Goal: Task Accomplishment & Management: Use online tool/utility

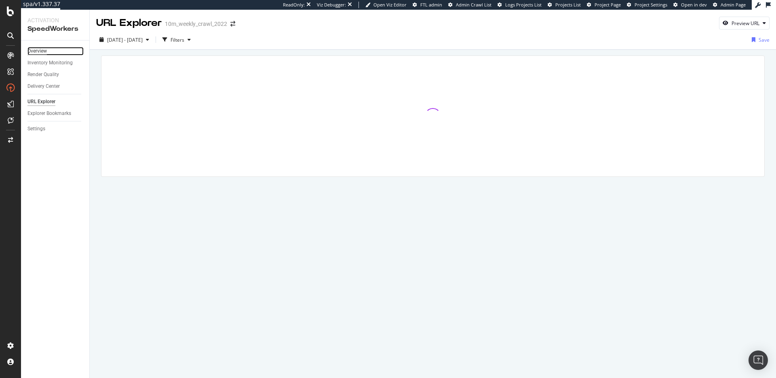
click at [40, 50] on div "Overview" at bounding box center [36, 51] width 19 height 8
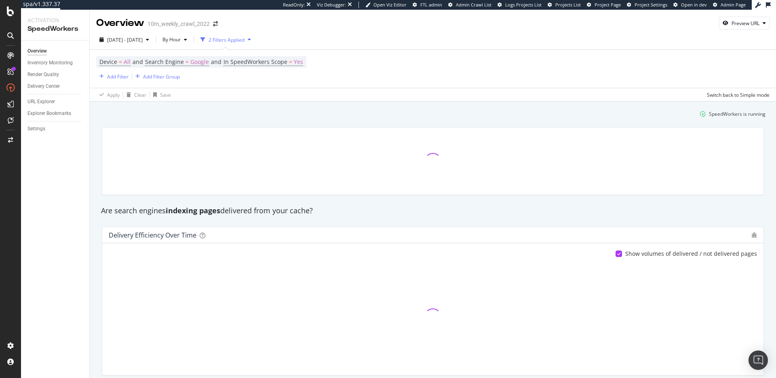
click at [267, 119] on div "SpeedWorkers is running" at bounding box center [433, 113] width 672 height 13
click at [42, 127] on div "Settings" at bounding box center [36, 129] width 18 height 8
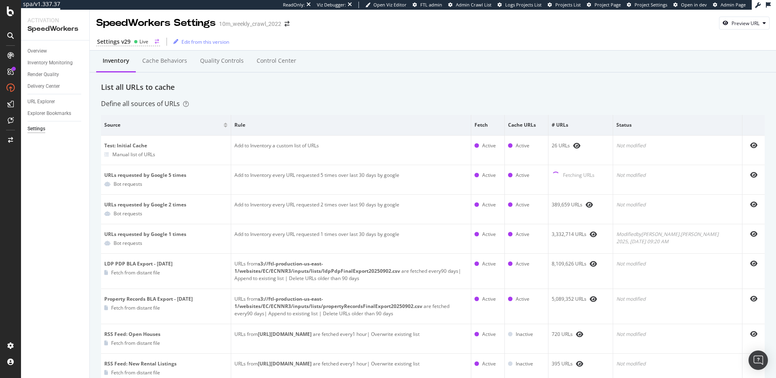
click at [137, 44] on div "Live" at bounding box center [141, 41] width 15 height 7
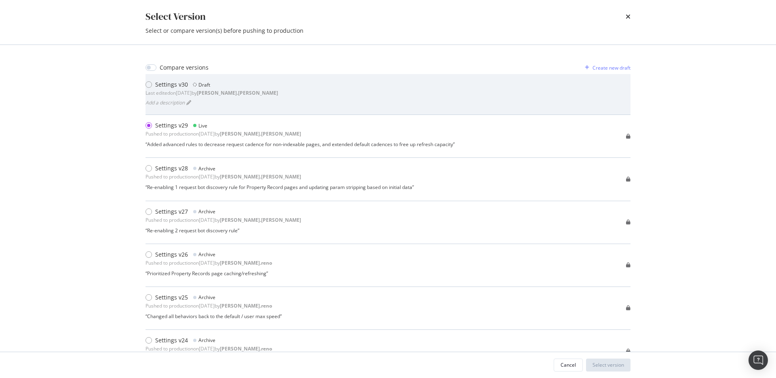
click at [265, 99] on div "Settings v30 Draft Last edited on 2025 Sep 18th by robert.salerno Add a descrip…" at bounding box center [388, 93] width 485 height 27
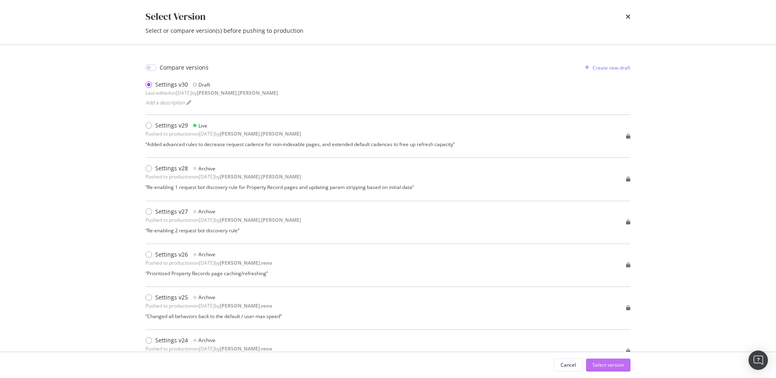
click at [609, 363] on div "Select version" at bounding box center [609, 364] width 32 height 7
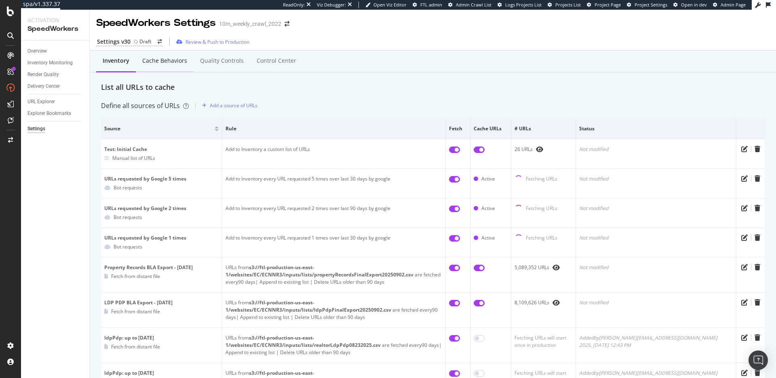
click at [169, 63] on div "Cache behaviors" at bounding box center [164, 61] width 45 height 8
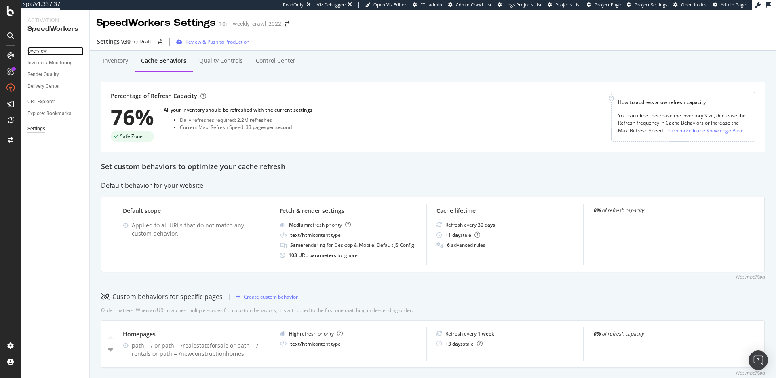
click at [40, 49] on div "Overview" at bounding box center [36, 51] width 19 height 8
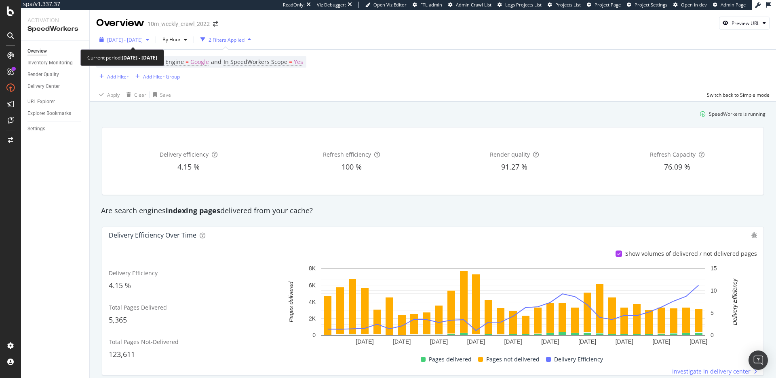
click at [141, 39] on span "2025 Sep. 8th - Sep. 9th" at bounding box center [125, 39] width 36 height 7
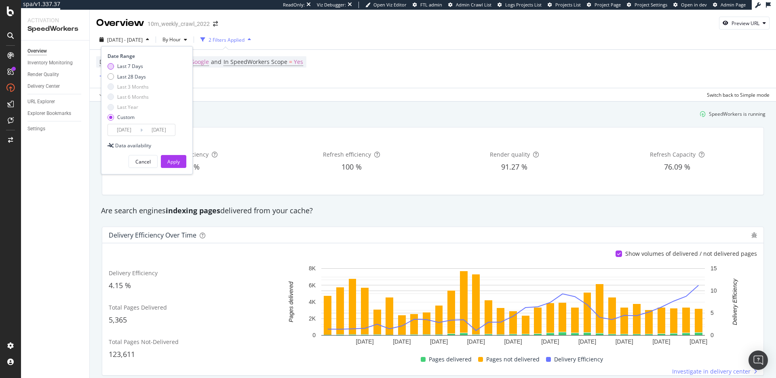
click at [139, 68] on div "Last 7 Days" at bounding box center [130, 66] width 26 height 7
type input "2025/09/16"
type input "2025/09/22"
click at [179, 164] on div "Apply" at bounding box center [173, 161] width 13 height 7
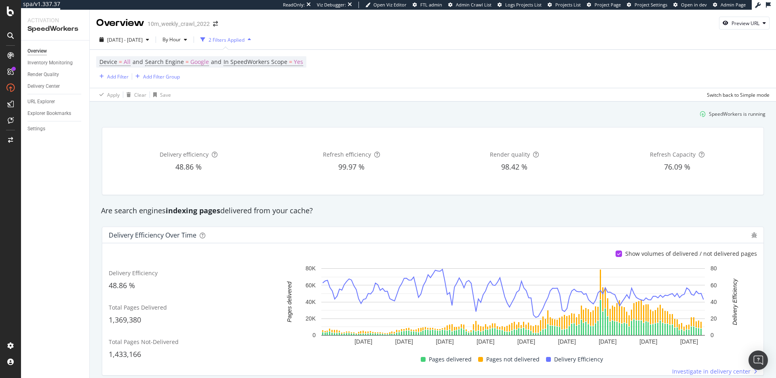
click at [39, 131] on div "Settings" at bounding box center [36, 129] width 18 height 8
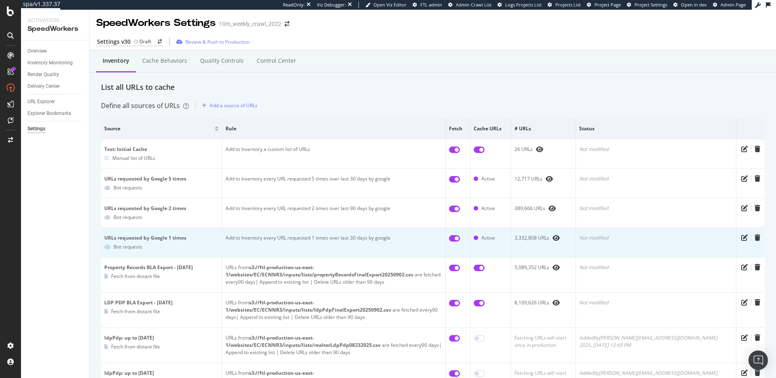
click at [314, 237] on td "Add to Inventory every URL requested 1 times over last 30 days by google" at bounding box center [334, 243] width 224 height 30
click at [361, 238] on td "Add to Inventory every URL requested 1 times over last 30 days by google" at bounding box center [334, 243] width 224 height 30
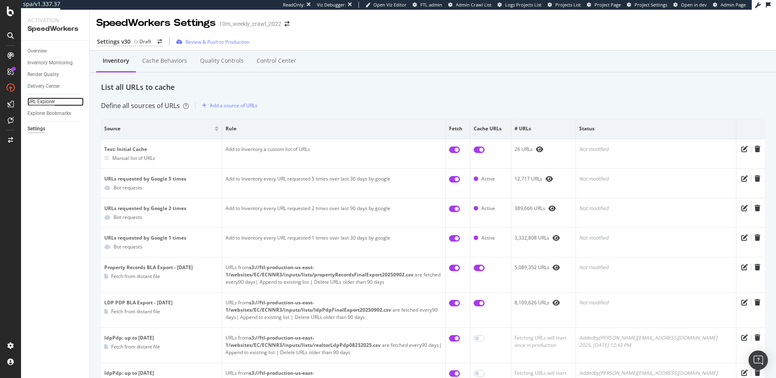
click at [44, 104] on div "URL Explorer" at bounding box center [40, 101] width 27 height 8
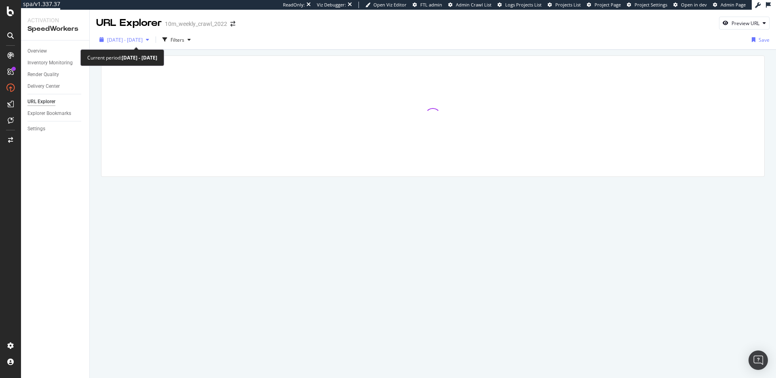
click at [143, 36] on span "2025 Sep. 16th - Sep. 22nd" at bounding box center [125, 39] width 36 height 7
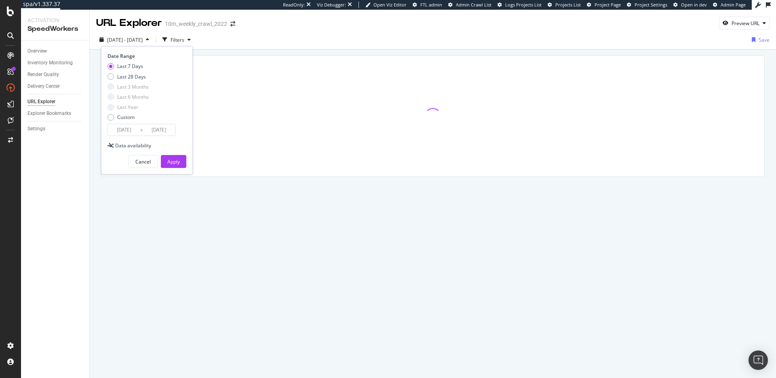
click at [133, 129] on input "2025/09/16" at bounding box center [124, 129] width 32 height 11
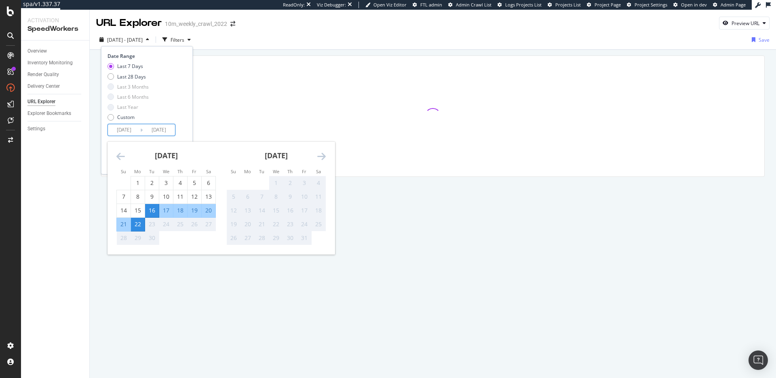
click at [126, 226] on div "21" at bounding box center [124, 224] width 14 height 8
type input "2025/09/21"
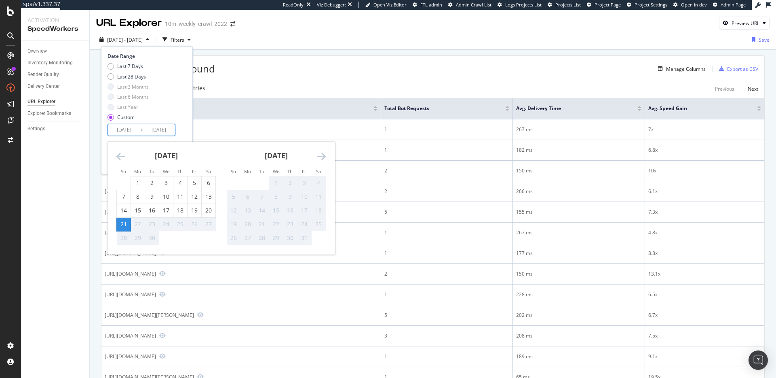
click at [188, 132] on div "Date Range Last 7 Days Last 28 Days Last 3 Months Last 6 Months Last Year Custo…" at bounding box center [147, 110] width 92 height 128
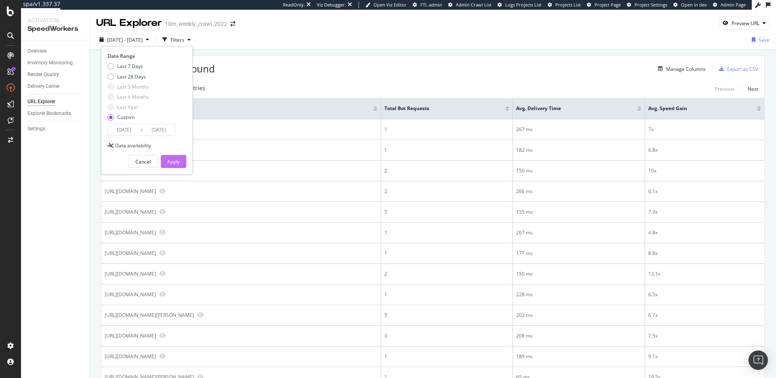
click at [176, 156] on div "Apply" at bounding box center [173, 161] width 13 height 12
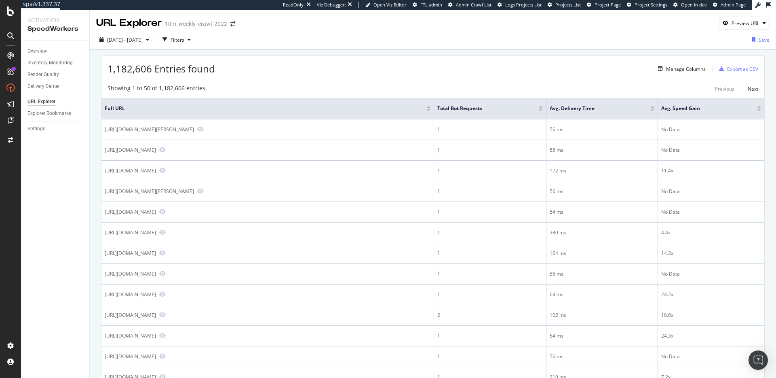
click at [542, 110] on div at bounding box center [541, 110] width 4 height 2
click at [184, 40] on div "Filters" at bounding box center [178, 39] width 14 height 7
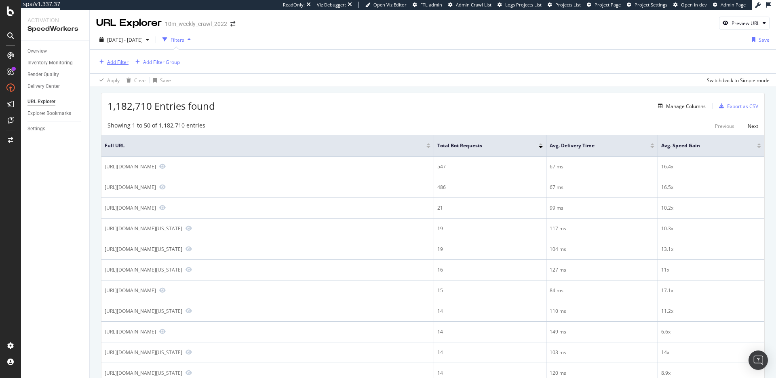
click at [124, 63] on div "Add Filter" at bounding box center [117, 62] width 21 height 7
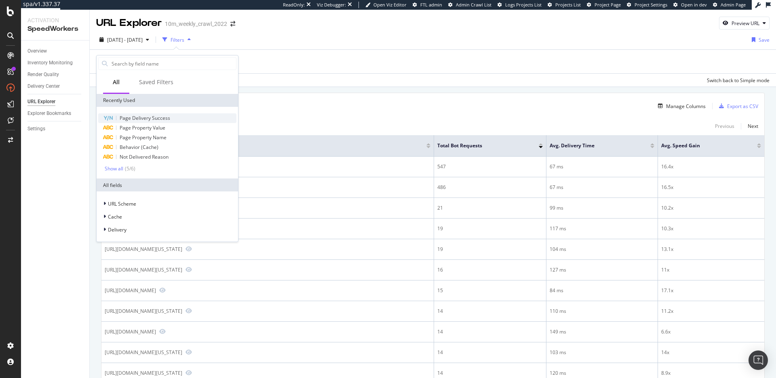
click at [149, 121] on span "Page Delivery Success" at bounding box center [145, 117] width 51 height 7
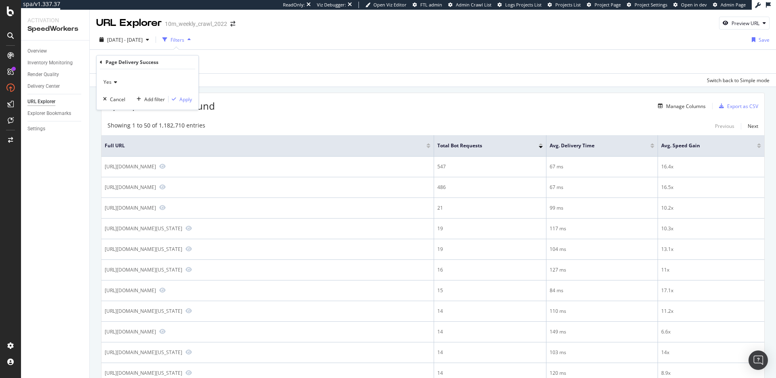
click at [106, 82] on span "Yes" at bounding box center [108, 81] width 8 height 7
click at [133, 105] on div "No" at bounding box center [148, 109] width 87 height 11
click at [183, 99] on div "Apply" at bounding box center [186, 99] width 13 height 7
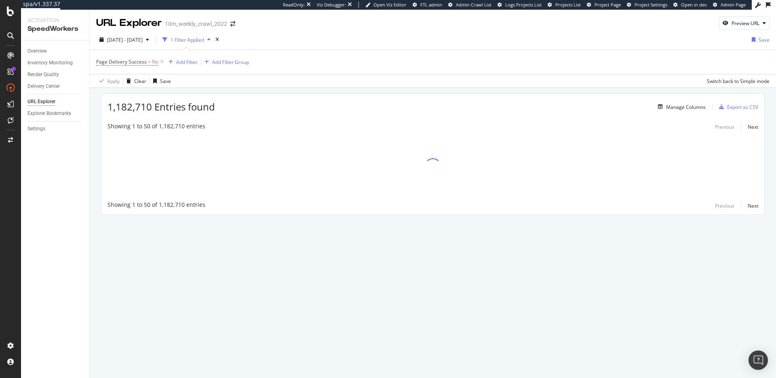
click at [293, 108] on div "1,182,710 Entries found Manage Columns Export as CSV" at bounding box center [432, 104] width 663 height 20
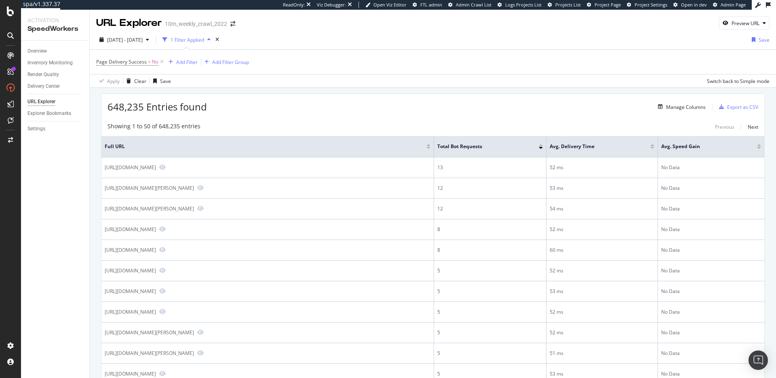
click at [309, 123] on div "Showing 1 to 50 of 648,235 entries Previous Next" at bounding box center [432, 127] width 663 height 10
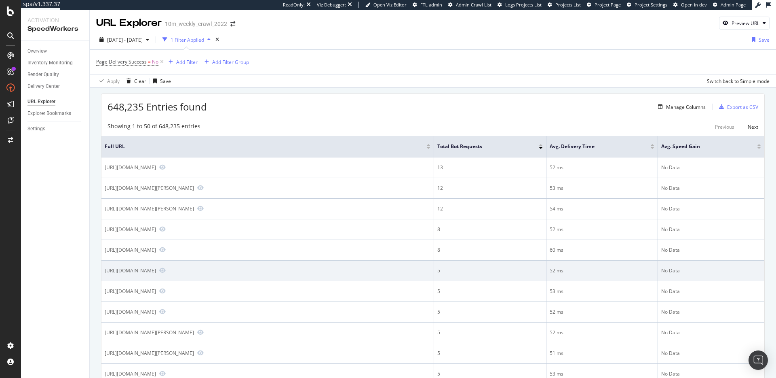
click at [156, 271] on div "https://www.realtor.com/propertyrecord-search/88103" at bounding box center [130, 270] width 51 height 7
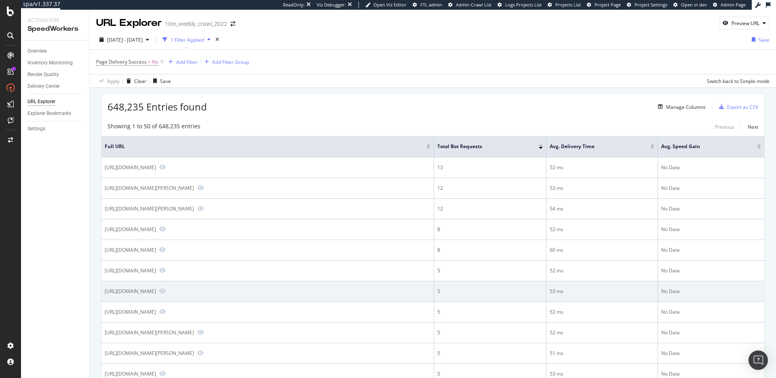
click at [156, 290] on div "https://www.realtor.com/propertyrecord-search/Silver-City_MS" at bounding box center [130, 291] width 51 height 7
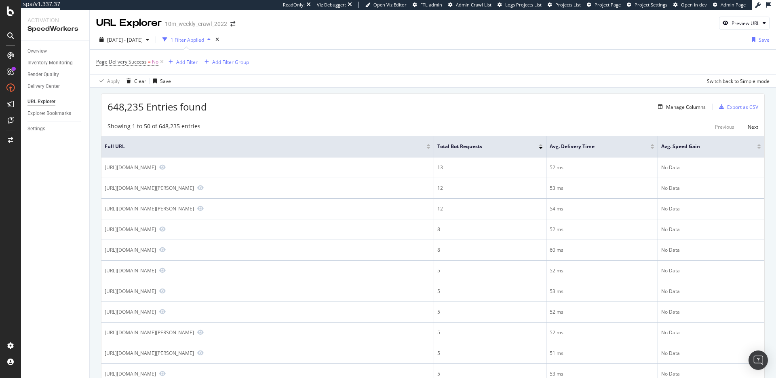
click at [357, 127] on div "Showing 1 to 50 of 648,235 entries Previous Next" at bounding box center [432, 127] width 663 height 10
click at [194, 106] on span "648,235 Entries found" at bounding box center [157, 106] width 99 height 13
click at [195, 106] on span "648,235 Entries found" at bounding box center [157, 106] width 99 height 13
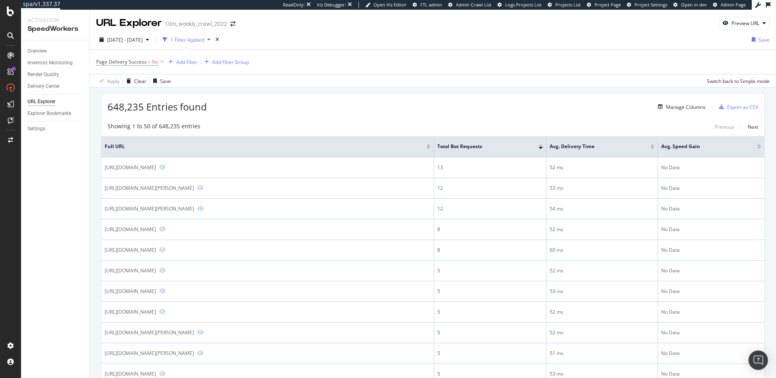
click at [283, 109] on div "648,235 Entries found Manage Columns Export as CSV" at bounding box center [432, 104] width 663 height 20
click at [331, 107] on div "648,235 Entries found Manage Columns Export as CSV" at bounding box center [432, 104] width 663 height 20
click at [684, 110] on div "Manage Columns" at bounding box center [686, 107] width 40 height 7
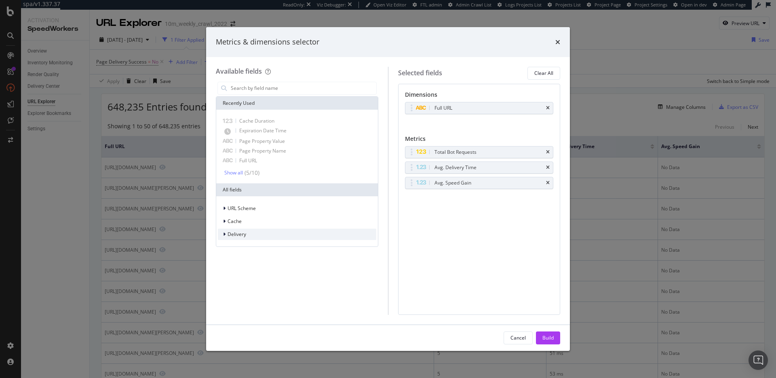
click at [267, 237] on div "Delivery" at bounding box center [297, 233] width 159 height 11
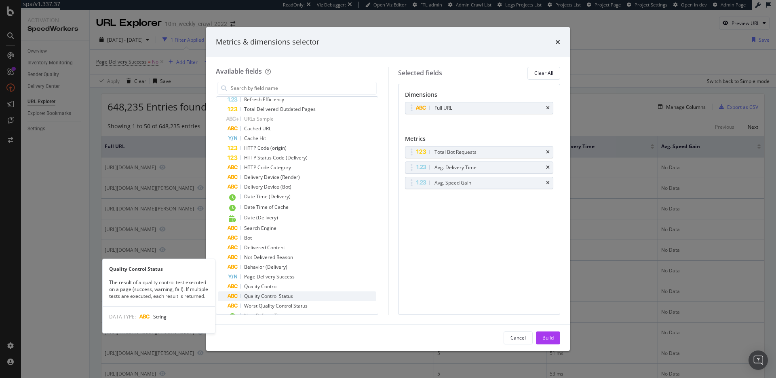
scroll to position [326, 0]
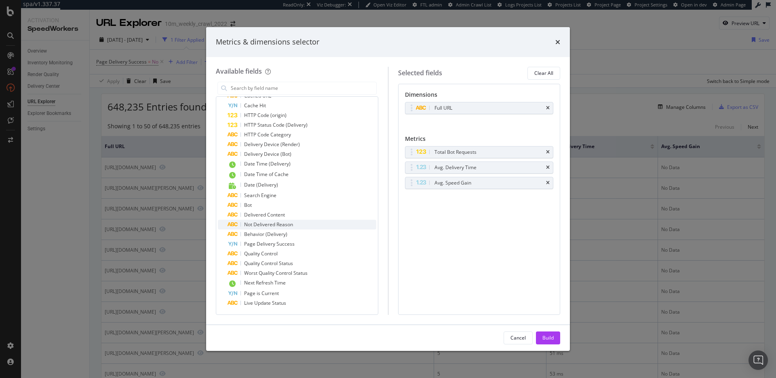
click at [292, 224] on span "Not Delivered Reason" at bounding box center [268, 224] width 49 height 7
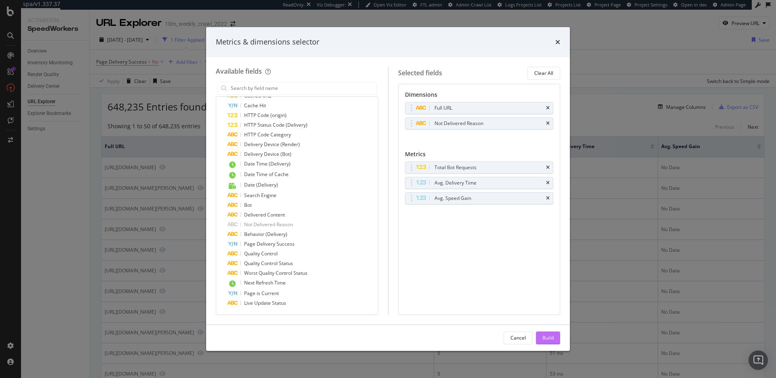
click at [551, 340] on div "Build" at bounding box center [548, 337] width 11 height 7
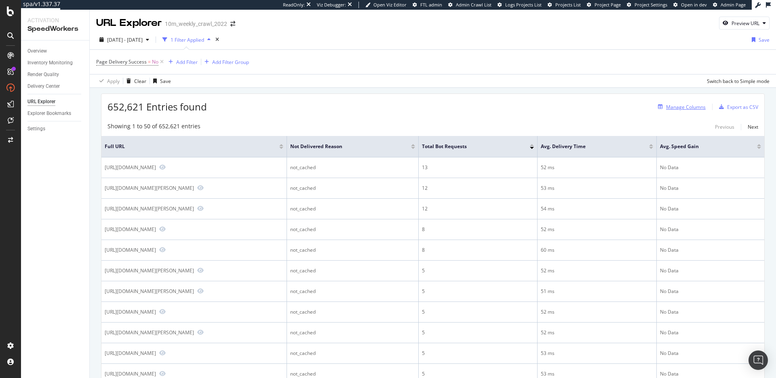
click at [682, 106] on div "Manage Columns" at bounding box center [686, 107] width 40 height 7
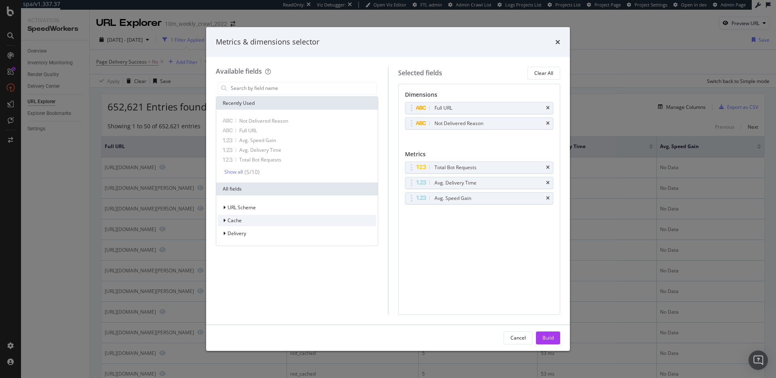
click at [238, 222] on span "Cache" at bounding box center [235, 220] width 14 height 7
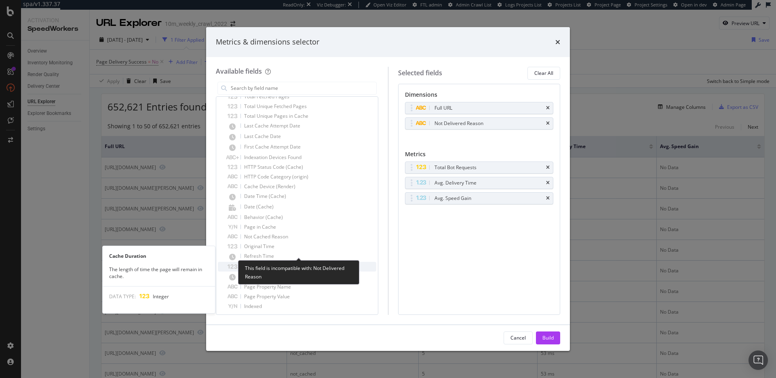
scroll to position [150, 0]
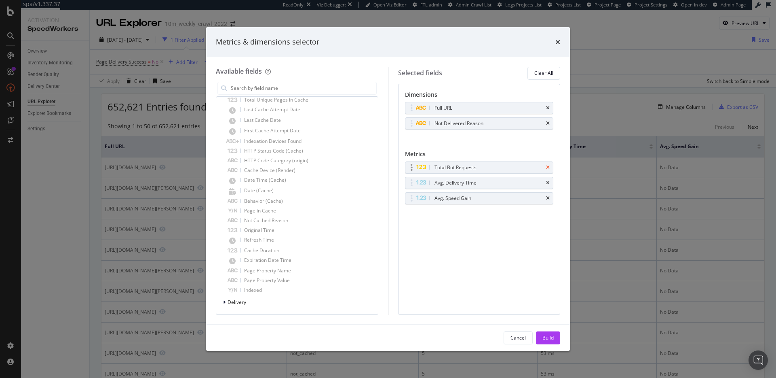
click at [549, 167] on icon "times" at bounding box center [548, 167] width 4 height 5
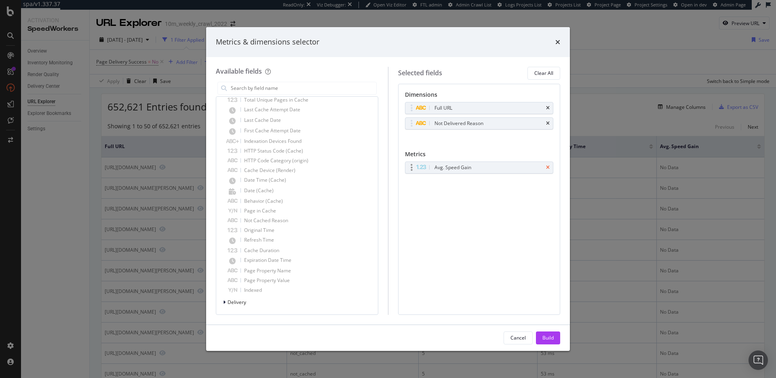
click at [549, 167] on icon "times" at bounding box center [548, 167] width 4 height 5
click at [548, 122] on icon "times" at bounding box center [548, 123] width 4 height 5
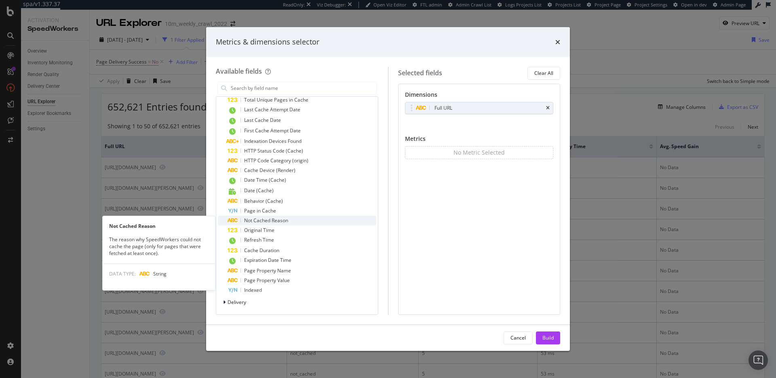
click at [278, 218] on span "Not Cached Reason" at bounding box center [266, 220] width 44 height 7
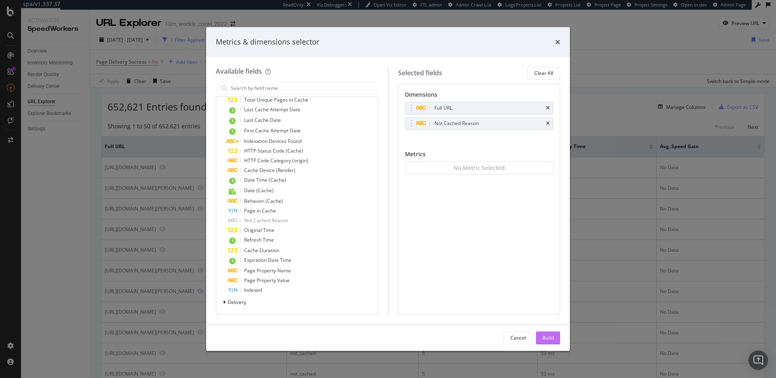
click at [547, 339] on div "Build" at bounding box center [548, 337] width 11 height 7
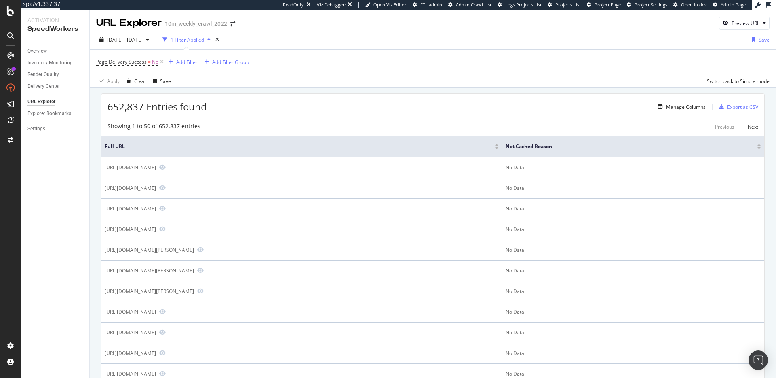
click at [390, 128] on div "Showing 1 to 50 of 652,837 entries Previous Next" at bounding box center [432, 127] width 663 height 10
click at [423, 112] on div "652,837 Entries found Manage Columns Export as CSV" at bounding box center [432, 104] width 663 height 20
click at [677, 108] on div "Manage Columns" at bounding box center [686, 107] width 40 height 7
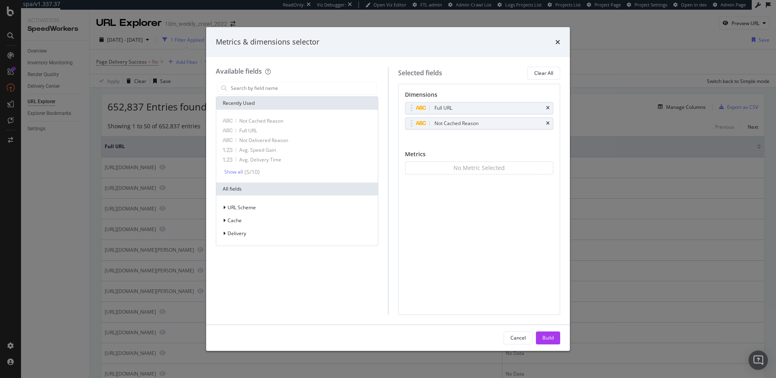
click at [560, 44] on div "Metrics & dimensions selector" at bounding box center [388, 42] width 364 height 30
click at [559, 43] on icon "times" at bounding box center [558, 42] width 5 height 6
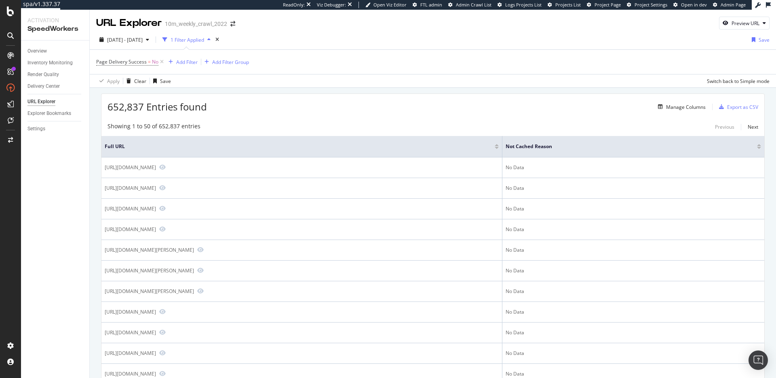
click at [49, 62] on div "Inventory Monitoring" at bounding box center [49, 63] width 45 height 8
click at [306, 108] on div "652,837 Entries found Manage Columns Export as CSV" at bounding box center [432, 104] width 663 height 20
click at [294, 112] on div "652,837 Entries found Manage Columns Export as CSV" at bounding box center [432, 104] width 663 height 20
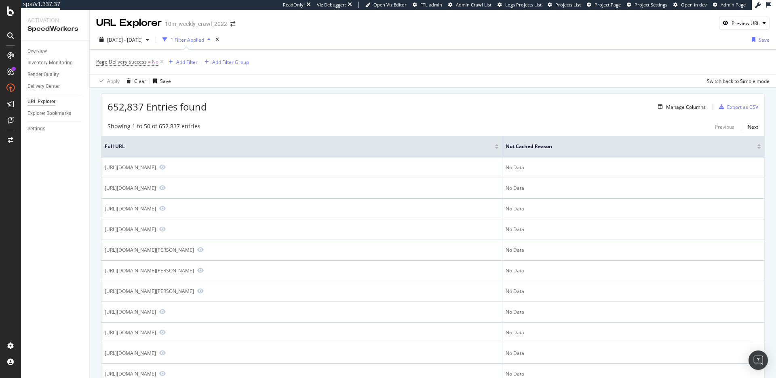
click at [287, 112] on div "652,837 Entries found Manage Columns Export as CSV" at bounding box center [432, 104] width 663 height 20
click at [35, 129] on div "Settings" at bounding box center [36, 129] width 18 height 8
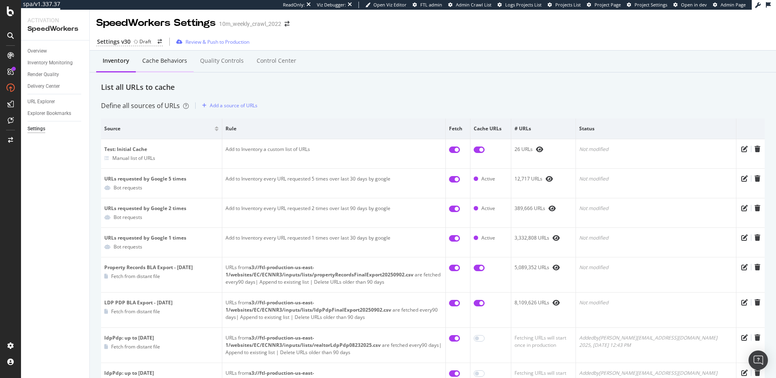
click at [157, 61] on div "Cache behaviors" at bounding box center [164, 61] width 45 height 8
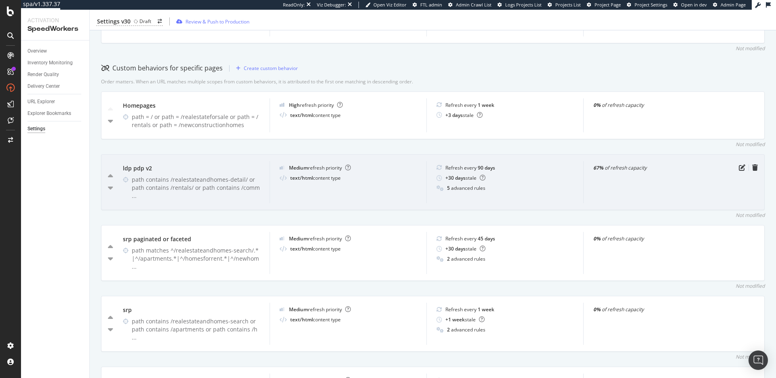
scroll to position [230, 0]
click at [739, 169] on icon "pen-to-square" at bounding box center [742, 166] width 6 height 6
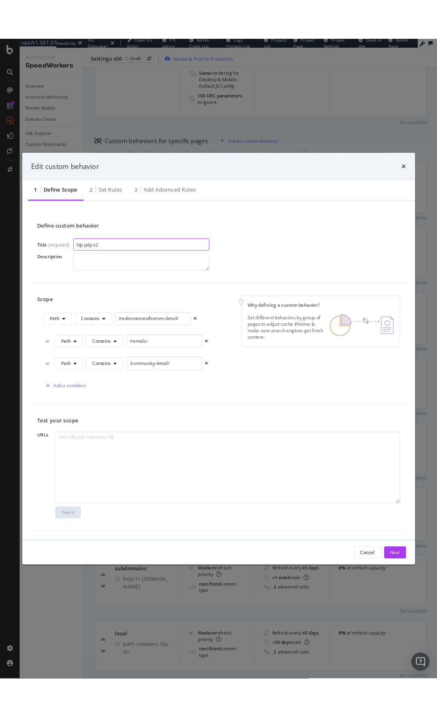
scroll to position [243, 0]
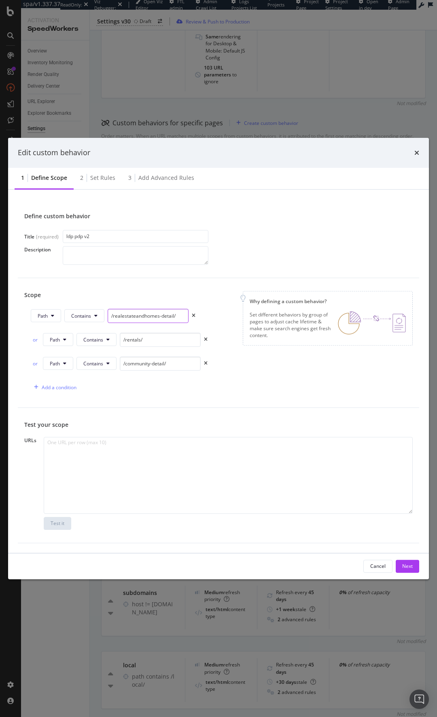
click at [147, 315] on input "/realestateandhomes-detail/" at bounding box center [148, 316] width 81 height 14
click at [150, 338] on input "/rentals/" at bounding box center [160, 340] width 81 height 14
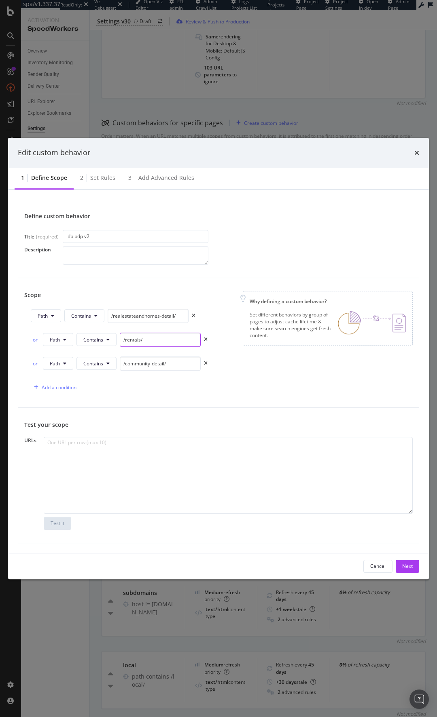
click at [150, 338] on input "/rentals/" at bounding box center [160, 340] width 81 height 14
click at [175, 364] on input "/community-detail/" at bounding box center [160, 364] width 81 height 14
click at [176, 364] on input "/community-detail/" at bounding box center [160, 364] width 81 height 14
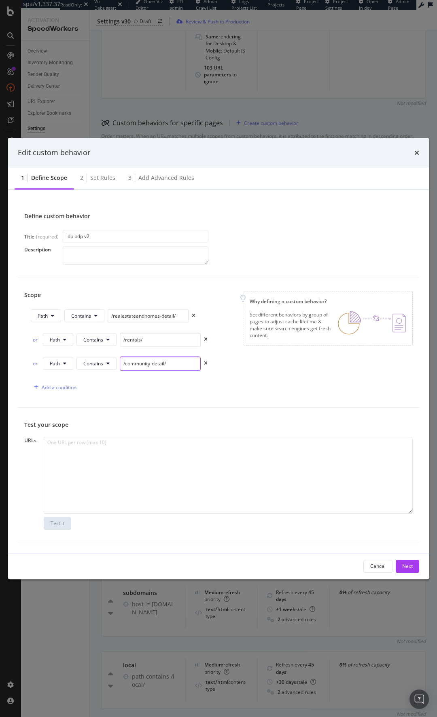
click at [176, 364] on input "/community-detail/" at bounding box center [160, 364] width 81 height 14
click at [340, 110] on div "Edit custom behavior 1 Define scope 2 Set rules 3 Add advanced rules Define cus…" at bounding box center [218, 358] width 437 height 717
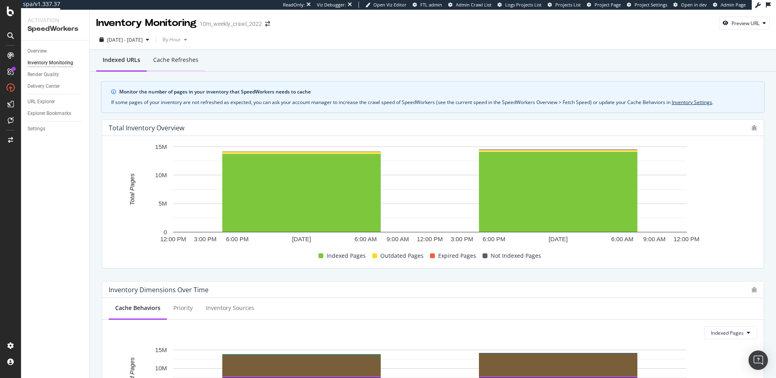
click at [175, 63] on div "Cache refreshes" at bounding box center [175, 60] width 45 height 8
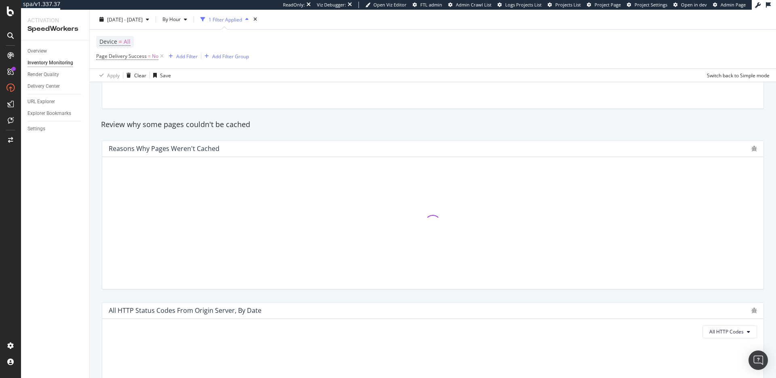
scroll to position [442, 0]
click at [446, 112] on div "Total Fetched Pages by Behavior" at bounding box center [433, 34] width 672 height 162
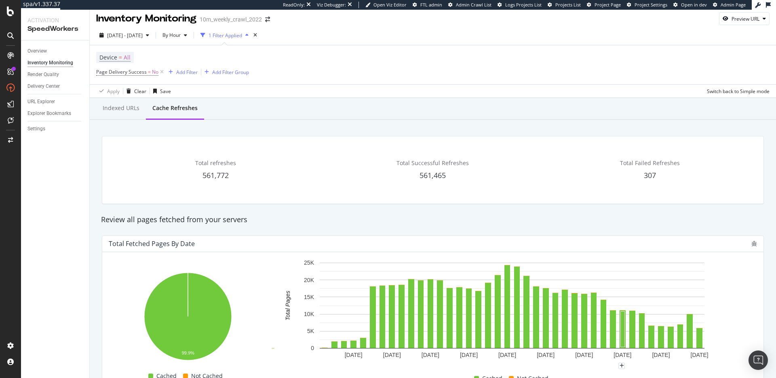
scroll to position [0, 0]
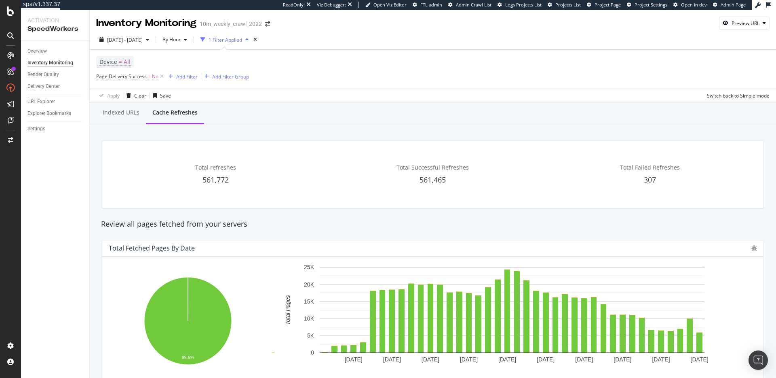
click at [323, 216] on div "Review all pages fetched from your servers" at bounding box center [433, 224] width 672 height 19
click at [366, 114] on div "Indexed URLs Cache refreshes" at bounding box center [433, 113] width 687 height 22
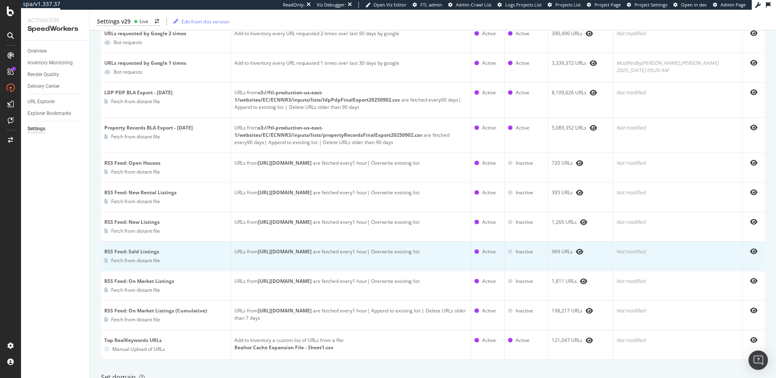
scroll to position [14, 0]
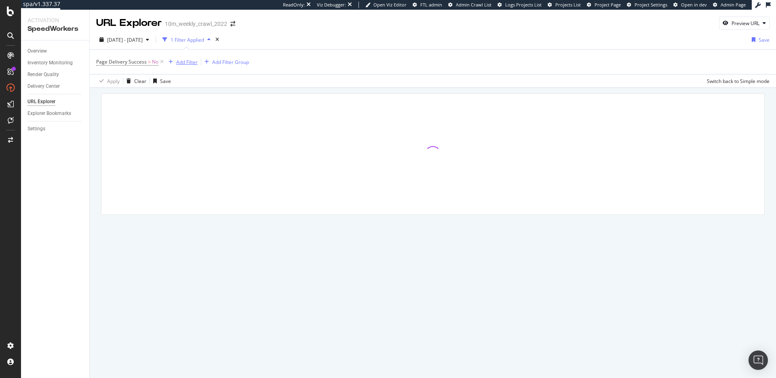
click at [186, 61] on div "Add Filter" at bounding box center [186, 62] width 21 height 7
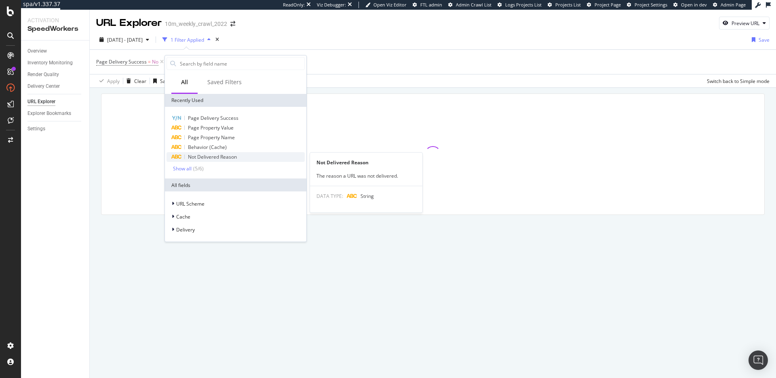
click at [255, 153] on div "Not Delivered Reason" at bounding box center [236, 157] width 138 height 10
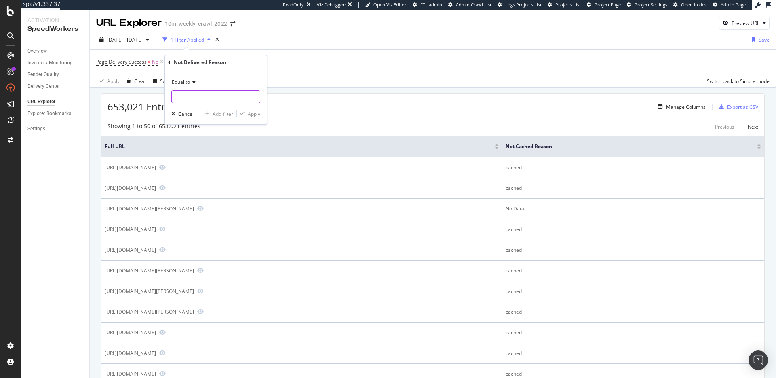
click at [190, 100] on input "text" at bounding box center [216, 96] width 88 height 13
click at [202, 117] on span "not_cached" at bounding box center [215, 115] width 83 height 7
type input "not_cached"
click at [251, 113] on div "Apply" at bounding box center [254, 113] width 13 height 7
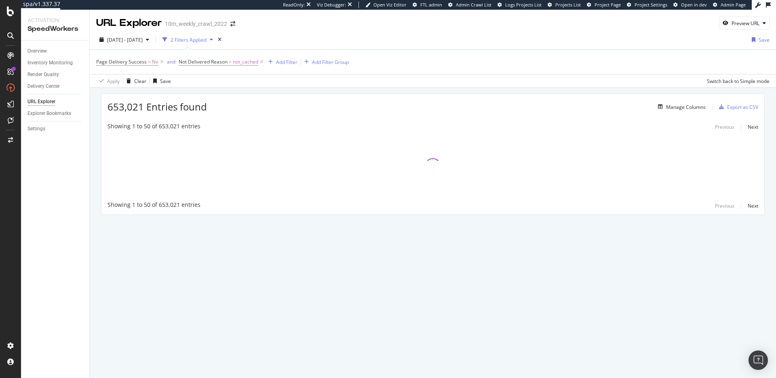
click at [287, 92] on div "653,021 Entries found Manage Columns Export as CSV Showing 1 to 50 of 653,021 e…" at bounding box center [433, 165] width 687 height 155
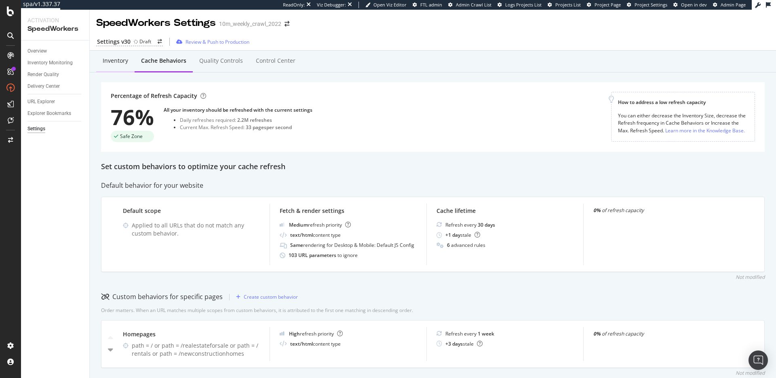
click at [112, 61] on div "Inventory" at bounding box center [115, 61] width 25 height 8
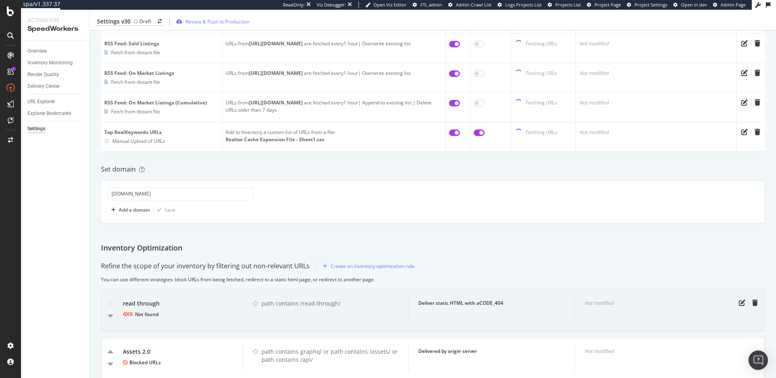
scroll to position [514, 0]
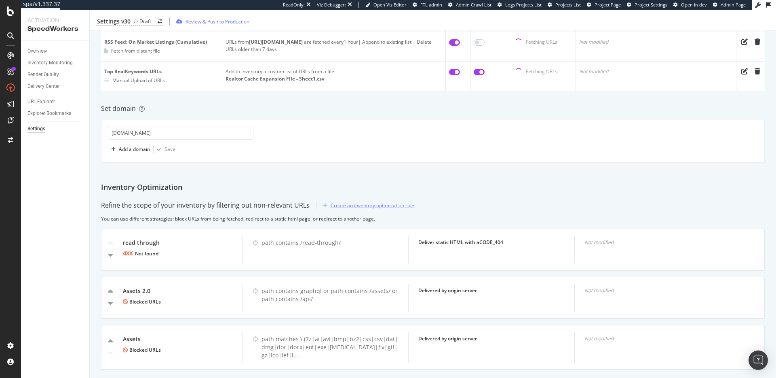
click at [360, 202] on div "Create an inventory optimization rule" at bounding box center [373, 205] width 84 height 7
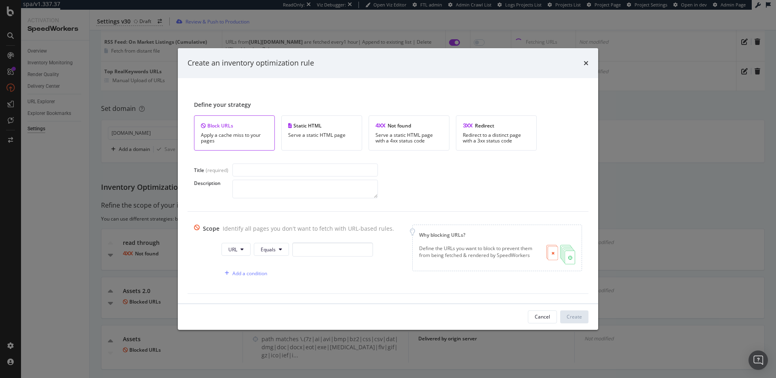
click at [272, 171] on input "modal" at bounding box center [306, 169] width 146 height 13
type input "TEMP Block: ldp pdps"
click at [307, 187] on textarea "modal" at bounding box center [306, 189] width 146 height 19
type textarea "Temporary block to make room for Property records caching, and to maintain adva…"
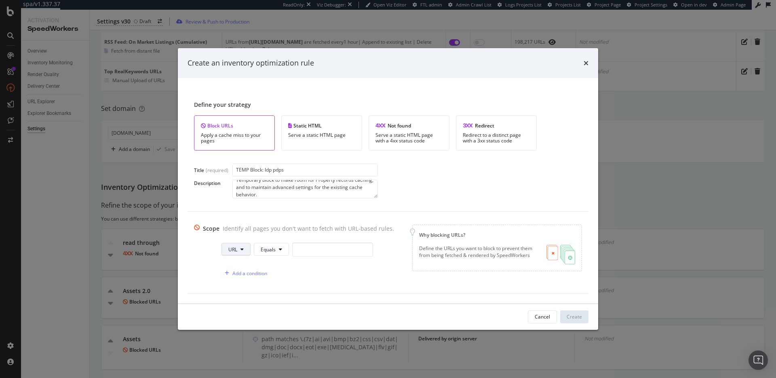
click at [235, 250] on button "URL" at bounding box center [236, 249] width 29 height 13
click at [241, 310] on span "Path" at bounding box center [239, 310] width 28 height 7
click at [280, 250] on icon "modal" at bounding box center [281, 249] width 3 height 5
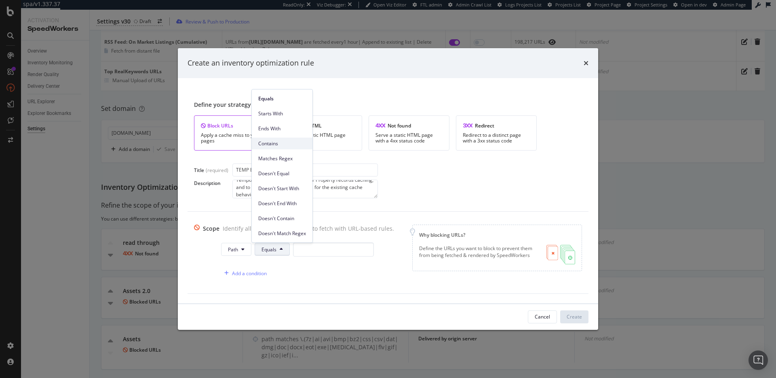
click at [276, 140] on span "Contains" at bounding box center [282, 143] width 48 height 7
click at [315, 251] on input "modal" at bounding box center [336, 249] width 81 height 14
paste input "/realestateandhomes-detail/"
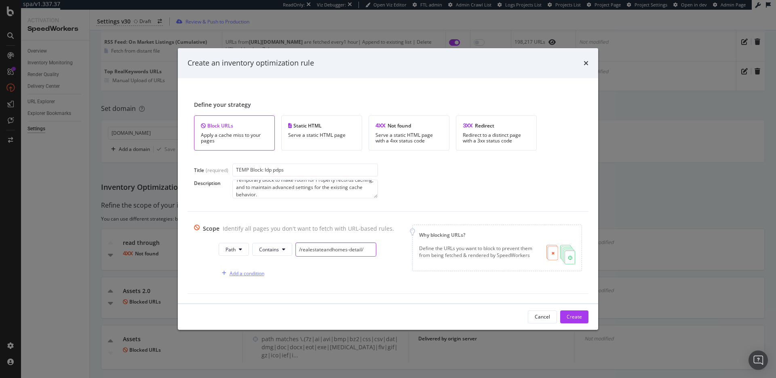
type input "/realestateandhomes-detail/"
click at [233, 272] on div "Add a condition" at bounding box center [247, 273] width 35 height 7
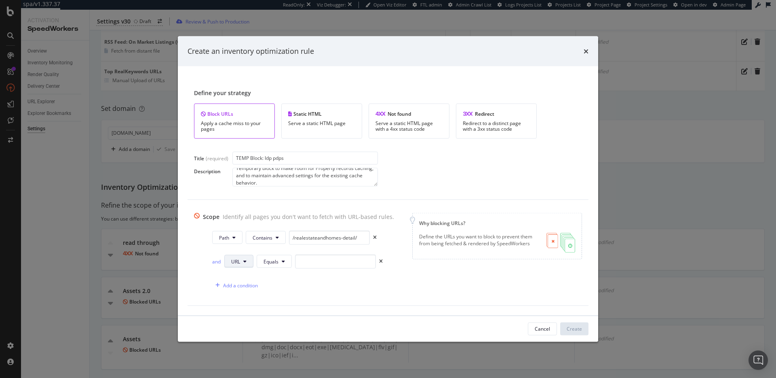
click at [237, 263] on button "URL" at bounding box center [238, 261] width 29 height 13
click at [242, 322] on span "Path" at bounding box center [242, 322] width 28 height 7
click at [279, 257] on button "Equals" at bounding box center [274, 261] width 35 height 13
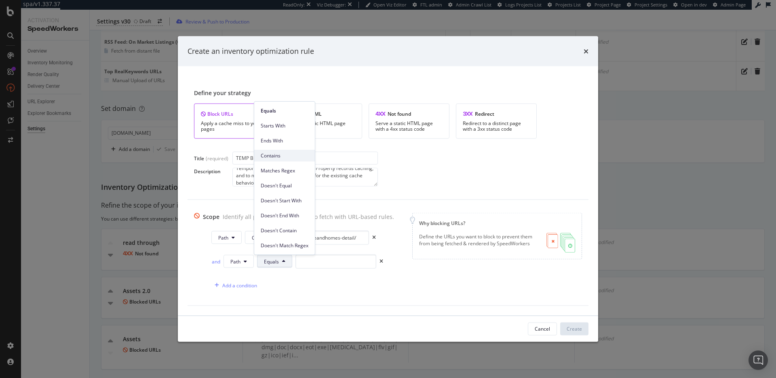
click at [289, 156] on span "Contains" at bounding box center [285, 155] width 48 height 7
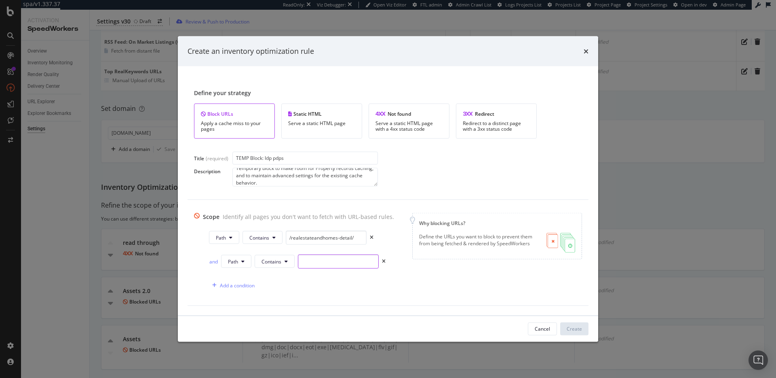
click at [329, 262] on input "modal" at bounding box center [338, 261] width 81 height 14
paste input "/rentals/"
type input "/rentals/"
click at [211, 261] on div "and" at bounding box center [213, 261] width 9 height 7
click at [229, 289] on div "Add a condition" at bounding box center [232, 285] width 46 height 12
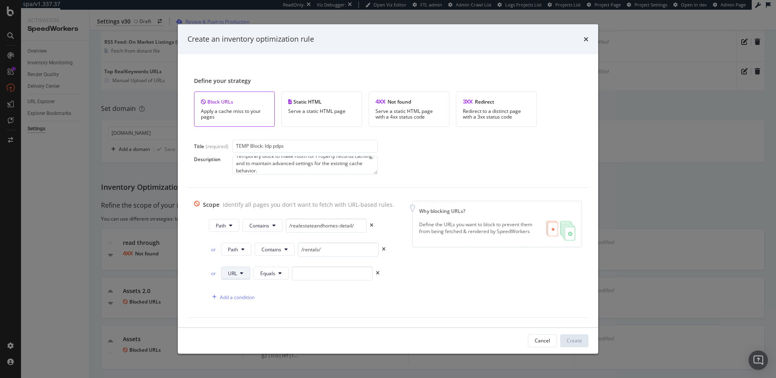
click at [231, 273] on span "URL" at bounding box center [232, 273] width 9 height 7
click at [237, 333] on span "Path" at bounding box center [239, 333] width 28 height 7
click at [273, 274] on span "Equals" at bounding box center [269, 273] width 15 height 7
click at [288, 165] on span "Contains" at bounding box center [282, 167] width 48 height 7
click at [324, 272] on input "modal" at bounding box center [338, 273] width 81 height 14
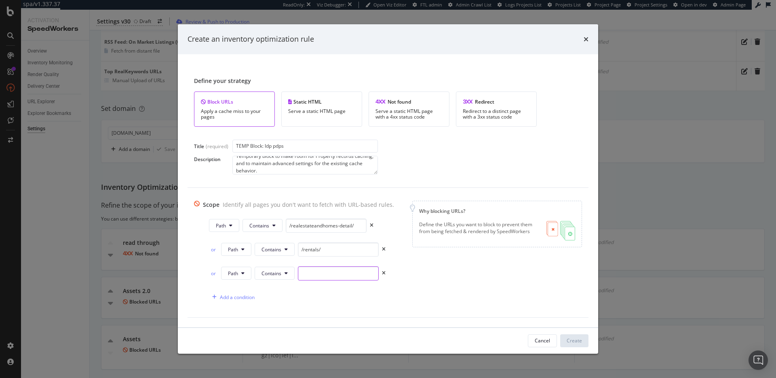
paste input "/community-detail/"
type input "/community-detail/"
click at [510, 272] on div "Scope Identify all pages you don't want to fetch with URL-based rules. Path Con…" at bounding box center [388, 253] width 388 height 104
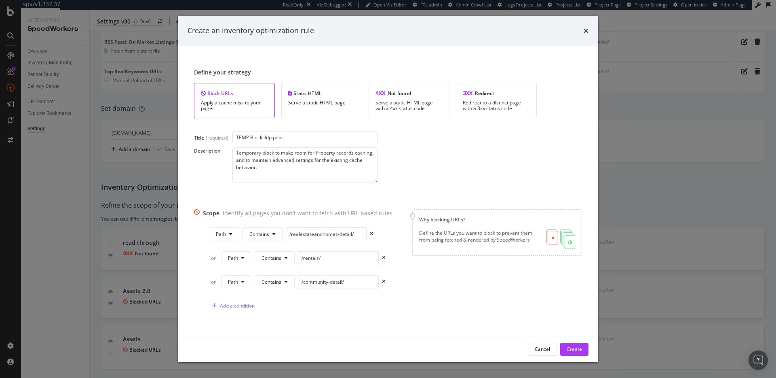
drag, startPoint x: 374, startPoint y: 171, endPoint x: 375, endPoint y: 188, distance: 16.6
click at [375, 188] on div "Define your strategy Block URLs Apply a cache miss to your pages Static HTML Se…" at bounding box center [388, 125] width 401 height 141
click at [510, 298] on div "Scope Identify all pages you don't want to fetch with URL-based rules. Path Con…" at bounding box center [388, 261] width 388 height 104
click at [573, 346] on div "Create" at bounding box center [574, 348] width 15 height 7
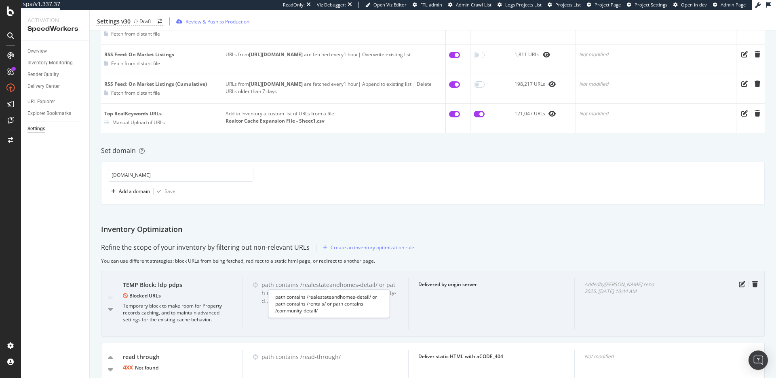
scroll to position [465, 0]
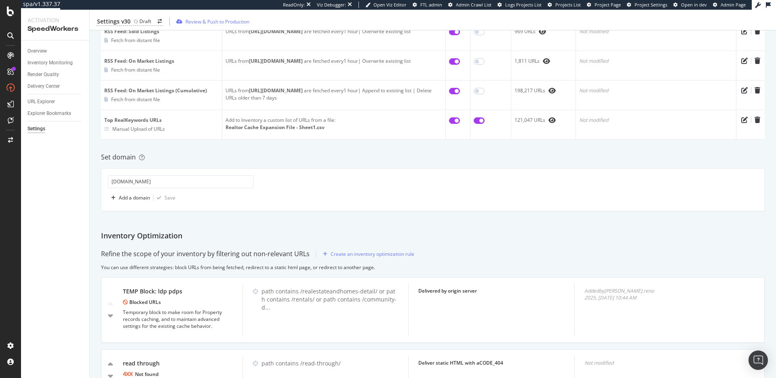
click at [493, 226] on div "Inventory Cache behaviors Quality Controls Control Center List all URLs to cach…" at bounding box center [433, 52] width 687 height 933
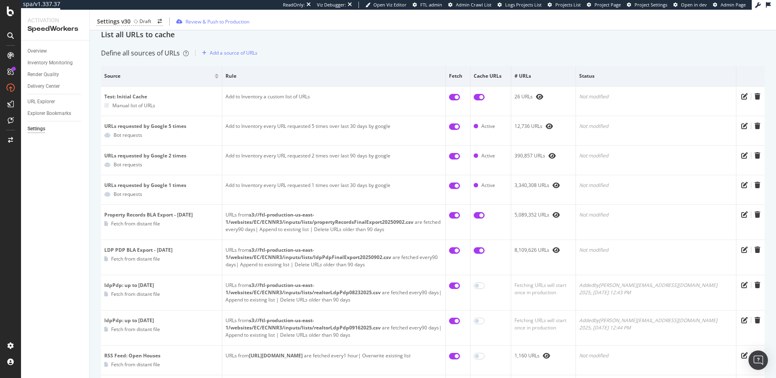
scroll to position [0, 0]
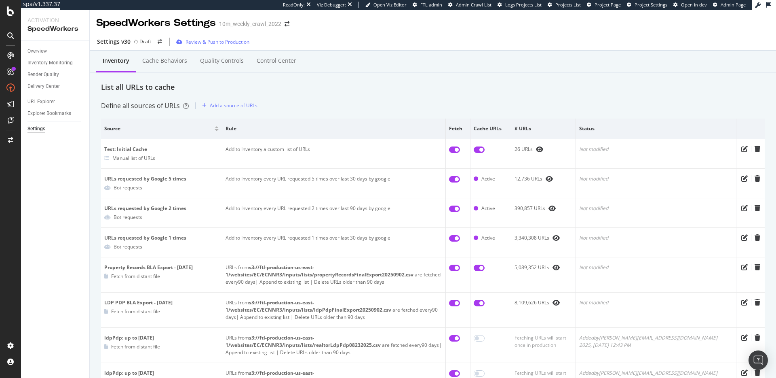
click at [344, 92] on div "List all URLs to cache" at bounding box center [433, 87] width 664 height 11
click at [226, 40] on div "Review & Push to Production" at bounding box center [218, 41] width 64 height 7
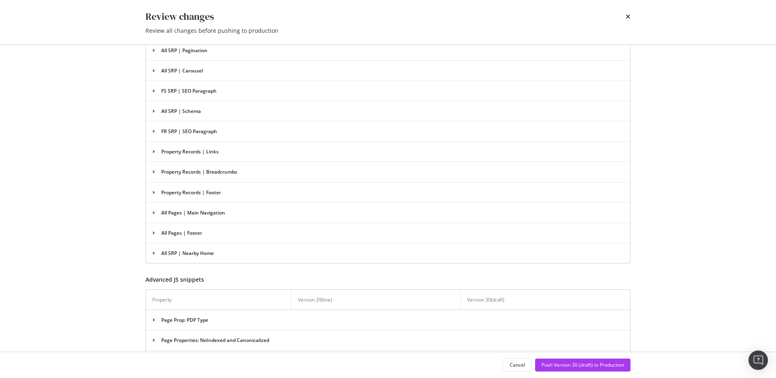
scroll to position [2177, 0]
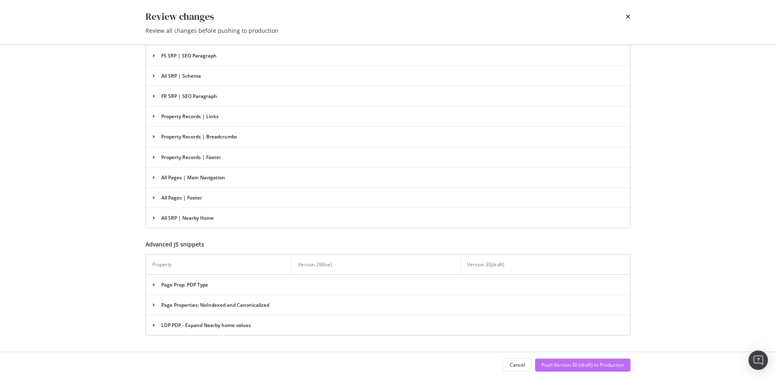
click at [585, 364] on div "Push Version 30 (draft) to Production" at bounding box center [583, 364] width 82 height 7
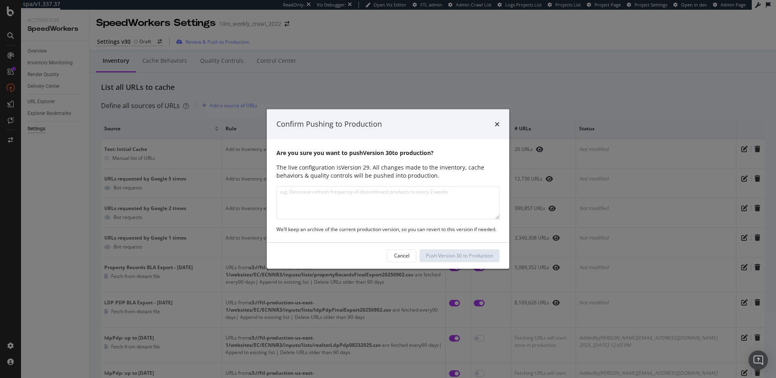
click at [403, 201] on textarea "modal" at bounding box center [388, 202] width 223 height 33
click at [404, 202] on textarea "modal" at bounding box center [388, 202] width 223 height 33
type textarea "Added"
type textarea "Updated Advanced rules on ldp pdp behavior and added temporary block for ldp pd…"
click at [439, 255] on div "Push Version 30 to Production" at bounding box center [459, 255] width 67 height 7
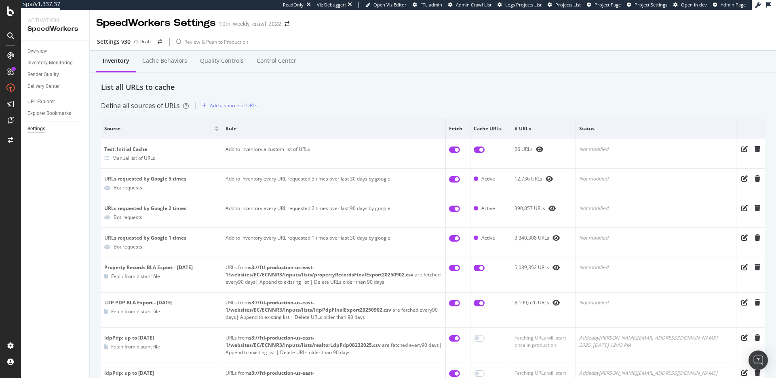
click at [396, 86] on div "List all URLs to cache" at bounding box center [433, 87] width 664 height 11
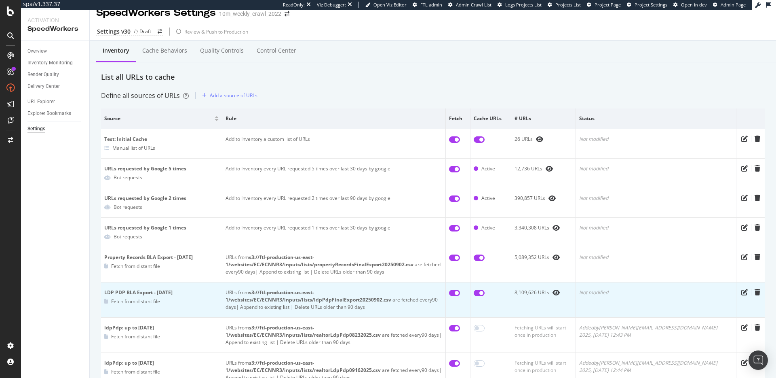
scroll to position [0, 0]
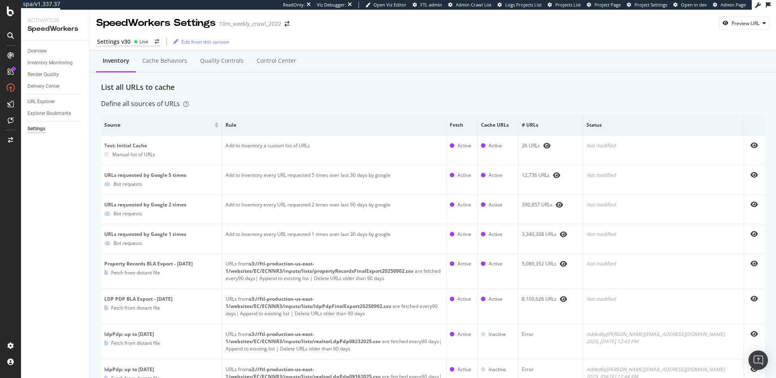
click at [395, 89] on div "List all URLs to cache" at bounding box center [433, 87] width 664 height 11
click at [422, 103] on div "Define all sources of URLs" at bounding box center [433, 103] width 664 height 9
click at [286, 89] on div "List all URLs to cache" at bounding box center [433, 87] width 664 height 11
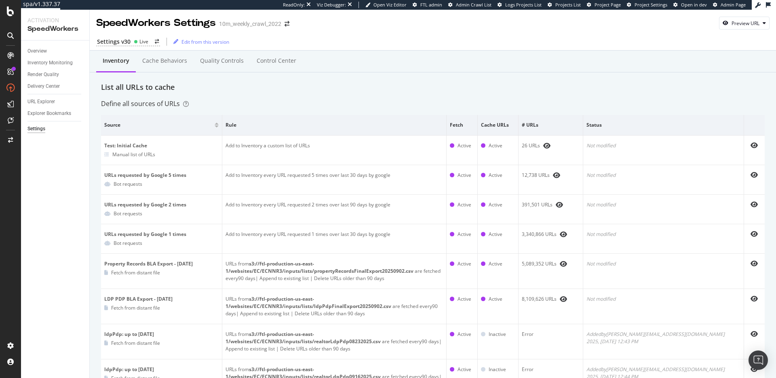
click at [195, 78] on div "Inventory Cache behaviors Quality Controls Control Center" at bounding box center [433, 69] width 664 height 26
click at [55, 63] on div "Inventory Monitoring" at bounding box center [49, 63] width 45 height 8
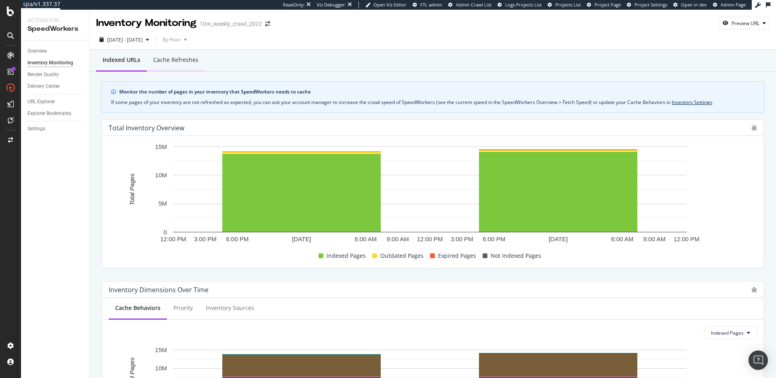
click at [190, 61] on div "Cache refreshes" at bounding box center [175, 60] width 45 height 8
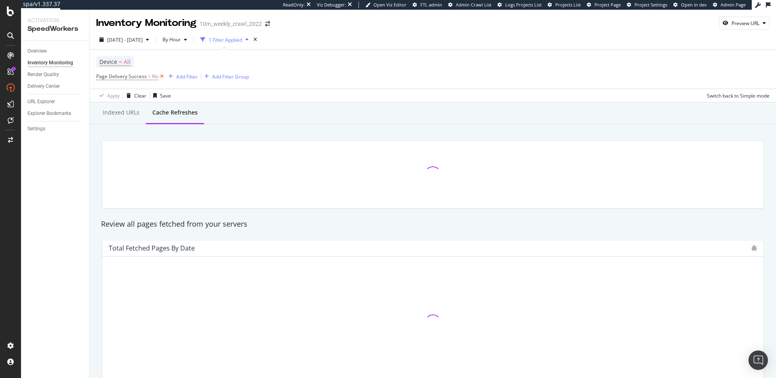
click at [161, 75] on icon at bounding box center [162, 76] width 7 height 8
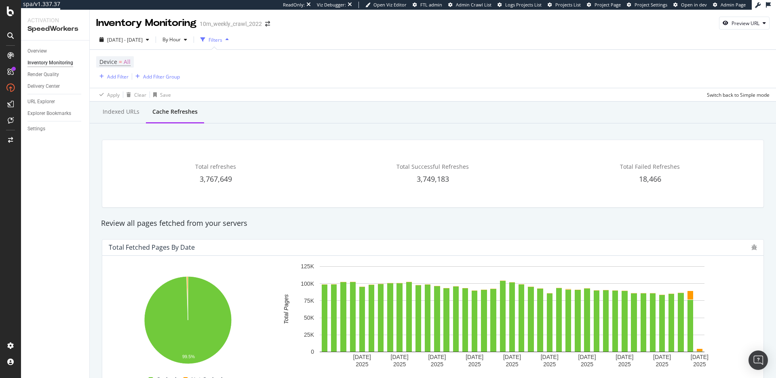
click at [295, 223] on div "Review all pages fetched from your servers" at bounding box center [433, 223] width 672 height 11
click at [271, 218] on div "Review all pages fetched from your servers" at bounding box center [433, 223] width 672 height 11
click at [275, 222] on div "Review all pages fetched from your servers" at bounding box center [433, 223] width 672 height 11
click at [123, 115] on div "Indexed URLs" at bounding box center [121, 112] width 37 height 8
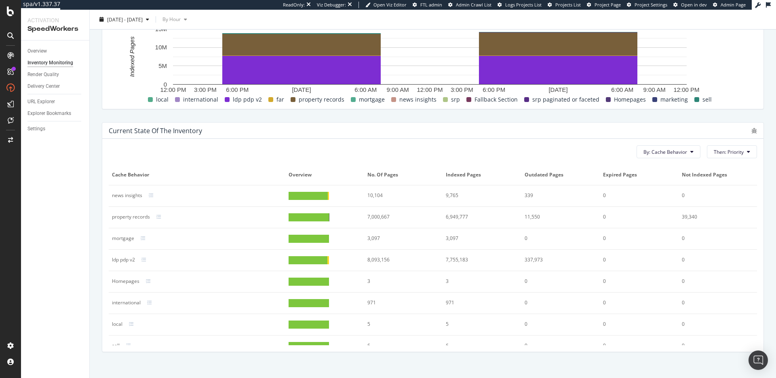
scroll to position [330, 0]
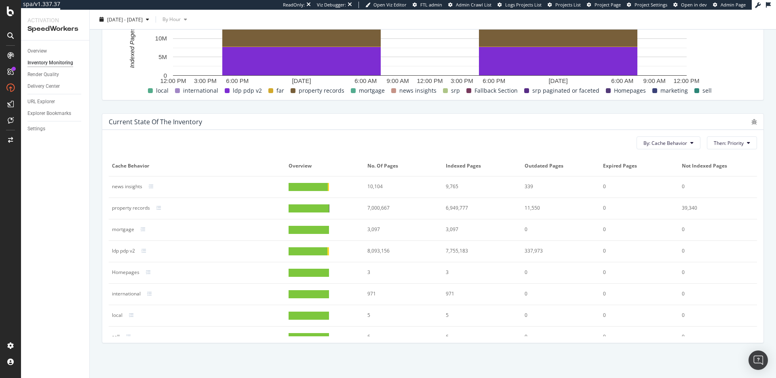
click at [426, 131] on div "By: Cache Behavior Then: Priority Cache Behavior Overview No. of Pages Indexed …" at bounding box center [433, 236] width 662 height 213
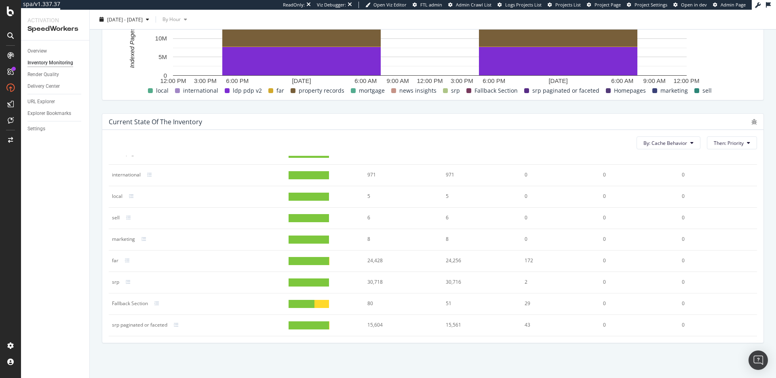
scroll to position [0, 0]
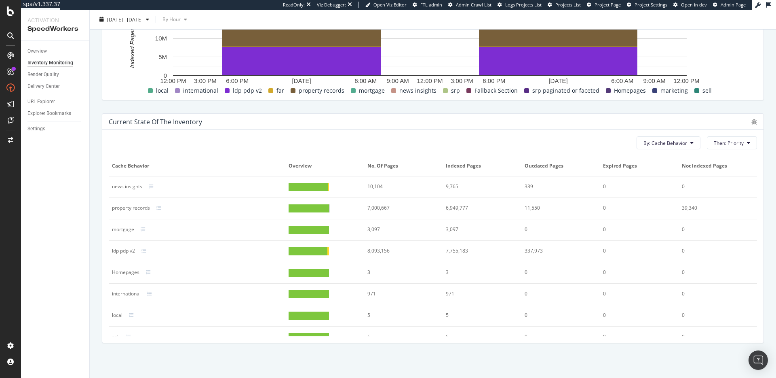
click at [338, 111] on div "Current state of the inventory By: Cache Behavior Then: Priority Cache Behavior…" at bounding box center [433, 228] width 672 height 243
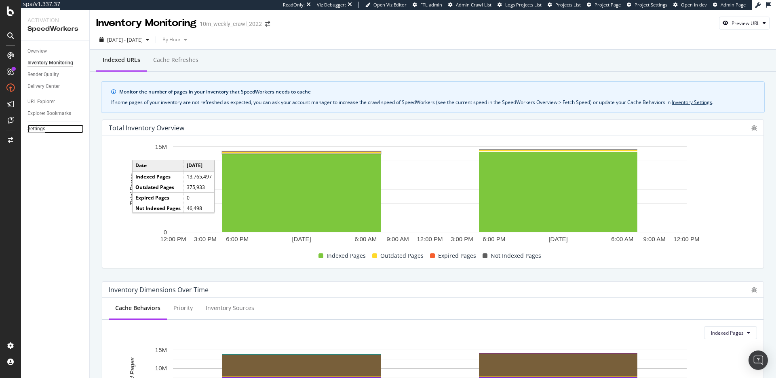
click at [35, 129] on div "Settings" at bounding box center [36, 129] width 18 height 8
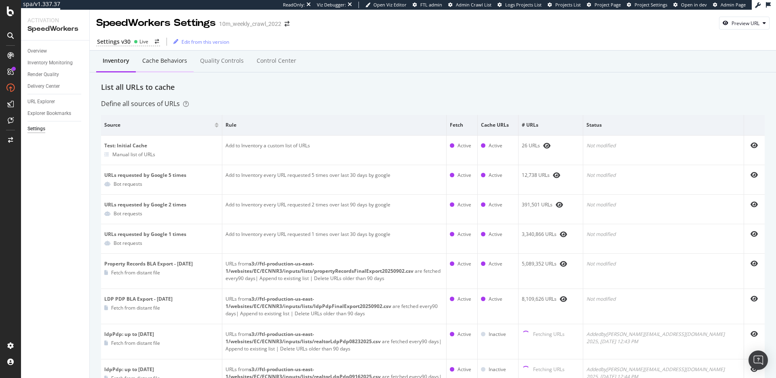
click at [184, 62] on div "Cache behaviors" at bounding box center [164, 61] width 45 height 8
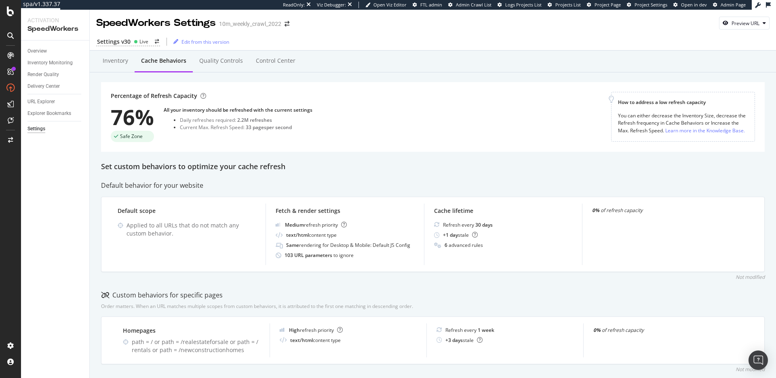
drag, startPoint x: 355, startPoint y: 146, endPoint x: 351, endPoint y: 146, distance: 4.5
click at [355, 146] on div "Percentage of Refresh Capacity 76% Safe Zone All your inventory should be refre…" at bounding box center [433, 117] width 664 height 70
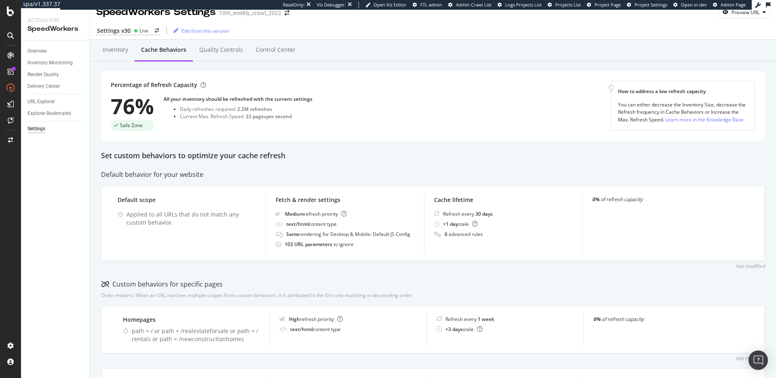
click at [418, 88] on div "Percentage of Refresh Capacity 76% Safe Zone All your inventory should be refre…" at bounding box center [361, 106] width 501 height 50
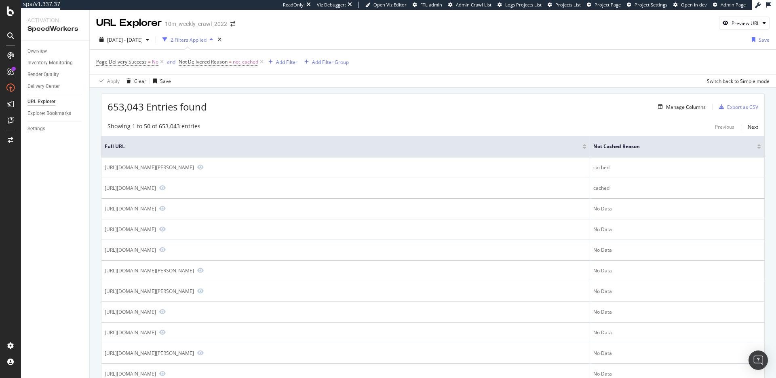
click at [245, 110] on div "653,043 Entries found Manage Columns Export as CSV" at bounding box center [432, 104] width 663 height 20
click at [39, 52] on div "Overview" at bounding box center [36, 51] width 19 height 8
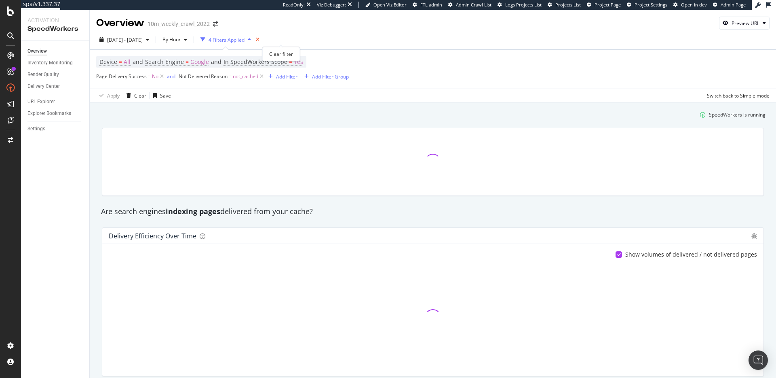
click at [260, 38] on icon "times" at bounding box center [258, 39] width 4 height 5
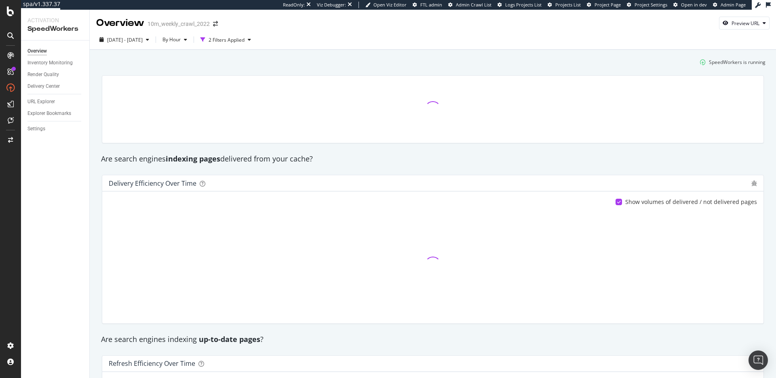
click at [181, 66] on div "SpeedWorkers is running" at bounding box center [433, 61] width 672 height 13
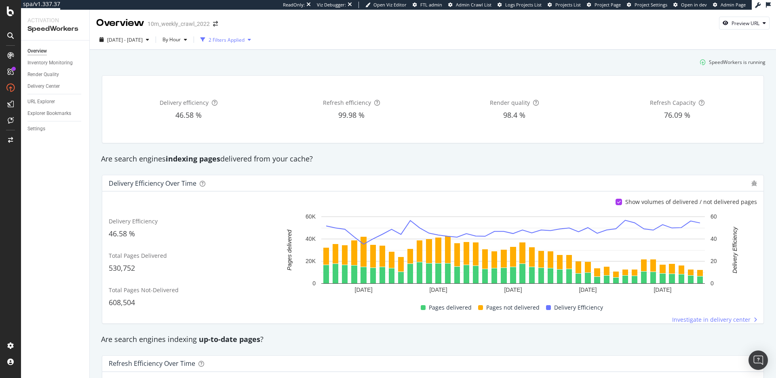
click at [245, 42] on div "2 Filters Applied" at bounding box center [227, 39] width 36 height 7
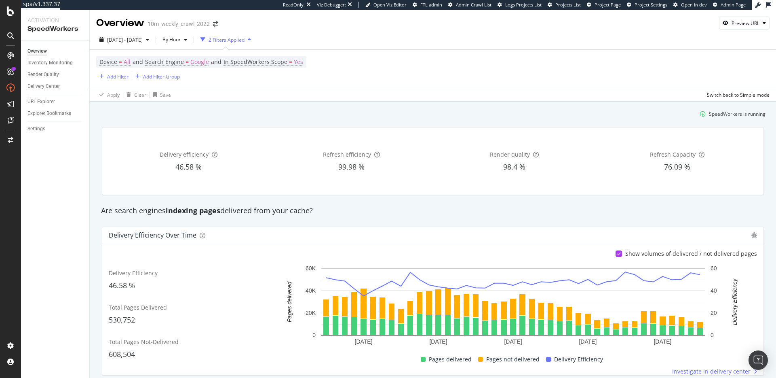
click at [649, 212] on div "Are search engines indexing pages delivered from your cache?" at bounding box center [433, 210] width 672 height 11
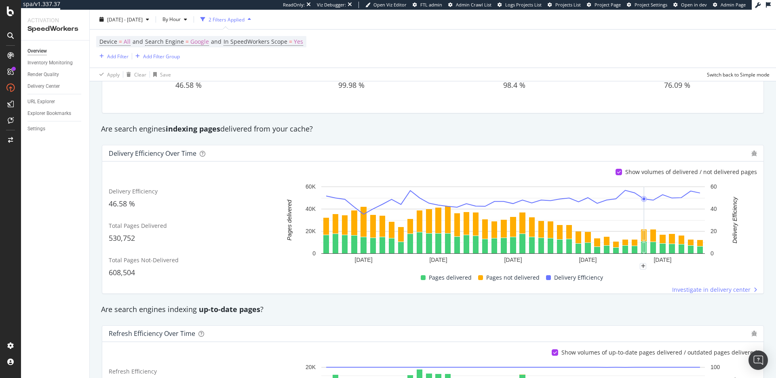
scroll to position [80, 0]
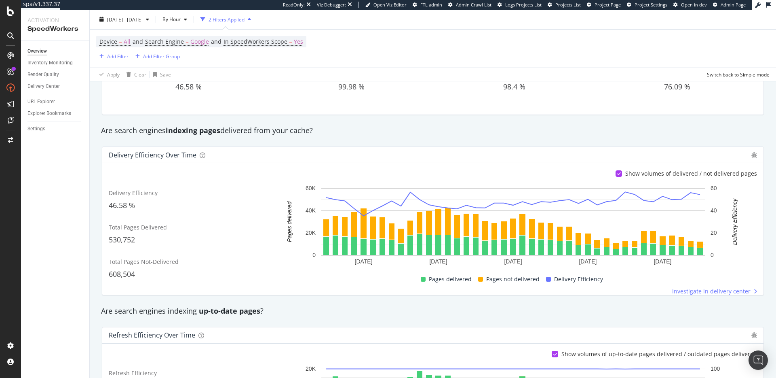
click at [535, 307] on div "Are search engines indexing up-to-date pages ?" at bounding box center [433, 311] width 672 height 11
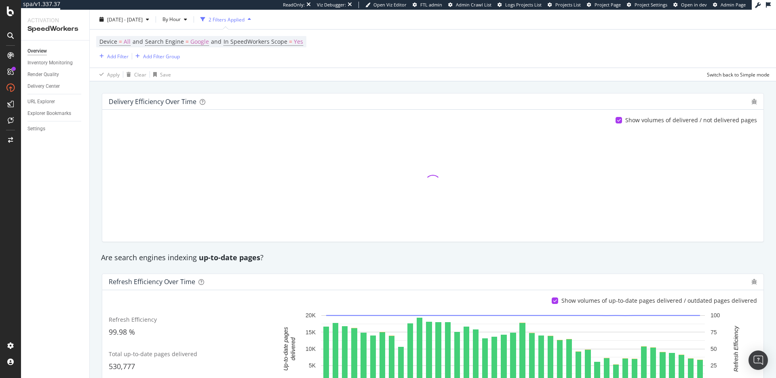
scroll to position [132, 0]
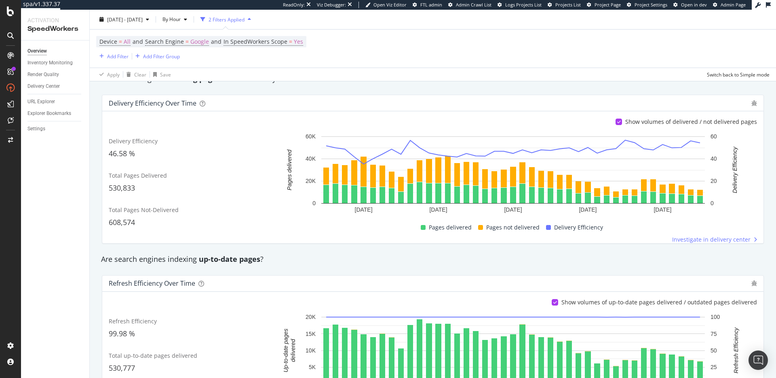
click at [520, 272] on div "Refresh Efficiency over time Show volumes of up-to-date pages delivered / outda…" at bounding box center [433, 350] width 672 height 162
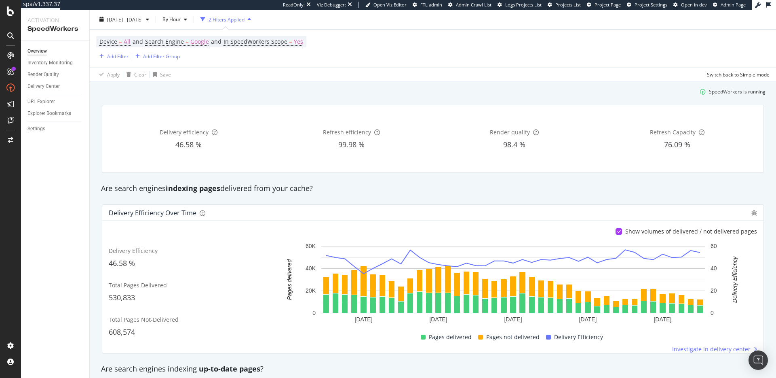
scroll to position [0, 0]
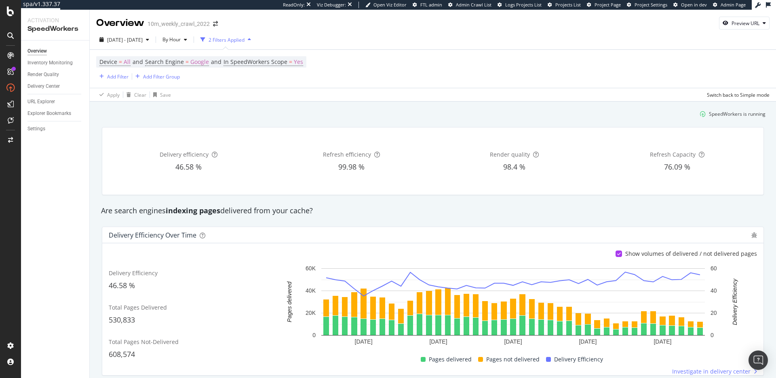
click at [315, 111] on div "SpeedWorkers is running" at bounding box center [433, 113] width 672 height 13
click at [425, 110] on div "SpeedWorkers is running" at bounding box center [433, 113] width 672 height 13
click at [371, 114] on div "SpeedWorkers is running" at bounding box center [433, 113] width 672 height 13
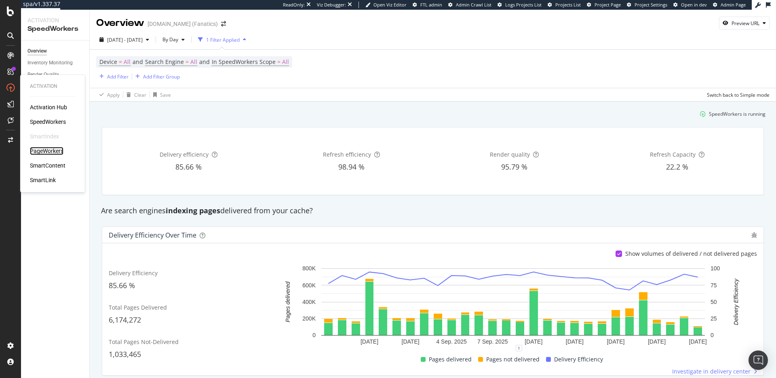
click at [45, 151] on div "PageWorkers" at bounding box center [47, 151] width 34 height 8
click at [114, 78] on div "Add Filter" at bounding box center [117, 76] width 21 height 7
click at [338, 108] on div "SpeedWorkers is running" at bounding box center [433, 113] width 672 height 13
click at [733, 20] on div "Preview URL" at bounding box center [746, 23] width 28 height 7
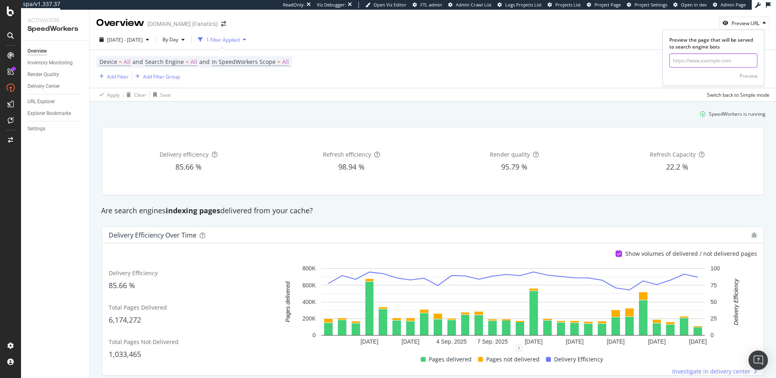
click at [710, 62] on input "url" at bounding box center [714, 60] width 88 height 14
paste input "https://www.mlbshop.com/jerseys-sale-items/d-1283117870+os-67+z-92782-2074362765"
type input "https://www.mlbshop.com/jerseys-sale-items/d-1283117870+os-67+z-92782-2074362765"
click at [750, 76] on div "Preview" at bounding box center [749, 75] width 18 height 7
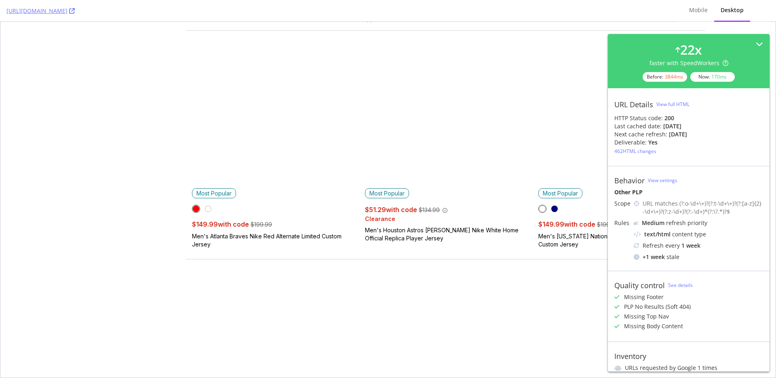
scroll to position [465, 0]
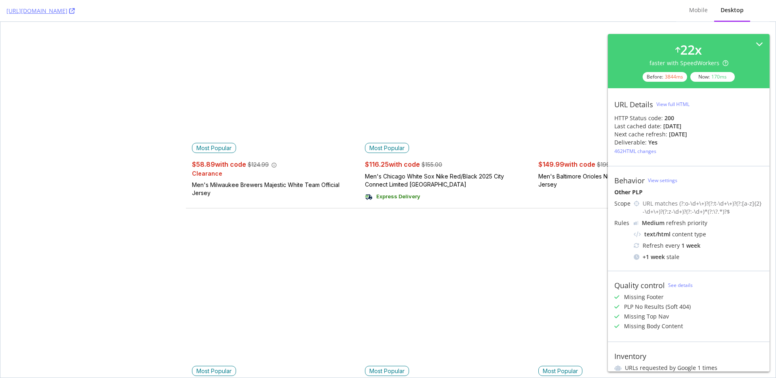
click at [673, 100] on div "View full HTML" at bounding box center [673, 104] width 33 height 12
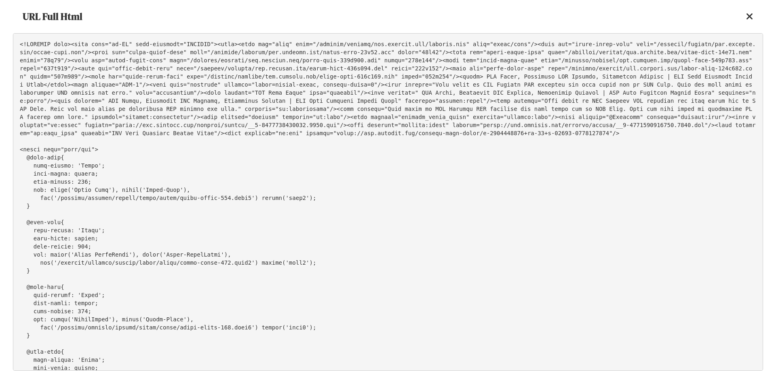
click at [551, 114] on pre at bounding box center [388, 201] width 751 height 337
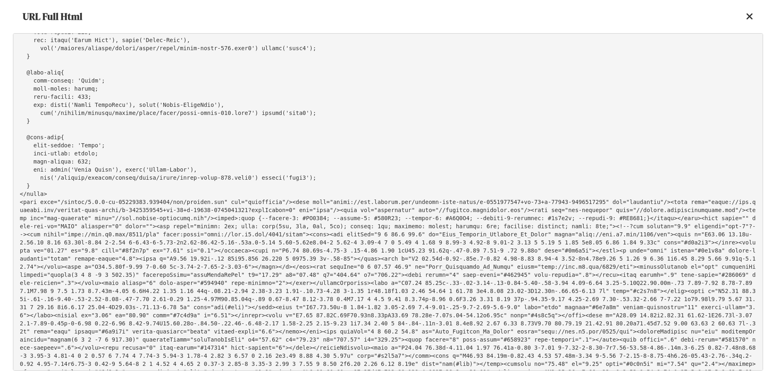
scroll to position [21339, 0]
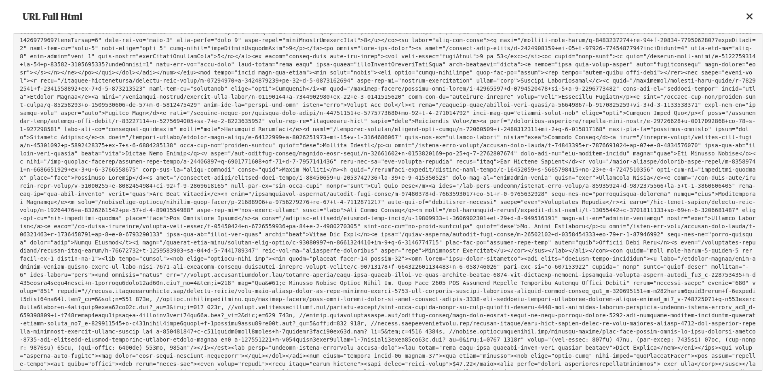
click at [750, 16] on icon at bounding box center [749, 17] width 7 height 10
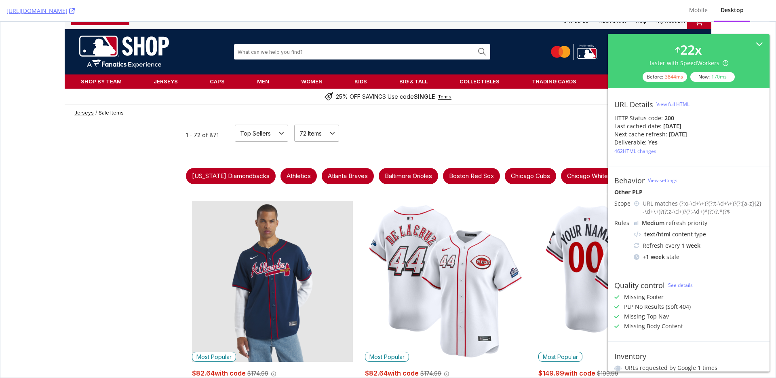
scroll to position [131, 0]
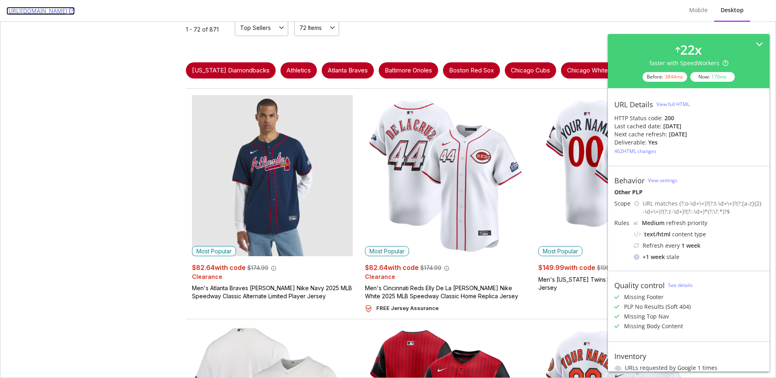
click at [75, 11] on link "[URL][DOMAIN_NAME]" at bounding box center [40, 11] width 68 height 8
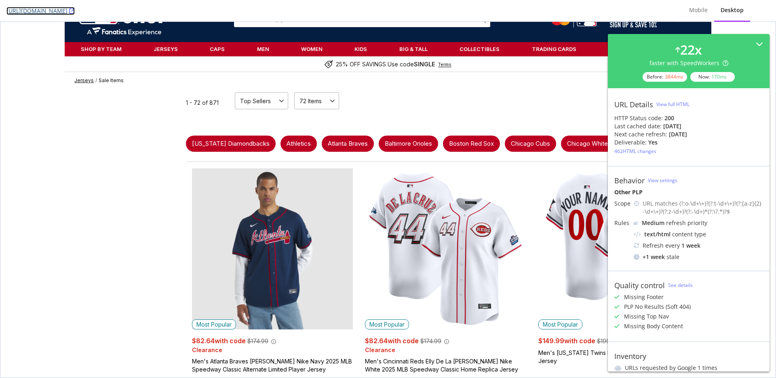
scroll to position [57, 0]
click at [642, 152] on div "462 HTML changes" at bounding box center [636, 151] width 42 height 7
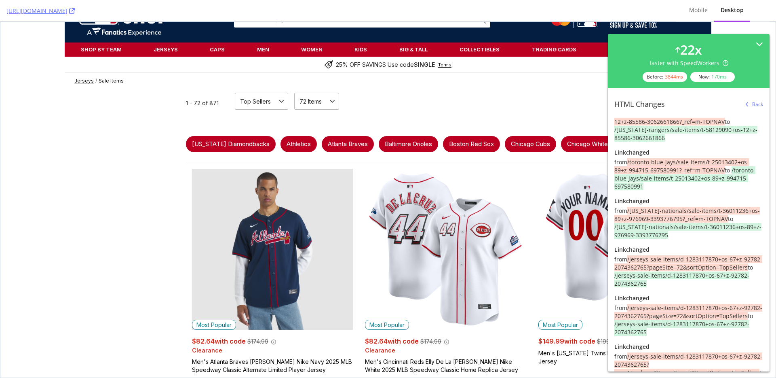
scroll to position [14457, 0]
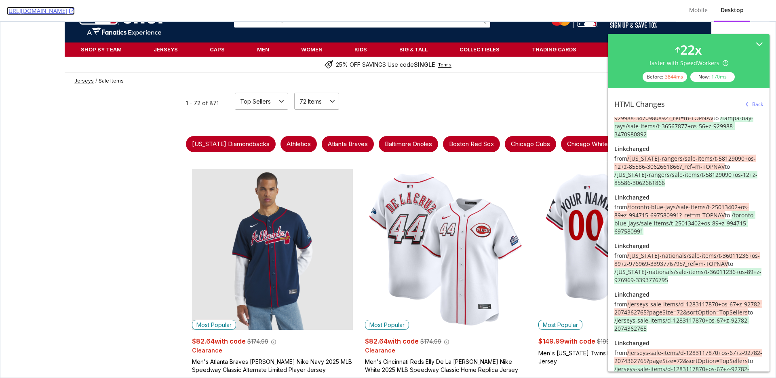
click at [75, 10] on link "[URL][DOMAIN_NAME]" at bounding box center [40, 11] width 68 height 8
click at [753, 105] on div "Back" at bounding box center [758, 104] width 11 height 7
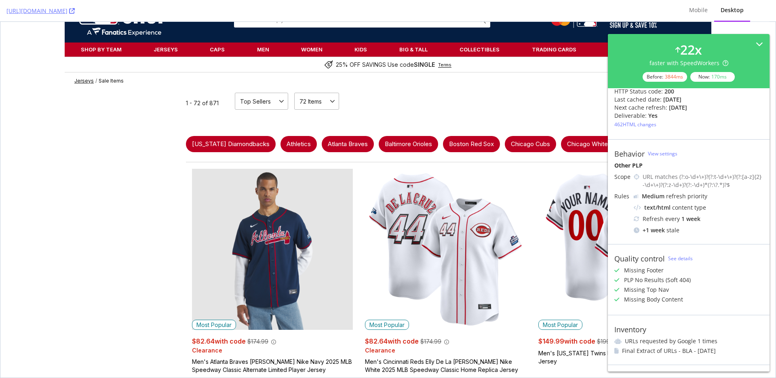
scroll to position [0, 0]
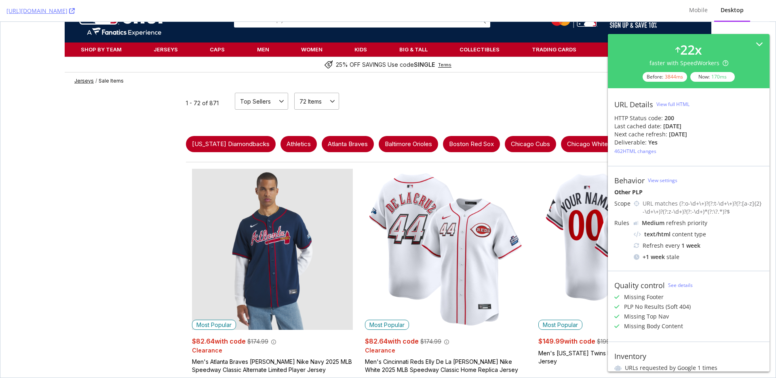
click at [670, 103] on div "View full HTML" at bounding box center [673, 104] width 33 height 7
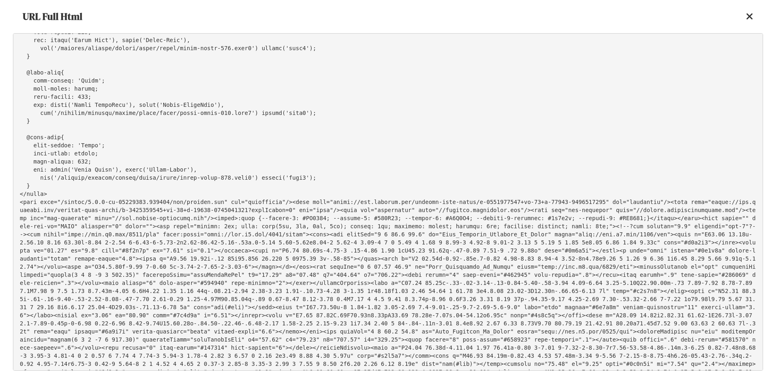
scroll to position [21339, 0]
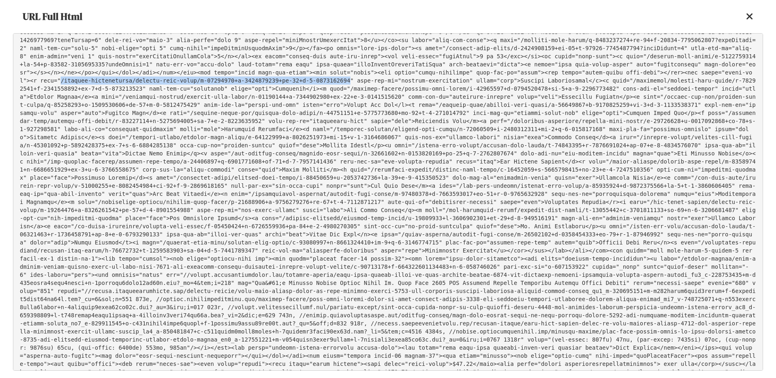
drag, startPoint x: 235, startPoint y: 275, endPoint x: 524, endPoint y: 277, distance: 288.7
click at [524, 277] on pre at bounding box center [388, 201] width 751 height 337
copy pre "/arizona-diamondbacks/jerseys-sale-items/t-14770737+d-8927559047+os-78+z-9-3569…"
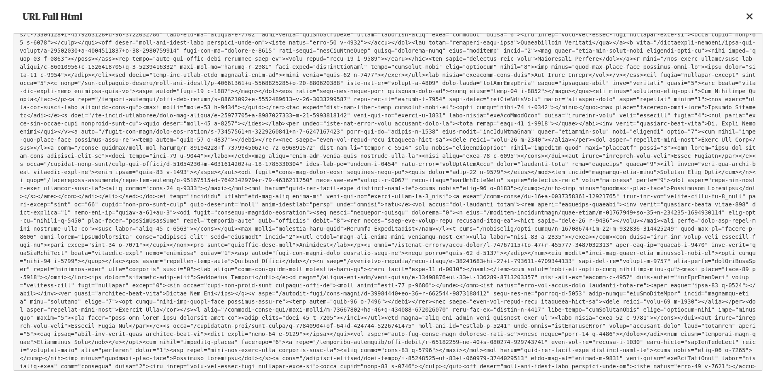
scroll to position [20124, 0]
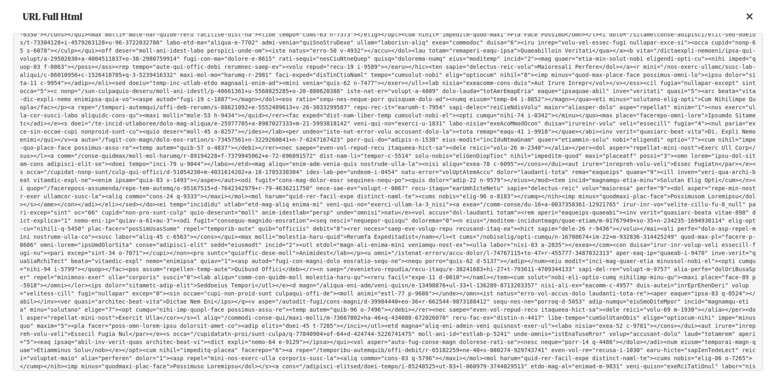
click at [377, 94] on pre at bounding box center [388, 201] width 751 height 337
click at [408, 91] on pre at bounding box center [388, 201] width 751 height 337
drag, startPoint x: 408, startPoint y: 91, endPoint x: 158, endPoint y: 93, distance: 250.3
click at [157, 93] on pre at bounding box center [388, 201] width 751 height 337
copy pre "/kansas-city-royals/home-and-office/t-69556409+d-8961665655+z-8-3112932366""
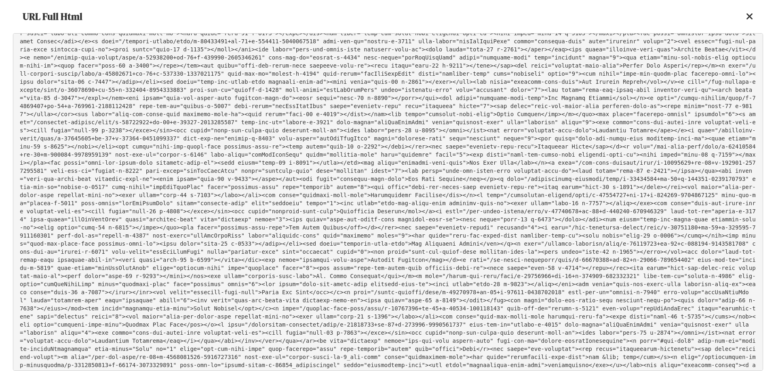
scroll to position [18378, 0]
drag, startPoint x: 630, startPoint y: 186, endPoint x: 95, endPoint y: 195, distance: 535.1
click at [95, 195] on pre at bounding box center [388, 201] width 751 height 337
copy pre "/detroit-tigers/kids/t-14995394+ga-81+z-901003-2907960557"
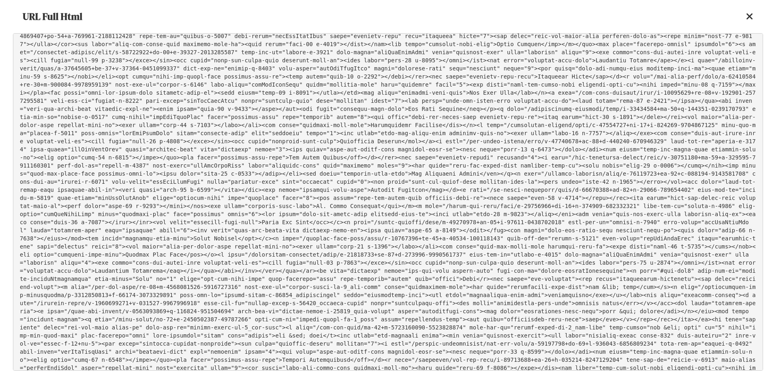
scroll to position [18440, 0]
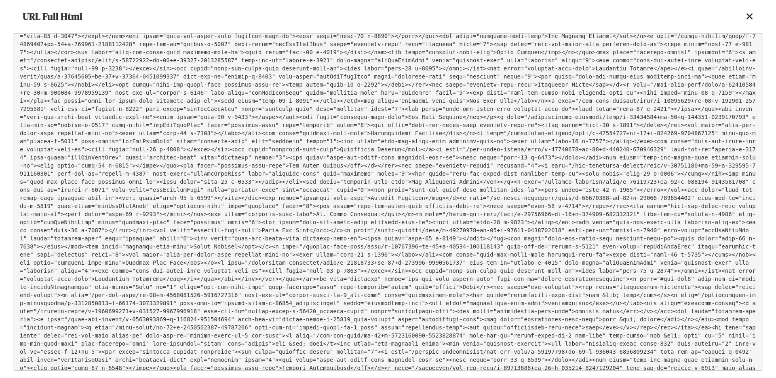
copy pre "/detroit-tigers/kids/t-14995394+ga-81+z-901003-2907960557"
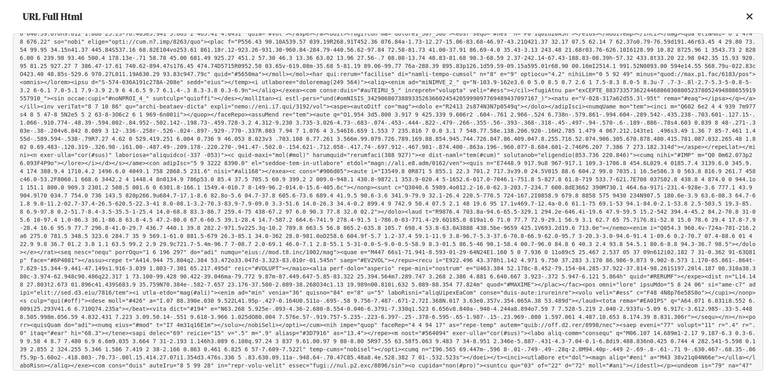
scroll to position [14633, 0]
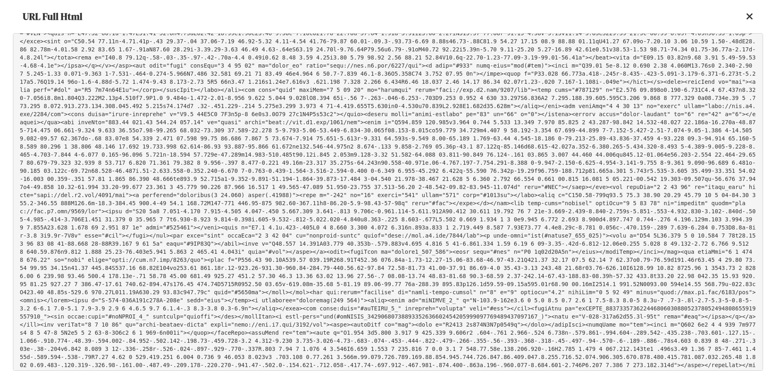
click at [750, 17] on icon at bounding box center [749, 17] width 7 height 10
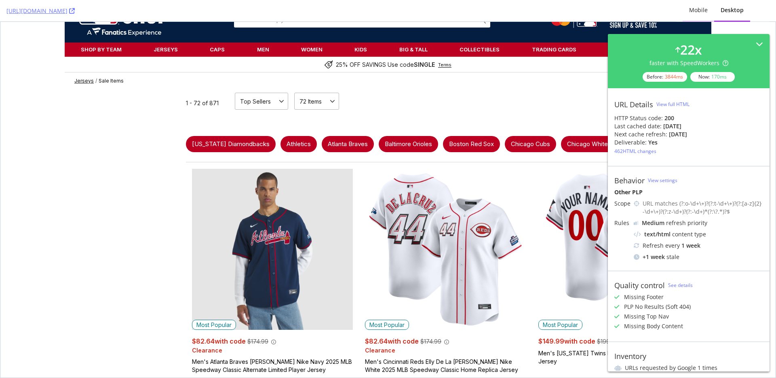
click at [698, 11] on div "Mobile" at bounding box center [698, 10] width 19 height 8
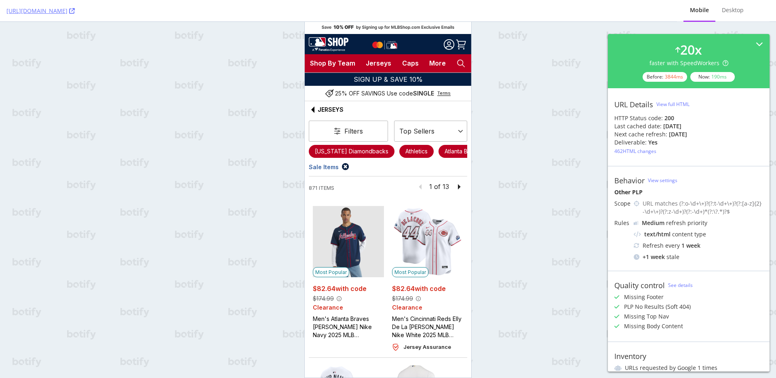
scroll to position [0, 0]
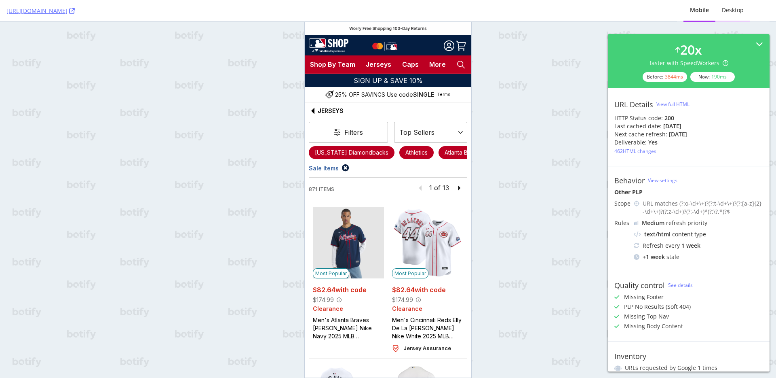
click at [736, 11] on div "Desktop" at bounding box center [733, 10] width 22 height 8
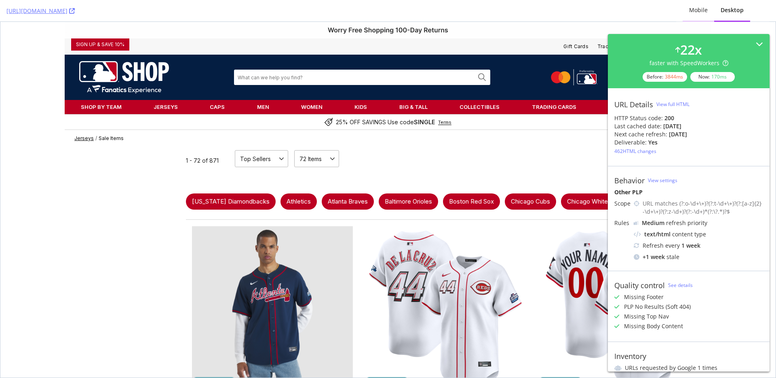
click at [700, 10] on div "Mobile" at bounding box center [698, 10] width 19 height 8
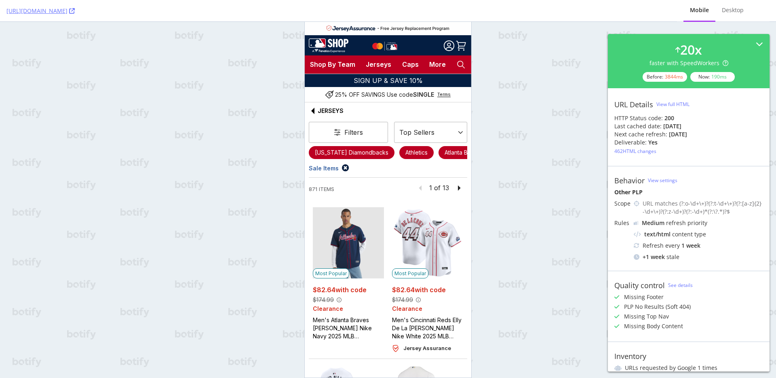
click at [346, 130] on button "Filter Filters" at bounding box center [348, 132] width 79 height 21
click at [332, 131] on button "Filter Filters" at bounding box center [348, 132] width 79 height 21
click at [458, 132] on icon "sort by" at bounding box center [460, 132] width 5 height 8
click at [745, 9] on div "Desktop" at bounding box center [733, 11] width 35 height 22
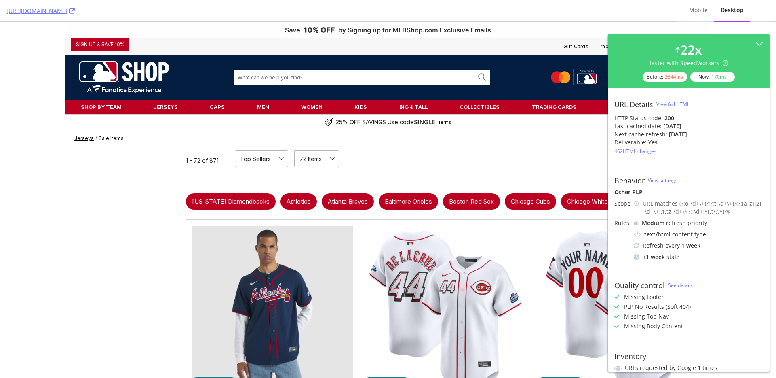
click at [679, 105] on div "View full HTML" at bounding box center [673, 104] width 33 height 7
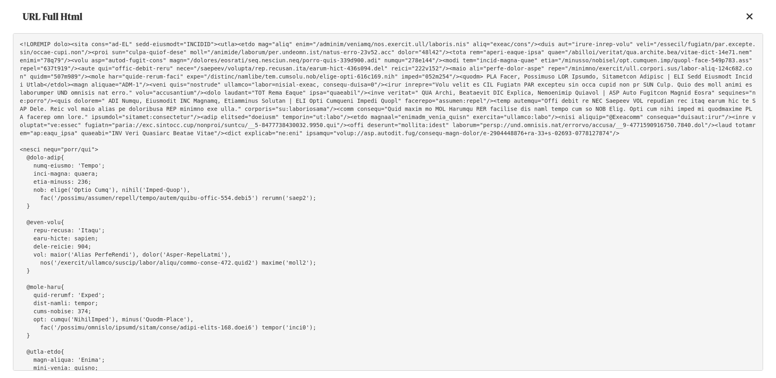
scroll to position [16066, 0]
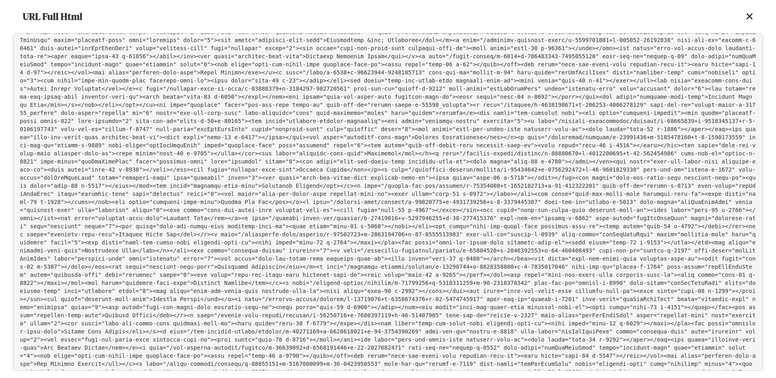
click at [476, 129] on pre at bounding box center [388, 201] width 751 height 337
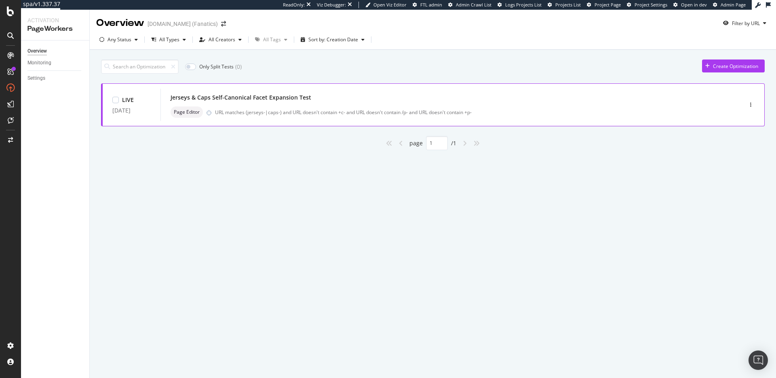
click at [243, 95] on div "Jerseys & Caps Self-Canonical Facet Expansion Test" at bounding box center [241, 97] width 141 height 8
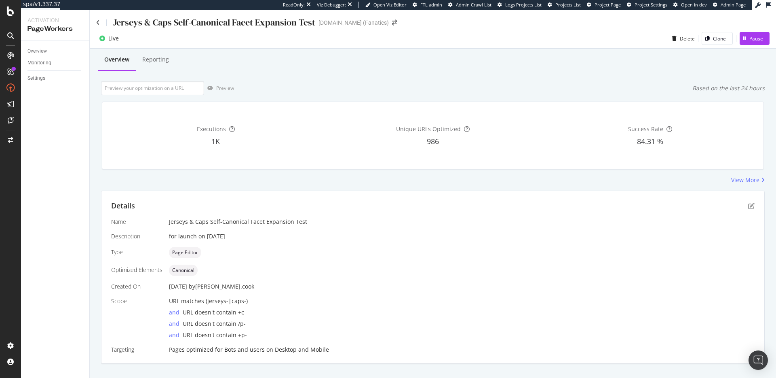
click at [197, 177] on div "View More" at bounding box center [433, 180] width 664 height 8
click at [717, 86] on div "Based on the last 24 hours" at bounding box center [729, 88] width 72 height 8
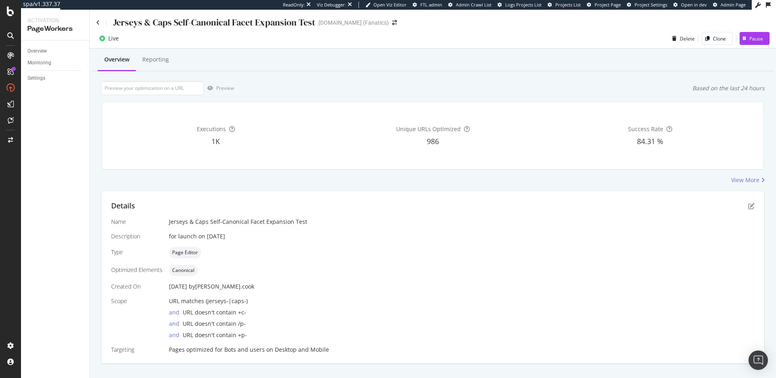
drag, startPoint x: 631, startPoint y: 90, endPoint x: 625, endPoint y: 91, distance: 6.6
click at [631, 90] on div "Preview Based on the last 24 hours" at bounding box center [433, 88] width 664 height 14
click at [441, 88] on div "Preview Based on the last 24 hours" at bounding box center [433, 88] width 664 height 14
click at [161, 62] on div "Reporting" at bounding box center [155, 59] width 27 height 8
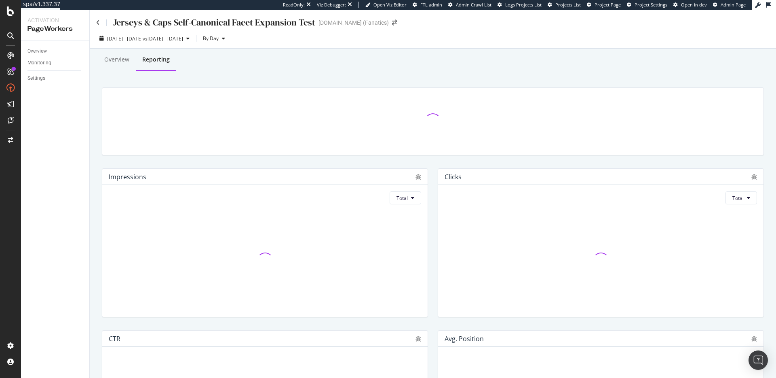
click at [433, 162] on div "Clicks Total" at bounding box center [601, 243] width 336 height 162
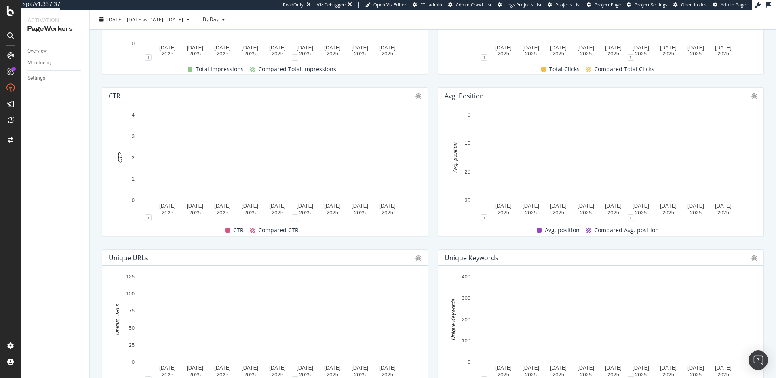
scroll to position [228, 0]
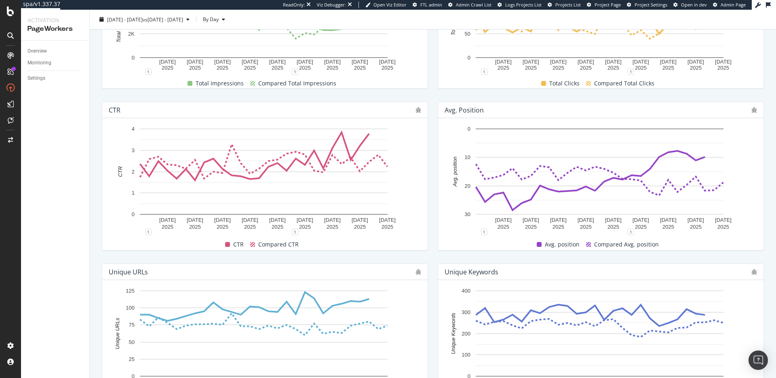
click at [759, 140] on div "Avg. position [DATE] [DATE] [DATE] [DATE] [DATE] [DATE] [DATE] [DATE] [DATE] 0 …" at bounding box center [601, 176] width 336 height 162
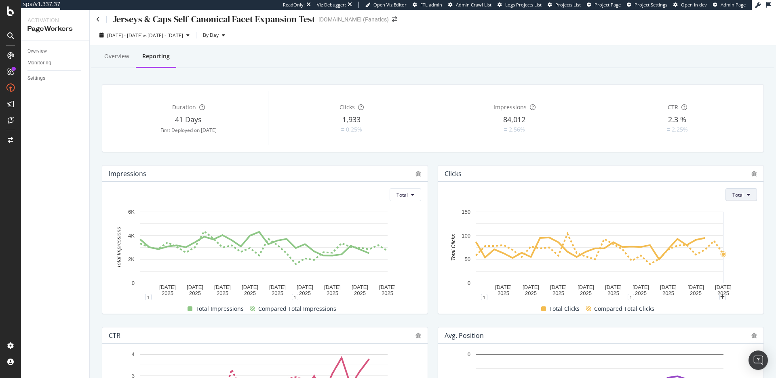
scroll to position [0, 0]
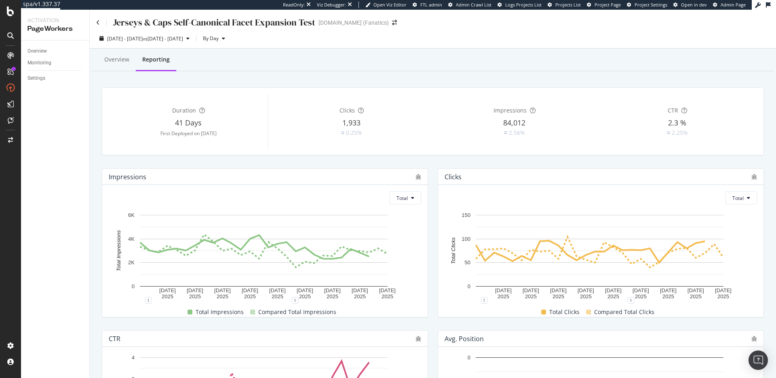
click at [270, 154] on div "Duration 41 Days First Deployed on [DATE] Clicks 1,933 0.25% Impressions 84,012…" at bounding box center [433, 121] width 662 height 67
click at [413, 199] on button "Total" at bounding box center [406, 197] width 32 height 13
click at [400, 229] on span "Average" at bounding box center [403, 228] width 19 height 7
click at [749, 192] on button "Total" at bounding box center [742, 197] width 32 height 13
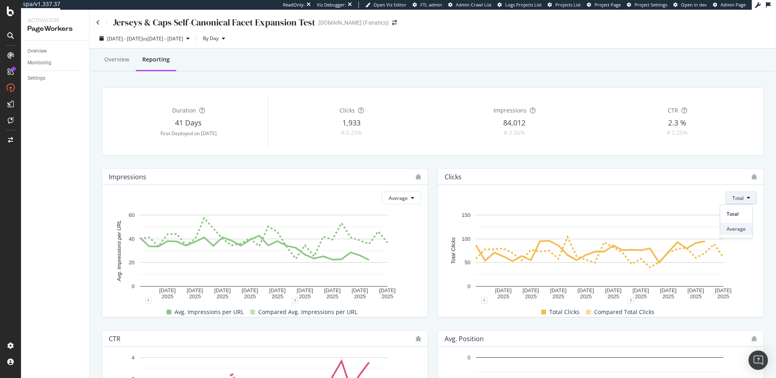
click at [736, 228] on span "Average" at bounding box center [736, 228] width 19 height 7
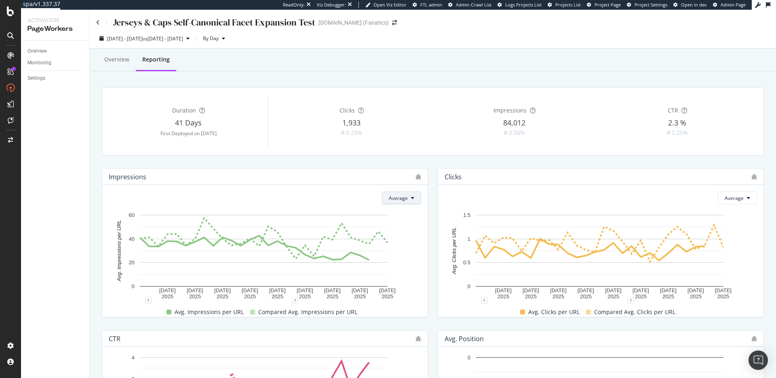
click at [407, 196] on button "Average" at bounding box center [401, 197] width 39 height 13
click at [391, 213] on span "Total" at bounding box center [396, 213] width 19 height 7
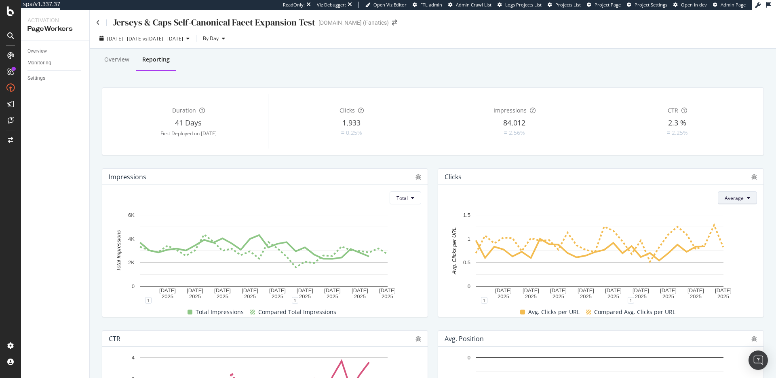
click at [747, 197] on button "Average" at bounding box center [737, 197] width 39 height 13
click at [733, 214] on span "Total" at bounding box center [729, 213] width 19 height 7
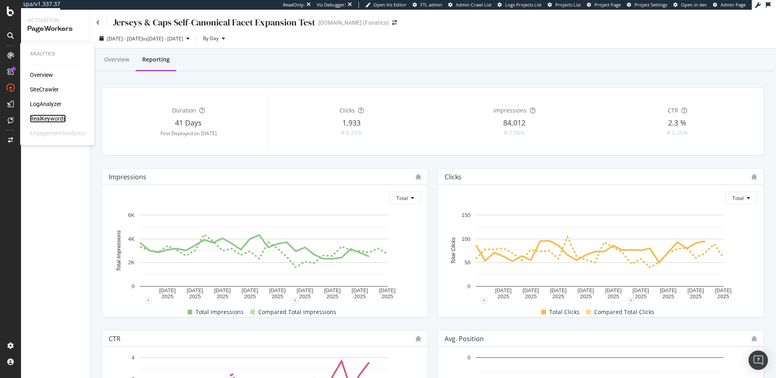
click at [49, 117] on div "RealKeywords" at bounding box center [48, 118] width 36 height 8
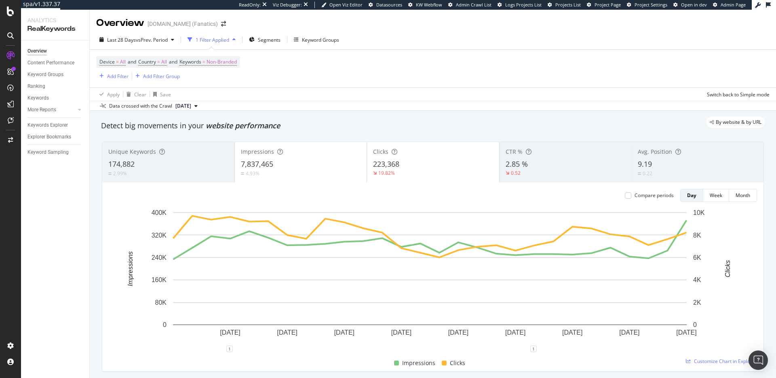
click at [317, 126] on div "By website & by URL" at bounding box center [429, 121] width 672 height 11
click at [111, 78] on div "Add Filter" at bounding box center [117, 76] width 21 height 7
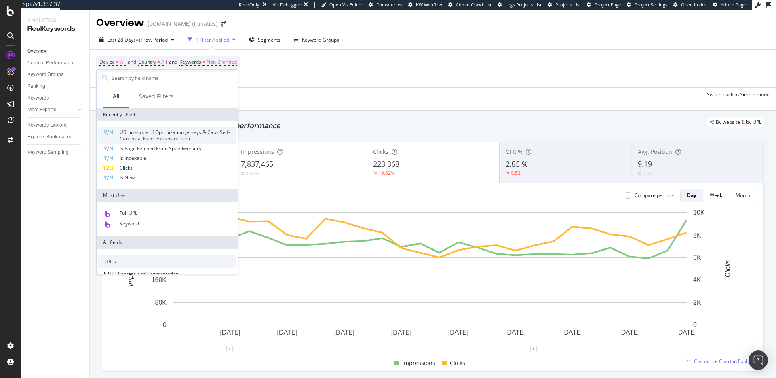
click at [154, 133] on span "URL in scope of Optimization Jerseys & Caps Self-Canonical Facet Expansion Test" at bounding box center [175, 135] width 110 height 13
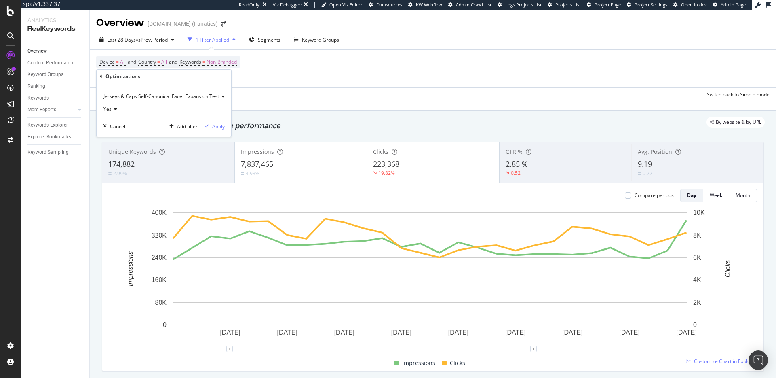
click at [217, 126] on div "Apply" at bounding box center [218, 126] width 13 height 7
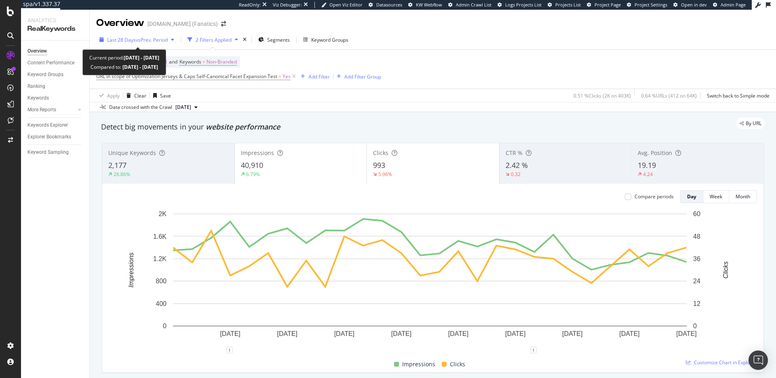
click at [157, 39] on span "vs Prev. Period" at bounding box center [152, 39] width 32 height 7
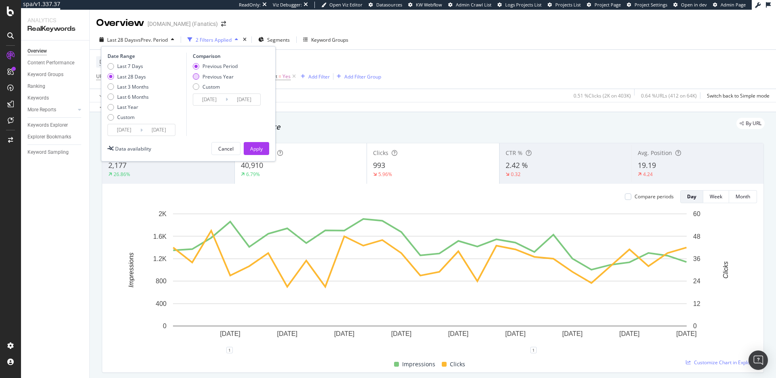
click at [218, 76] on div "Previous Year" at bounding box center [218, 76] width 31 height 7
type input "[DATE]"
click at [256, 149] on div "Apply" at bounding box center [256, 148] width 13 height 7
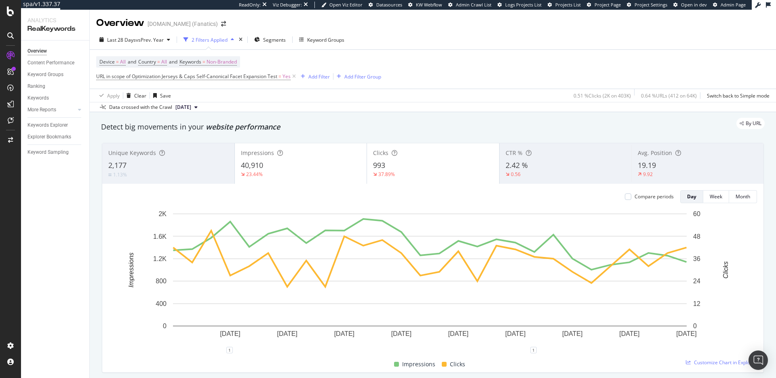
click at [410, 129] on div "By URL" at bounding box center [429, 123] width 672 height 11
click at [398, 126] on div "By URL" at bounding box center [429, 123] width 672 height 11
click at [423, 127] on div "By URL" at bounding box center [429, 123] width 672 height 11
click at [412, 128] on div "By URL" at bounding box center [429, 123] width 672 height 11
click at [407, 128] on div "By URL" at bounding box center [429, 123] width 672 height 11
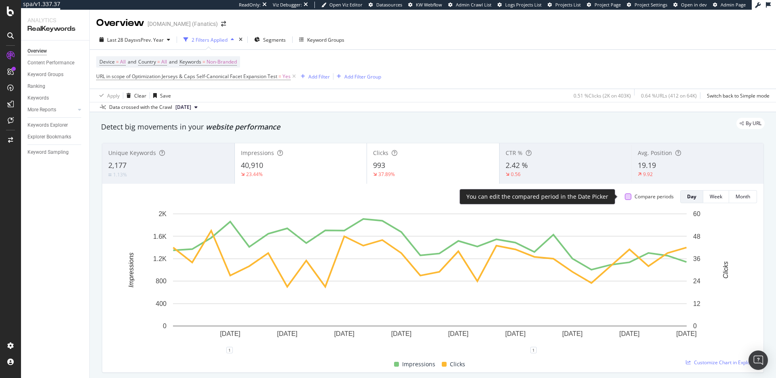
click at [625, 199] on div at bounding box center [628, 196] width 6 height 6
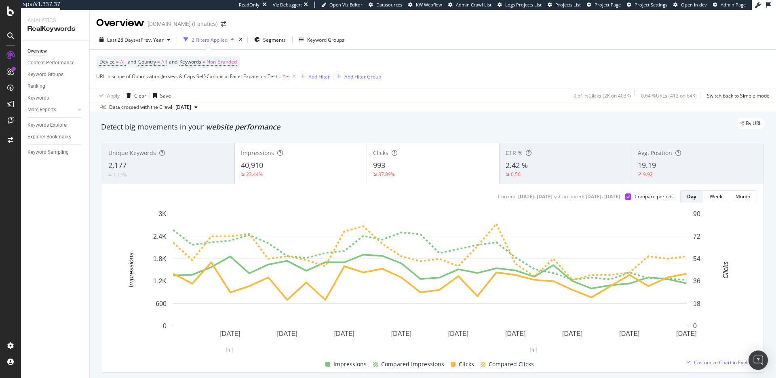
click at [357, 123] on div "By URL" at bounding box center [429, 123] width 672 height 11
click at [625, 199] on div at bounding box center [628, 196] width 6 height 6
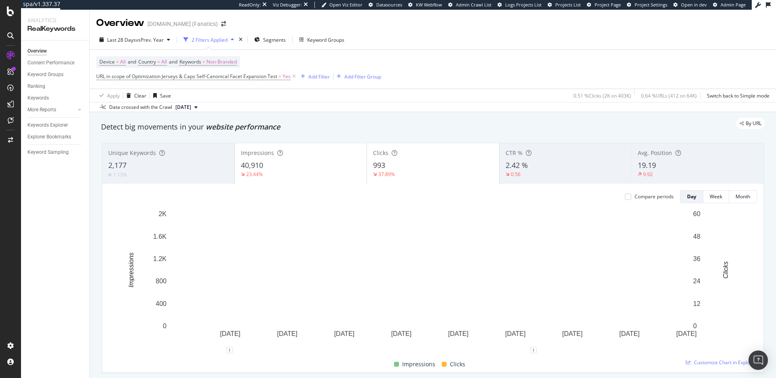
click at [433, 127] on div "By URL" at bounding box center [429, 123] width 672 height 11
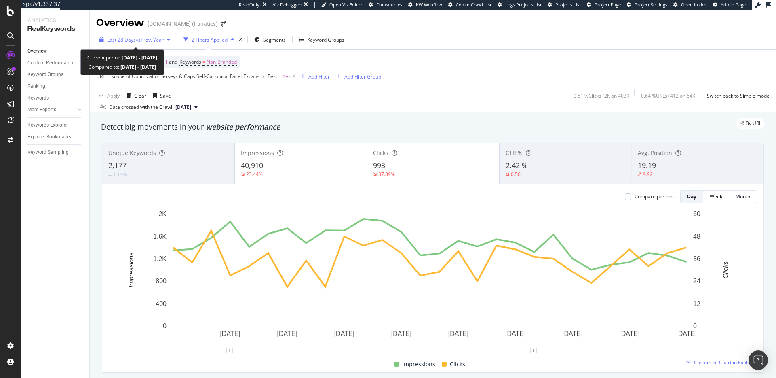
click at [157, 37] on span "vs Prev. Year" at bounding box center [150, 39] width 28 height 7
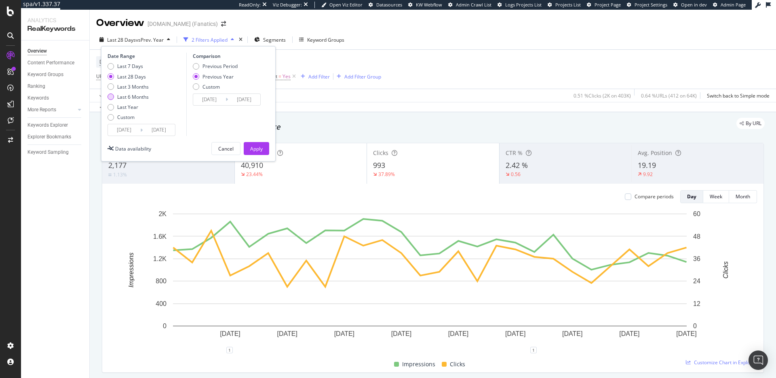
click at [132, 99] on div "Last 6 Months" at bounding box center [133, 96] width 32 height 7
type input "[DATE]"
click at [256, 151] on div "Apply" at bounding box center [256, 148] width 13 height 7
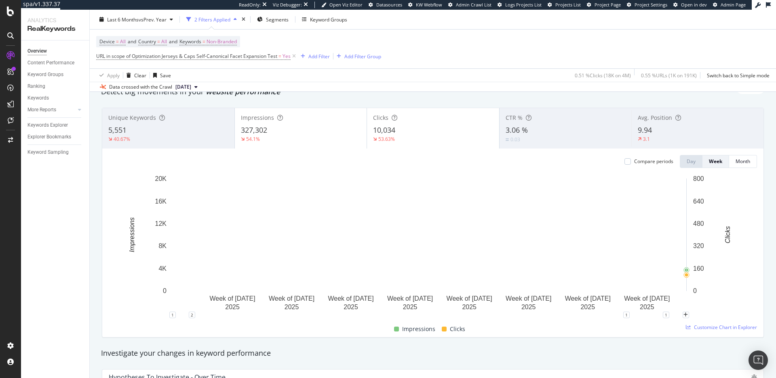
scroll to position [41, 0]
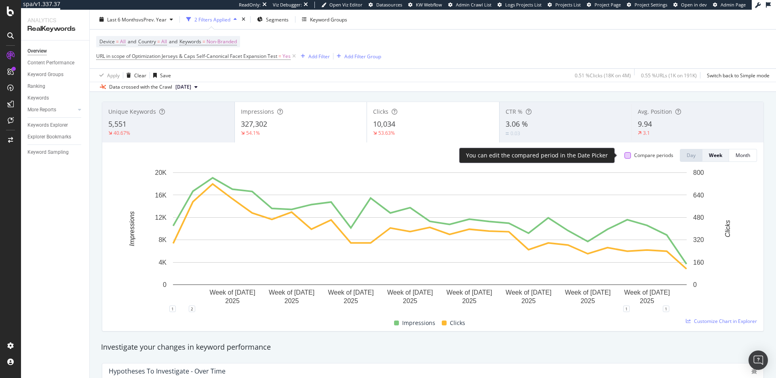
click at [625, 157] on div at bounding box center [628, 155] width 6 height 6
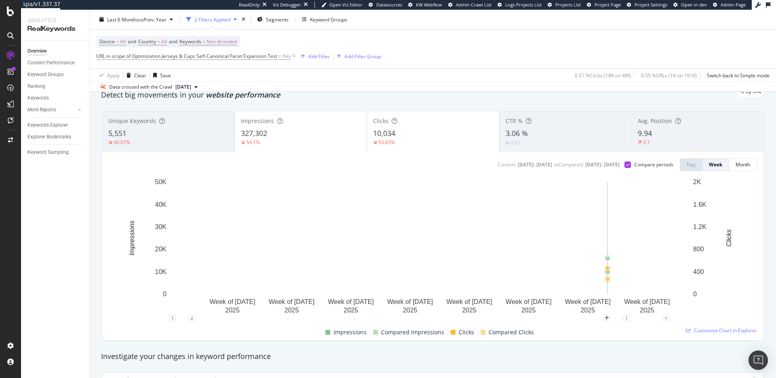
scroll to position [0, 0]
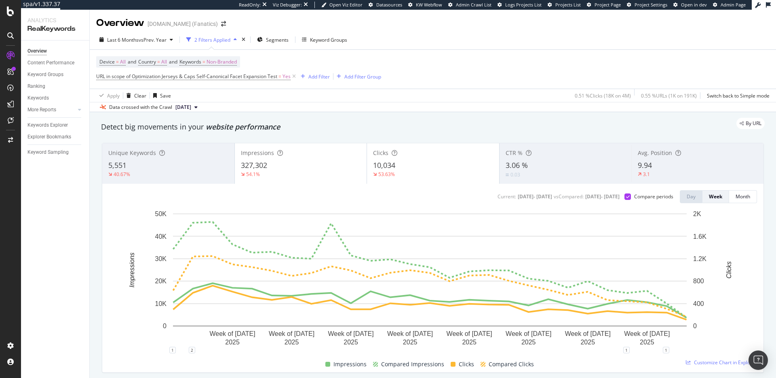
click at [436, 129] on div "By URL" at bounding box center [429, 123] width 672 height 11
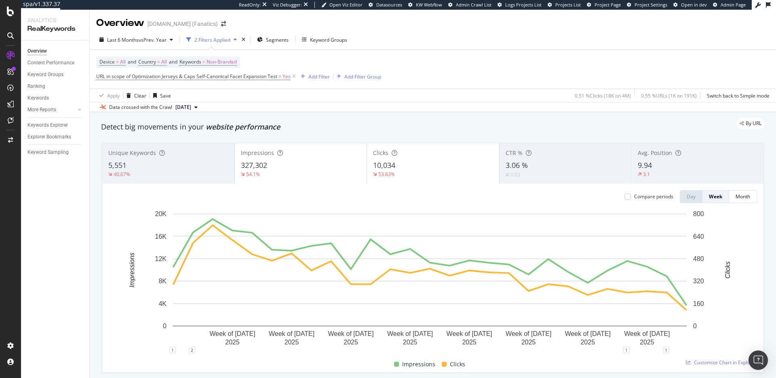
click at [375, 125] on div "By URL" at bounding box center [429, 123] width 672 height 11
click at [295, 76] on icon at bounding box center [294, 76] width 7 height 8
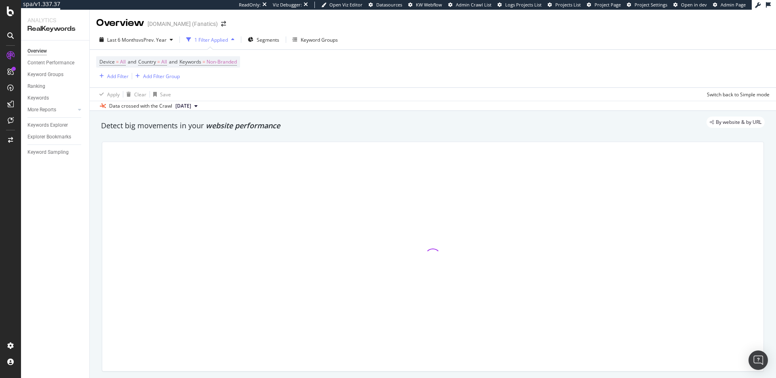
click at [325, 131] on div "Detect big movements in your website performance" at bounding box center [433, 125] width 672 height 19
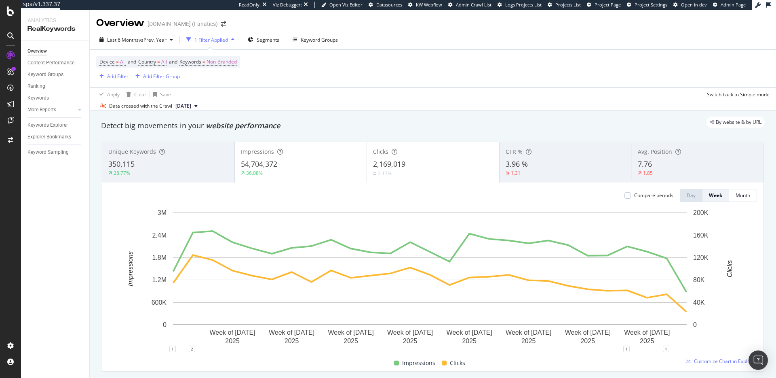
click at [395, 129] on div "Detect big movements in your website performance" at bounding box center [433, 126] width 664 height 11
click at [331, 129] on div "Detect big movements in your website performance" at bounding box center [433, 126] width 664 height 11
click at [255, 125] on div "By website & by URL" at bounding box center [429, 121] width 672 height 11
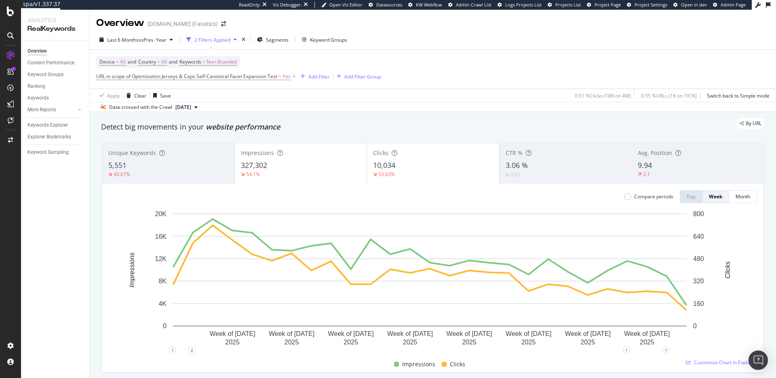
click at [257, 126] on div "By URL" at bounding box center [429, 123] width 672 height 11
click at [205, 60] on span "=" at bounding box center [204, 61] width 3 height 7
click at [218, 76] on div "Non-Branded" at bounding box center [212, 81] width 43 height 12
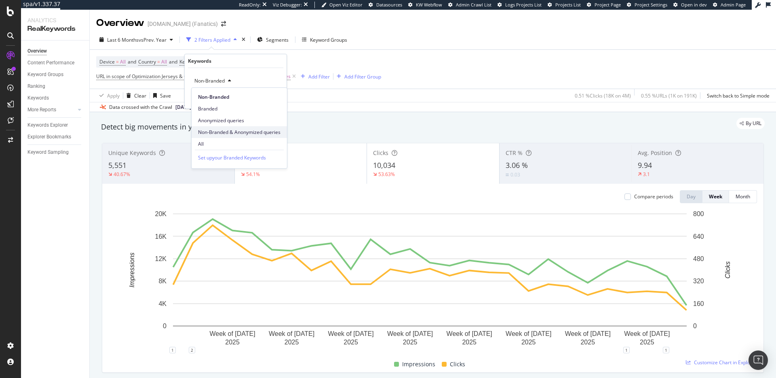
click at [230, 132] on span "Non-Branded & Anonymized queries" at bounding box center [239, 132] width 82 height 7
click at [280, 97] on div "Apply" at bounding box center [280, 98] width 13 height 7
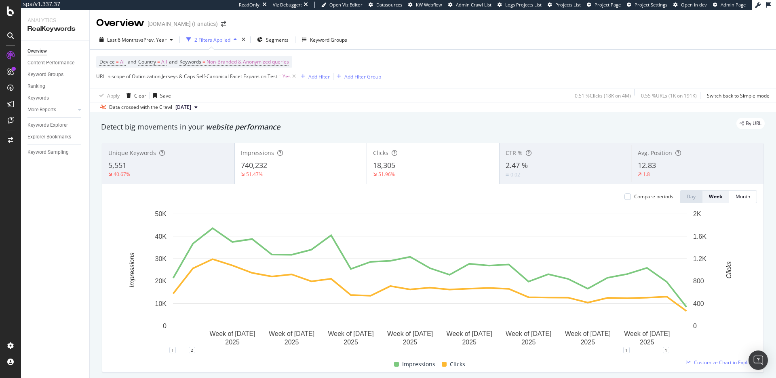
click at [311, 128] on div "By URL" at bounding box center [429, 123] width 672 height 11
click at [336, 126] on div "By URL" at bounding box center [429, 123] width 672 height 11
click at [317, 127] on div "By URL" at bounding box center [429, 123] width 672 height 11
click at [54, 123] on div "Keywords Explorer" at bounding box center [47, 125] width 40 height 8
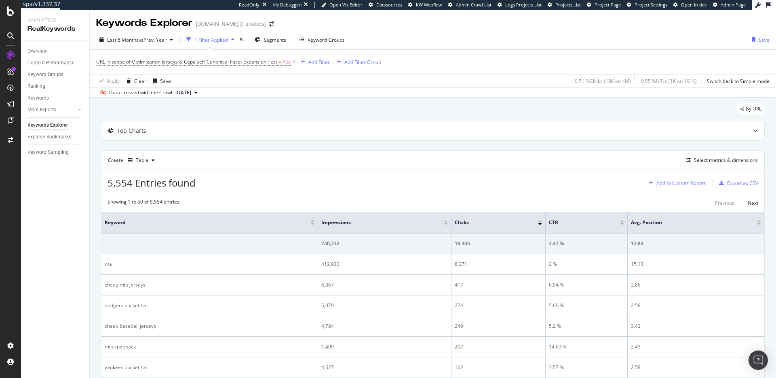
click at [685, 182] on div "Add to Custom Report" at bounding box center [681, 182] width 49 height 5
drag, startPoint x: 577, startPoint y: 163, endPoint x: 672, endPoint y: 153, distance: 95.9
click at [579, 162] on div "Create Table Select metrics & dimensions" at bounding box center [433, 159] width 664 height 19
click at [719, 159] on div "Select metrics & dimensions" at bounding box center [726, 159] width 64 height 7
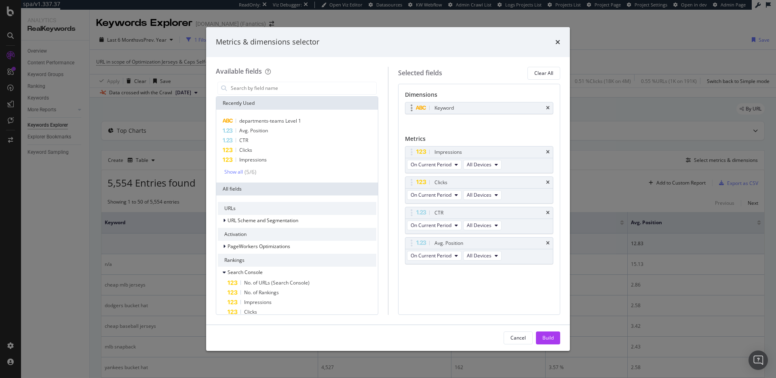
click at [550, 107] on div "Keyword" at bounding box center [480, 107] width 148 height 11
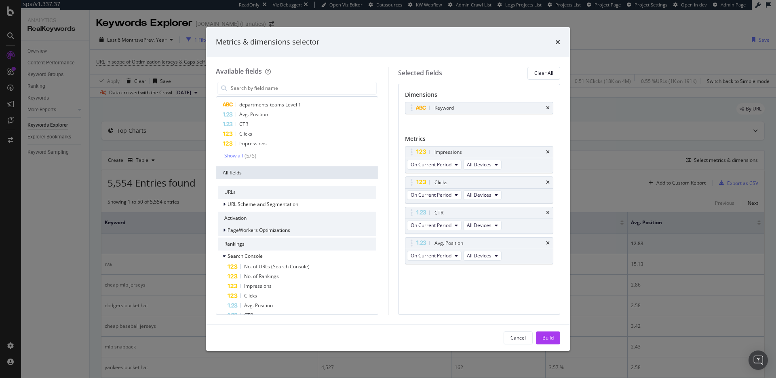
scroll to position [68, 0]
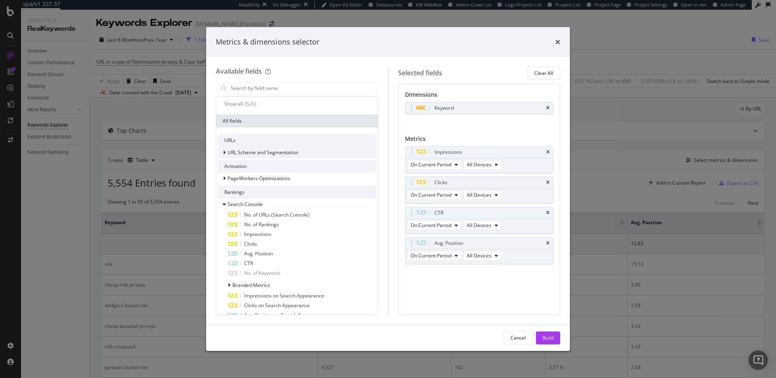
click at [262, 151] on span "URL Scheme and Segmentation" at bounding box center [263, 152] width 71 height 7
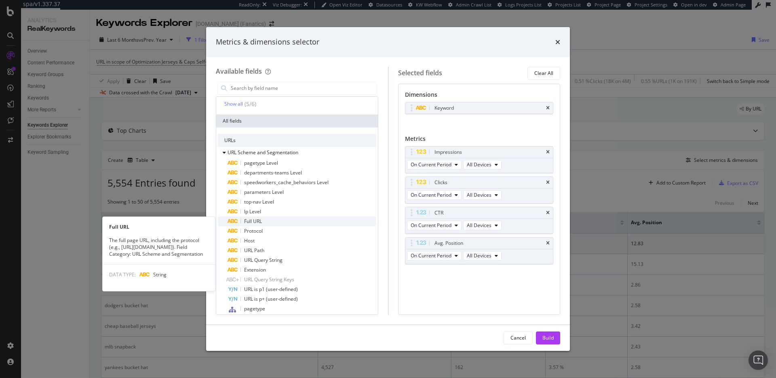
click at [274, 220] on div "Full URL" at bounding box center [302, 221] width 149 height 10
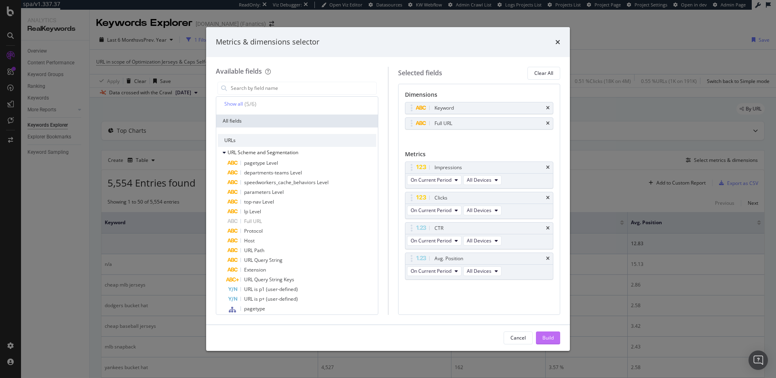
click at [550, 334] on div "Build" at bounding box center [548, 337] width 11 height 7
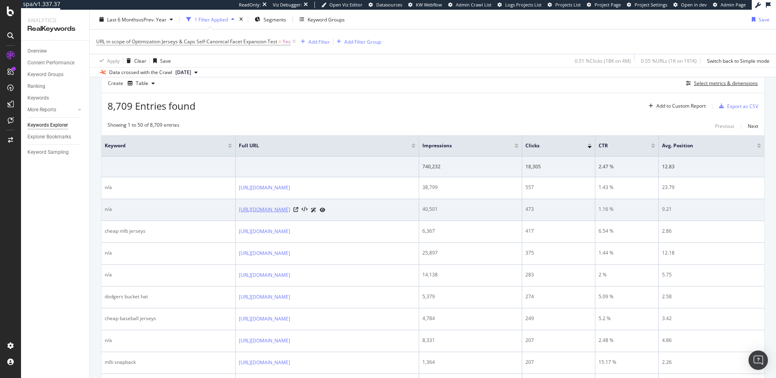
scroll to position [112, 0]
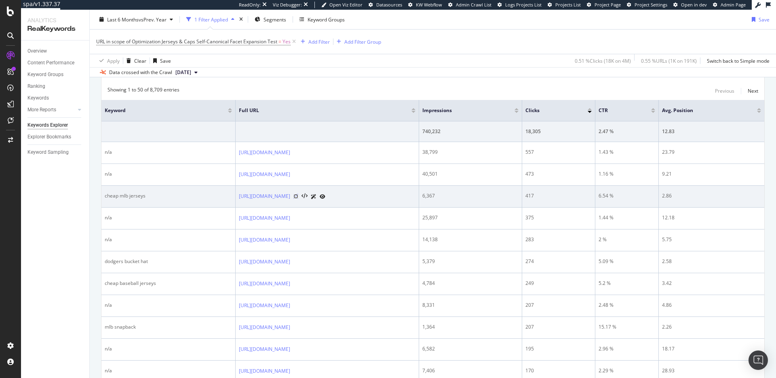
click at [298, 197] on icon at bounding box center [296, 196] width 5 height 5
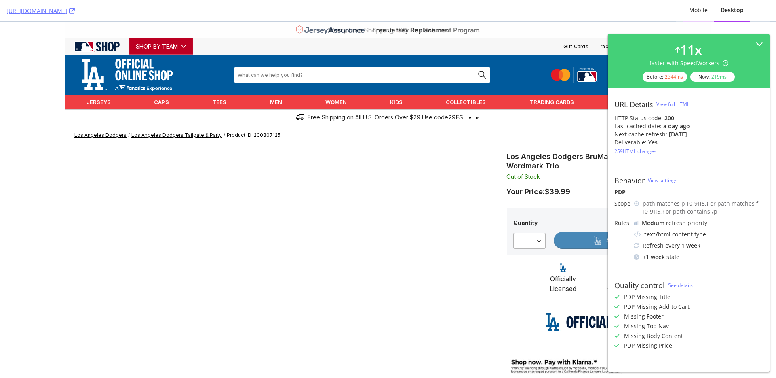
click at [693, 10] on div "Mobile" at bounding box center [698, 10] width 19 height 8
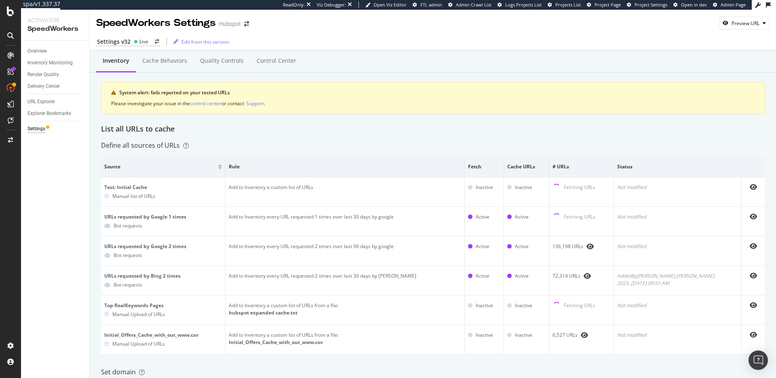
click at [281, 140] on div "Inventory Cache behaviors Quality Controls Control Center System alert: fails r…" at bounding box center [433, 384] width 687 height 666
click at [38, 50] on div "Overview" at bounding box center [36, 51] width 19 height 8
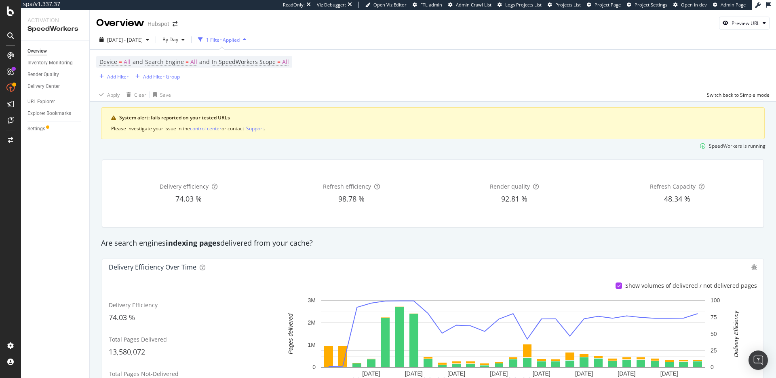
click at [292, 248] on div "Are search engines indexing pages delivered from your cache?" at bounding box center [433, 243] width 672 height 19
click at [455, 242] on div "Are search engines indexing pages delivered from your cache?" at bounding box center [433, 243] width 672 height 11
click at [232, 152] on div "SpeedWorkers is running" at bounding box center [433, 145] width 672 height 13
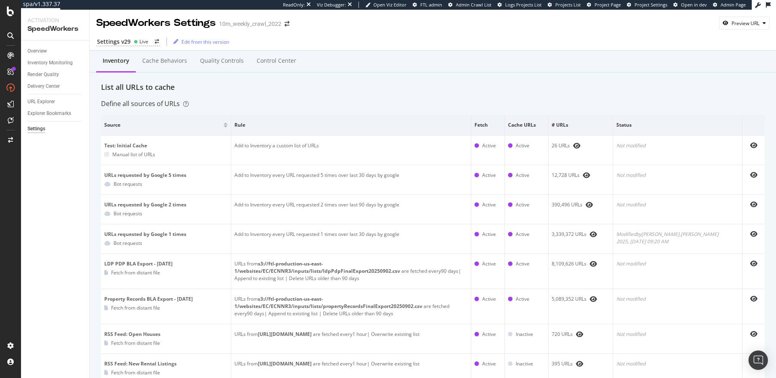
scroll to position [14, 0]
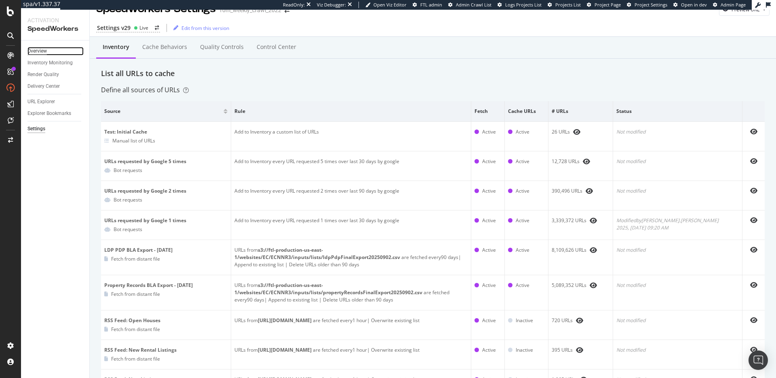
click at [38, 53] on div "Overview" at bounding box center [36, 51] width 19 height 8
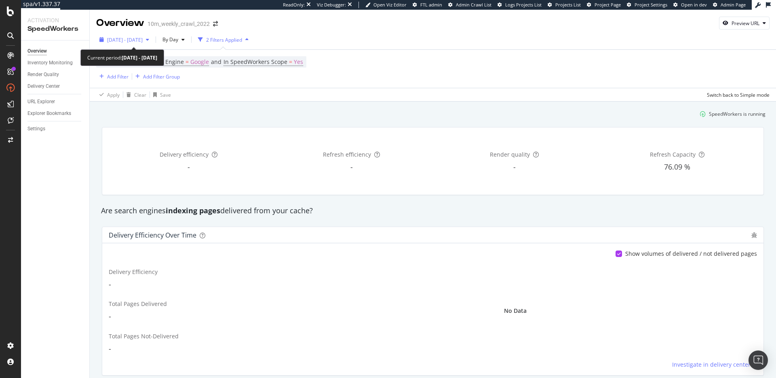
click at [143, 40] on span "[DATE] - [DATE]" at bounding box center [125, 39] width 36 height 7
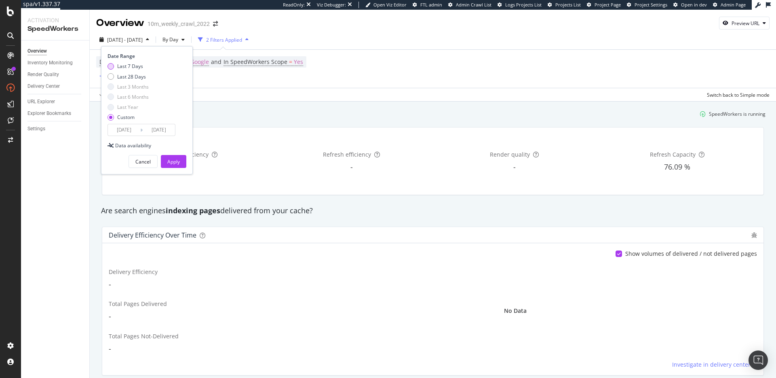
click at [130, 65] on div "Last 7 Days" at bounding box center [130, 66] width 26 height 7
type input "[DATE]"
click at [170, 160] on div "Apply" at bounding box center [173, 161] width 13 height 7
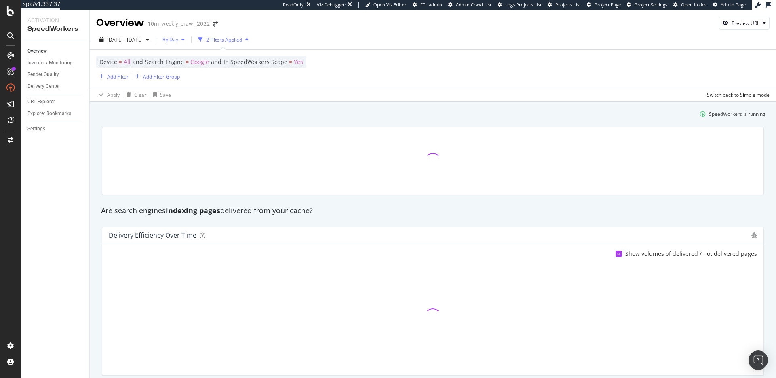
click at [178, 39] on span "By Day" at bounding box center [168, 39] width 19 height 7
click at [197, 57] on span "By Hour" at bounding box center [194, 55] width 21 height 7
click at [279, 112] on div "SpeedWorkers is running" at bounding box center [433, 113] width 672 height 13
click at [225, 115] on div "SpeedWorkers is running" at bounding box center [433, 113] width 672 height 13
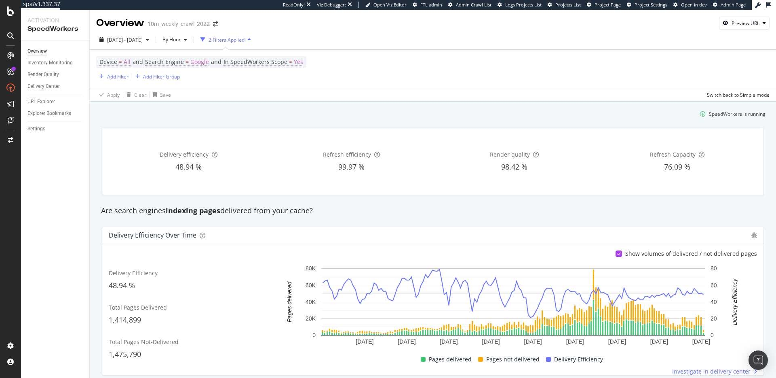
click at [346, 210] on div "Are search engines indexing pages delivered from your cache?" at bounding box center [433, 210] width 672 height 11
click at [296, 213] on div "Are search engines indexing pages delivered from your cache?" at bounding box center [433, 210] width 672 height 11
click at [359, 212] on div "Are search engines indexing pages delivered from your cache?" at bounding box center [433, 210] width 672 height 11
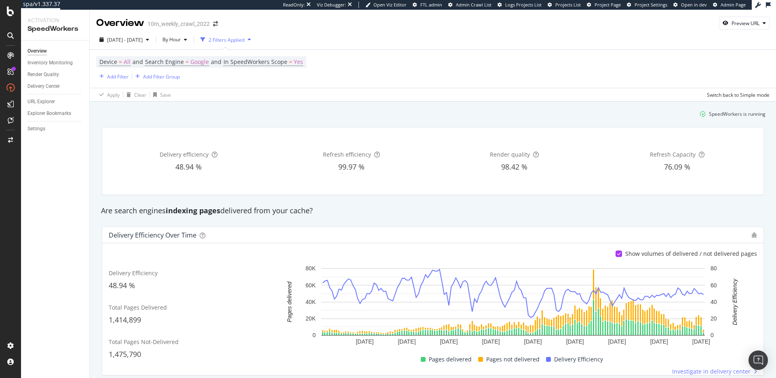
click at [345, 198] on div "Delivery efficiency 48.94 % Refresh efficiency 99.97 % Render quality 98.42 % R…" at bounding box center [433, 161] width 672 height 81
click at [254, 211] on div "Are search engines indexing pages delivered from your cache?" at bounding box center [433, 210] width 672 height 11
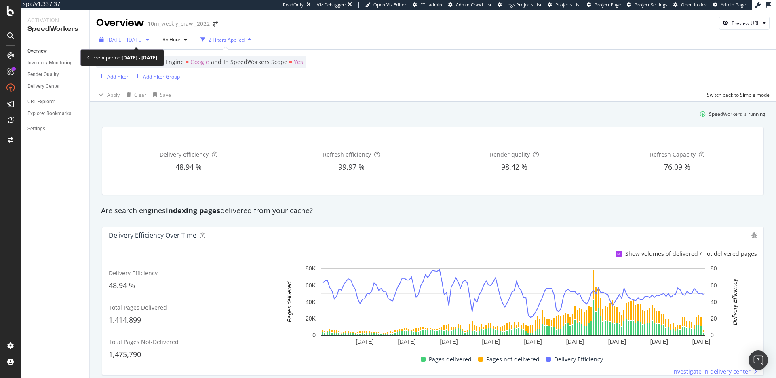
click at [143, 36] on span "[DATE] - [DATE]" at bounding box center [125, 39] width 36 height 7
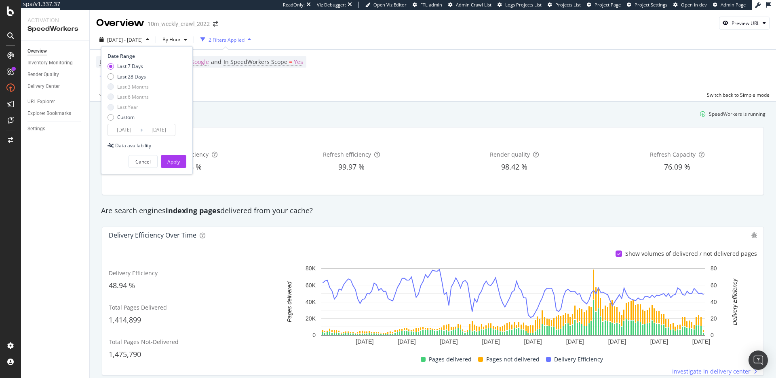
click at [135, 127] on input "[DATE]" at bounding box center [124, 129] width 32 height 11
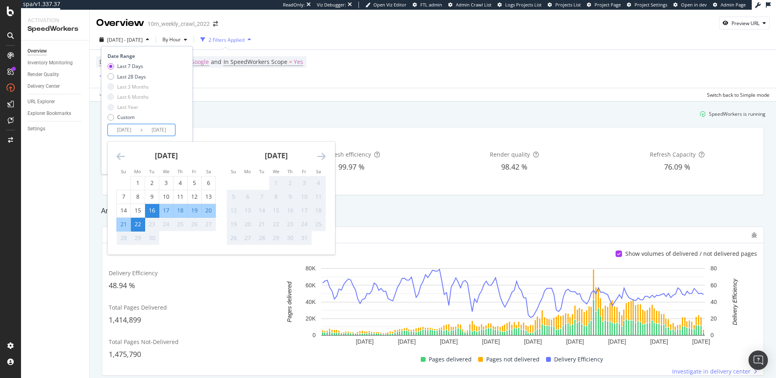
click at [141, 223] on div "22" at bounding box center [138, 224] width 14 height 8
type input "[DATE]"
click at [181, 119] on div "Last 7 Days Last 28 Days Last 3 Months Last 6 Months Last Year Custom" at bounding box center [146, 93] width 77 height 61
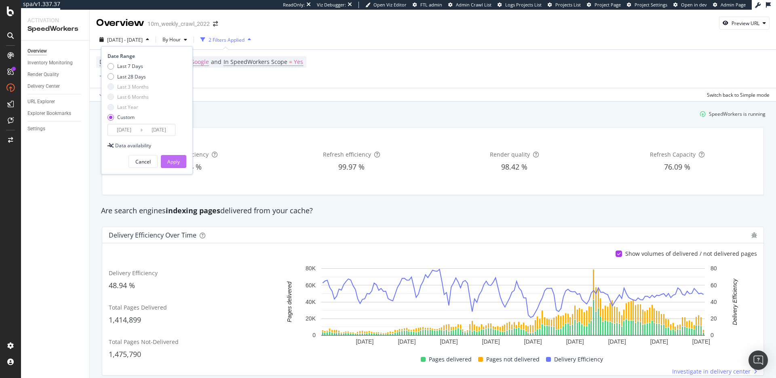
click at [178, 162] on div "Apply" at bounding box center [173, 161] width 13 height 7
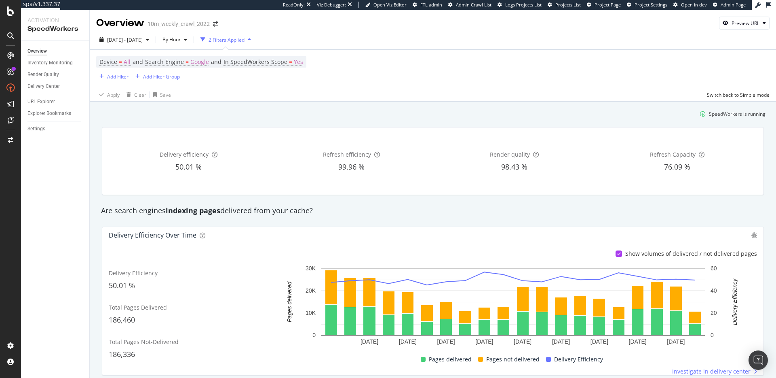
click at [260, 211] on div "Are search engines indexing pages delivered from your cache?" at bounding box center [433, 210] width 672 height 11
click at [312, 212] on div "Are search engines indexing pages delivered from your cache?" at bounding box center [433, 210] width 672 height 11
click at [293, 210] on div "Are search engines indexing pages delivered from your cache?" at bounding box center [433, 210] width 672 height 11
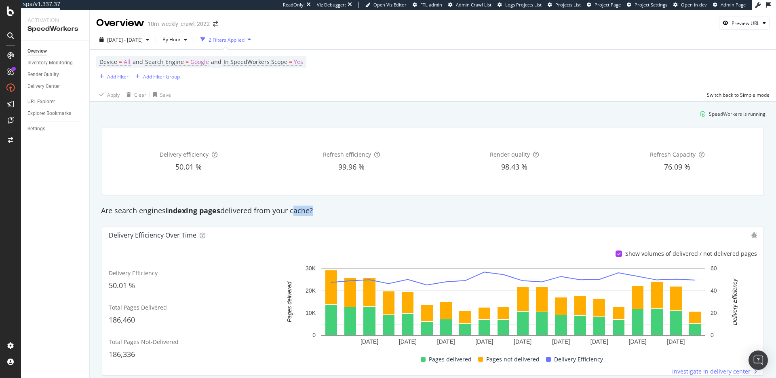
click at [293, 210] on div "Are search engines indexing pages delivered from your cache?" at bounding box center [433, 210] width 672 height 11
click at [302, 211] on div "Are search engines indexing pages delivered from your cache?" at bounding box center [433, 210] width 672 height 11
click at [279, 211] on div "Are search engines indexing pages delivered from your cache?" at bounding box center [433, 210] width 672 height 11
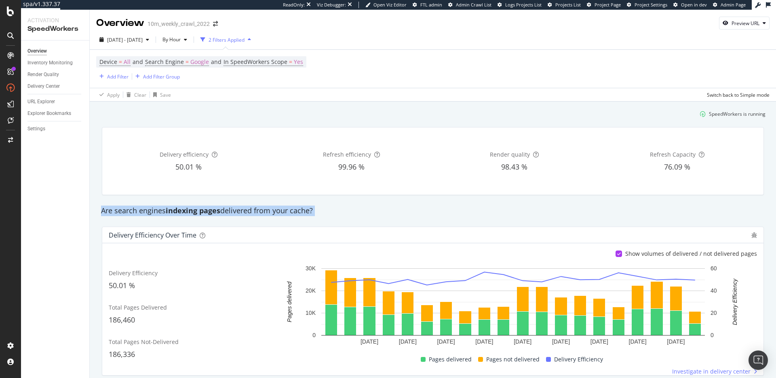
click at [279, 211] on div "Are search engines indexing pages delivered from your cache?" at bounding box center [433, 210] width 672 height 11
click at [206, 211] on strong "indexing pages" at bounding box center [193, 210] width 55 height 10
click at [224, 211] on div "Are search engines indexing pages delivered from your cache?" at bounding box center [433, 210] width 672 height 11
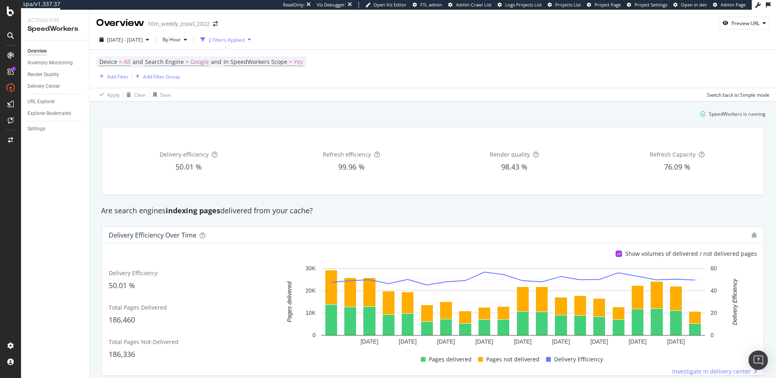
click at [217, 211] on strong "indexing pages" at bounding box center [193, 210] width 55 height 10
click at [227, 211] on div "Are search engines indexing pages delivered from your cache?" at bounding box center [433, 210] width 672 height 11
click at [231, 207] on div "Are search engines indexing pages delivered from your cache?" at bounding box center [433, 210] width 672 height 11
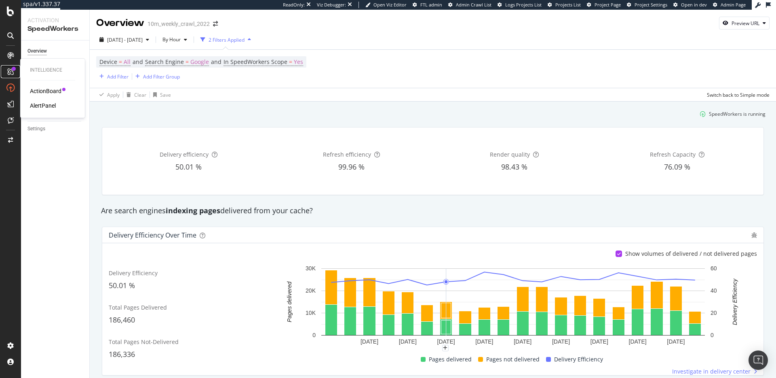
click at [12, 72] on icon at bounding box center [10, 71] width 6 height 6
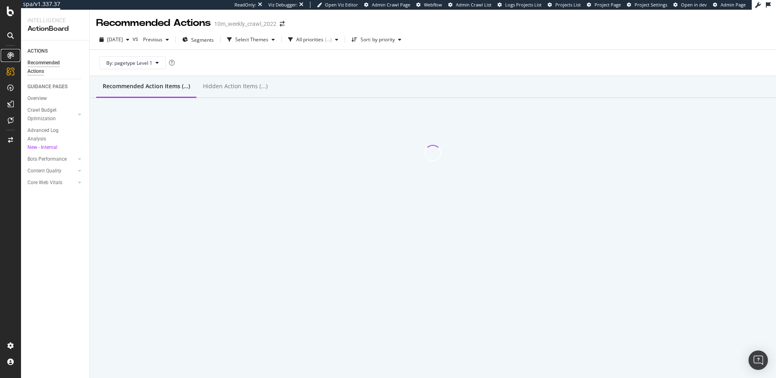
click at [13, 57] on icon at bounding box center [10, 55] width 6 height 6
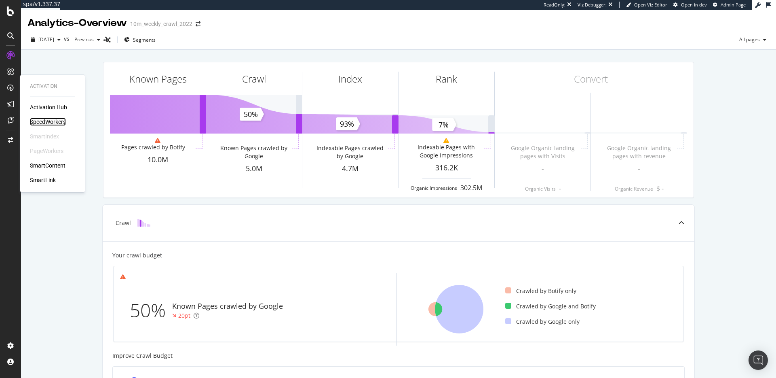
click at [48, 123] on div "SpeedWorkers" at bounding box center [48, 122] width 36 height 8
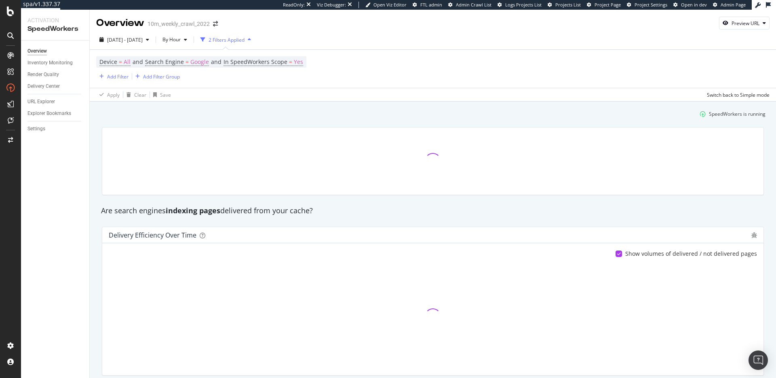
click at [262, 210] on div "Are search engines indexing pages delivered from your cache?" at bounding box center [433, 210] width 672 height 11
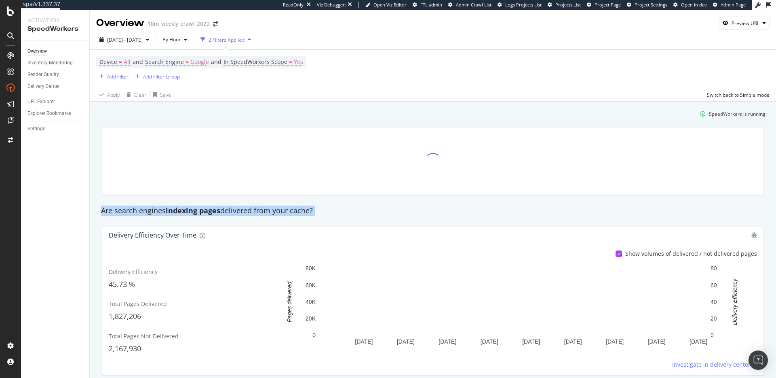
drag, startPoint x: 262, startPoint y: 210, endPoint x: 294, endPoint y: 209, distance: 32.4
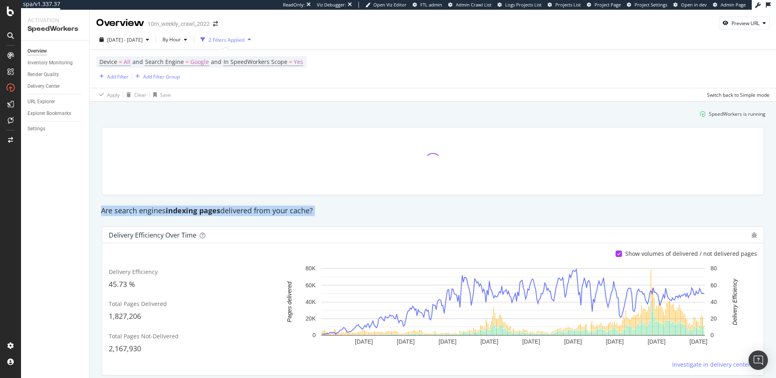
click at [262, 210] on div "Are search engines indexing pages delivered from your cache?" at bounding box center [433, 210] width 672 height 11
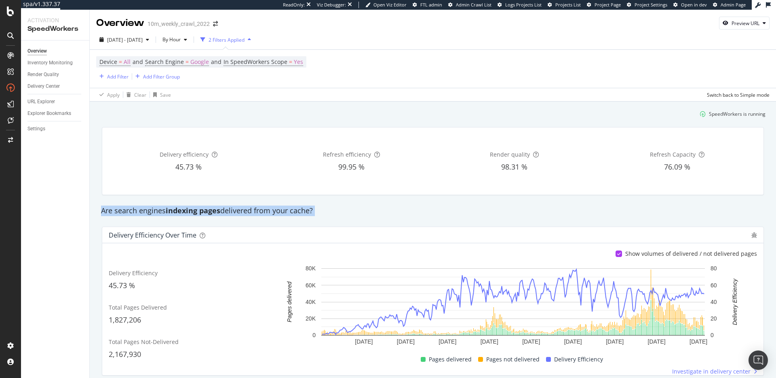
click at [297, 210] on div "Are search engines indexing pages delivered from your cache?" at bounding box center [433, 210] width 672 height 11
click at [347, 205] on div "Are search engines indexing pages delivered from your cache?" at bounding box center [433, 210] width 672 height 19
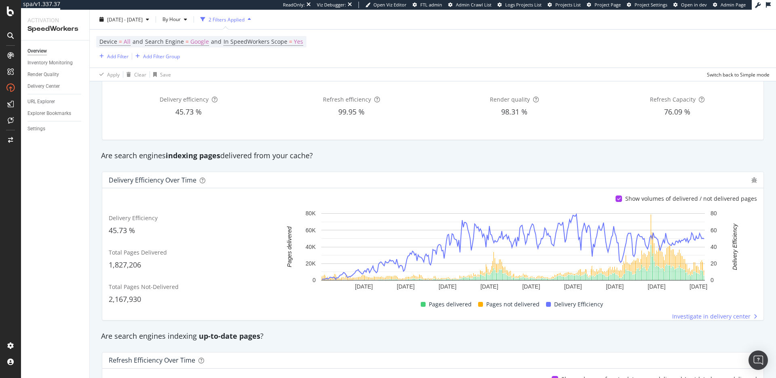
scroll to position [54, 0]
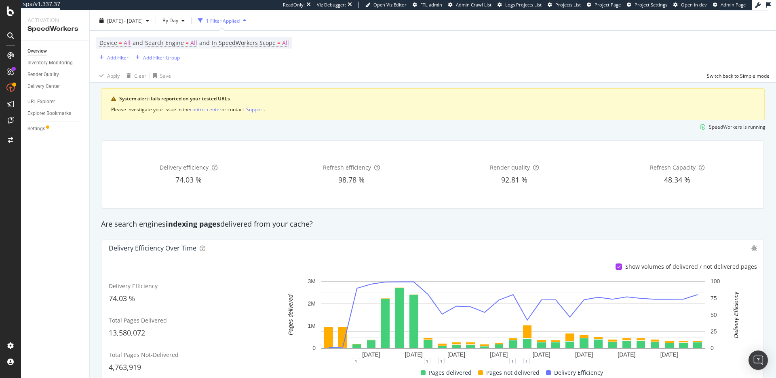
scroll to position [71, 0]
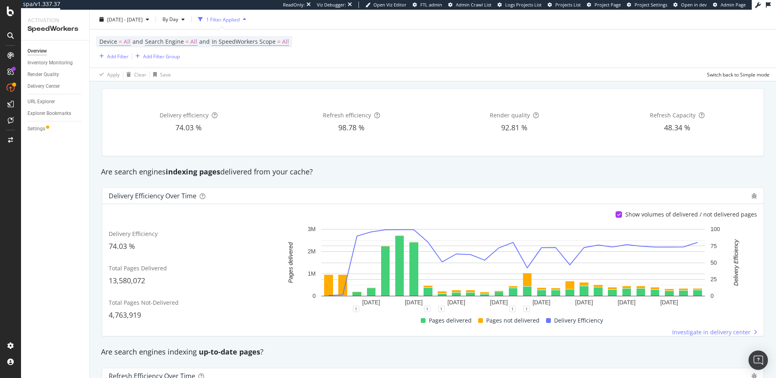
click at [455, 177] on div "Are search engines indexing pages delivered from your cache?" at bounding box center [433, 172] width 672 height 19
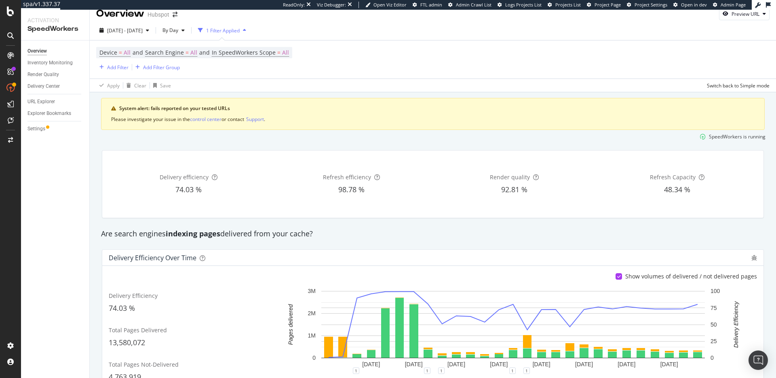
scroll to position [0, 0]
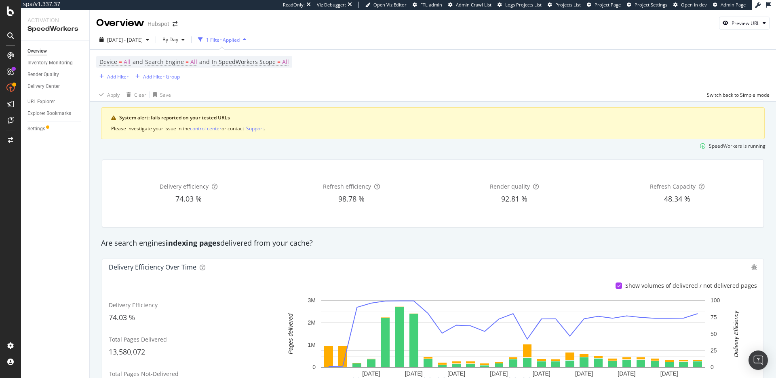
click at [527, 262] on div "Delivery Efficiency over time" at bounding box center [433, 267] width 662 height 16
click at [513, 245] on div "Are search engines indexing pages delivered from your cache?" at bounding box center [433, 243] width 672 height 11
click at [438, 246] on div "Are search engines indexing pages delivered from your cache?" at bounding box center [433, 243] width 672 height 11
click at [415, 243] on div "Are search engines indexing pages delivered from your cache?" at bounding box center [433, 243] width 672 height 11
click at [398, 243] on div "Are search engines indexing pages delivered from your cache?" at bounding box center [433, 243] width 672 height 11
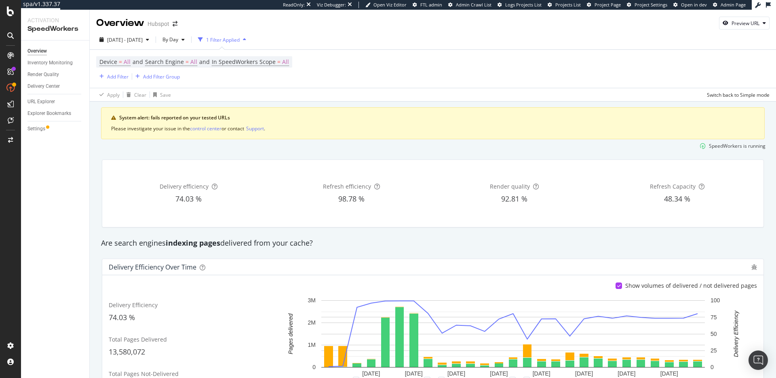
click at [396, 245] on div "Are search engines indexing pages delivered from your cache?" at bounding box center [433, 243] width 672 height 11
click at [393, 244] on div "Are search engines indexing pages delivered from your cache?" at bounding box center [433, 243] width 672 height 11
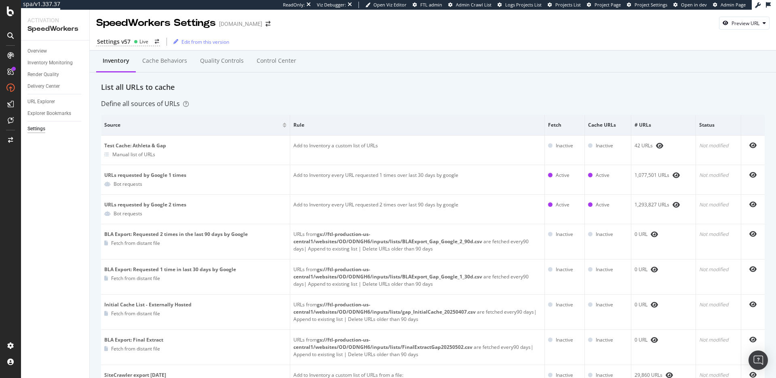
click at [410, 90] on div "List all URLs to cache" at bounding box center [433, 87] width 664 height 11
click at [491, 47] on div "Settings v57 Live Edit from this version" at bounding box center [433, 41] width 687 height 17
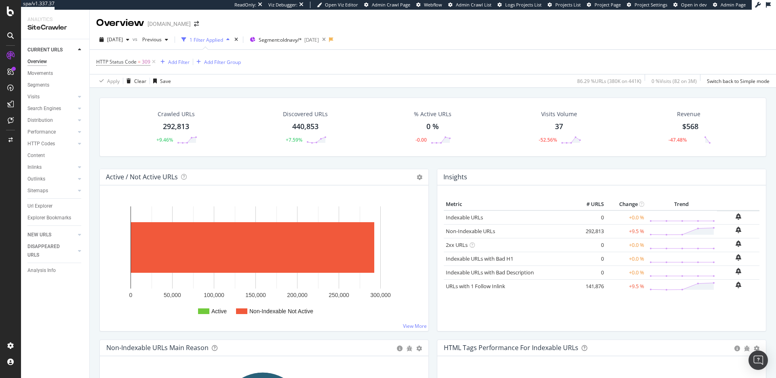
drag, startPoint x: 40, startPoint y: 203, endPoint x: 466, endPoint y: 254, distance: 429.7
click at [40, 203] on div "Url Explorer" at bounding box center [39, 206] width 25 height 8
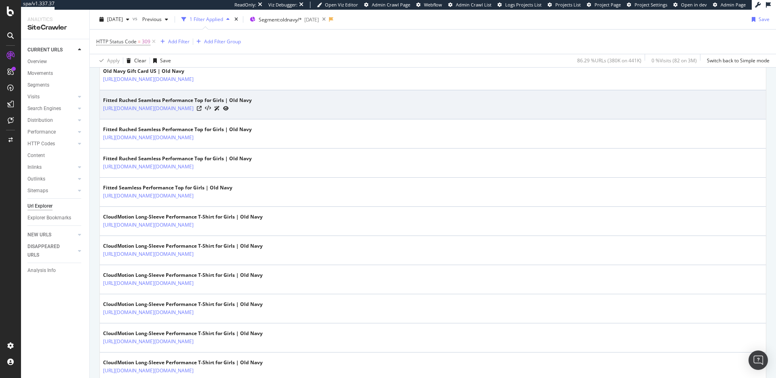
scroll to position [59, 0]
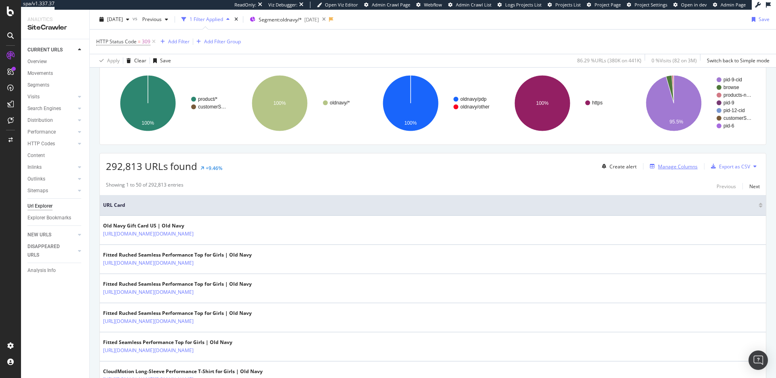
click at [669, 167] on div "Manage Columns" at bounding box center [678, 166] width 40 height 7
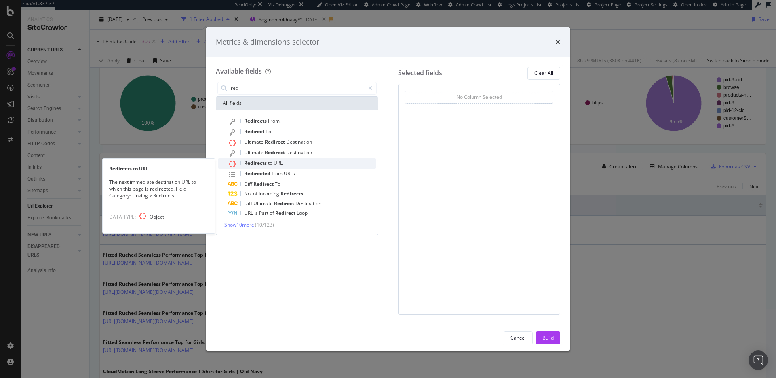
type input "redi"
click at [276, 163] on span "URL" at bounding box center [278, 162] width 9 height 7
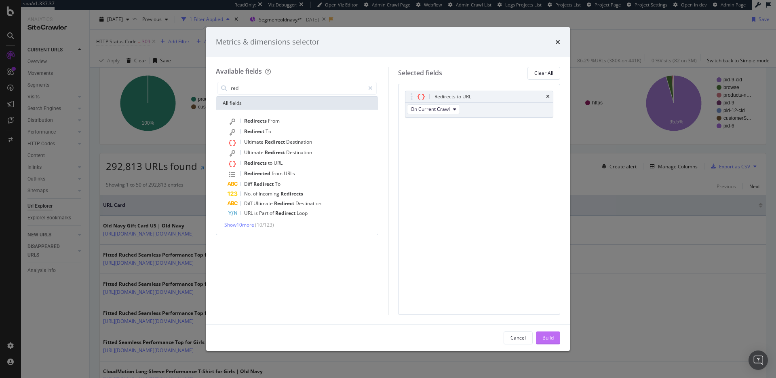
click at [551, 340] on div "Build" at bounding box center [548, 337] width 11 height 7
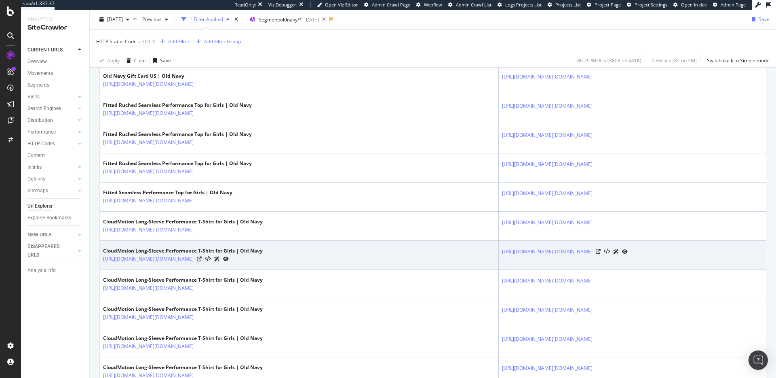
scroll to position [197, 0]
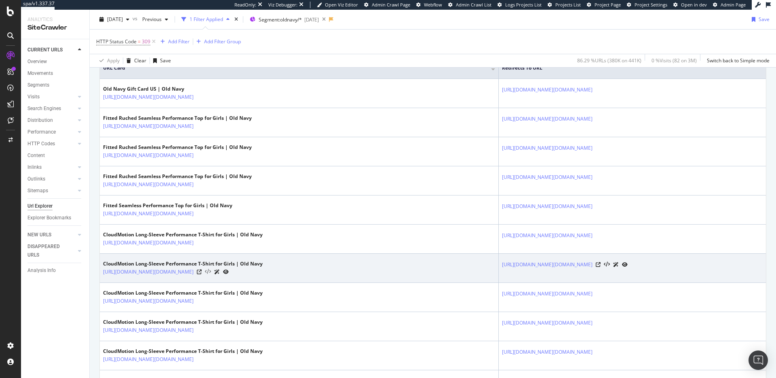
click at [211, 271] on icon at bounding box center [208, 272] width 6 height 6
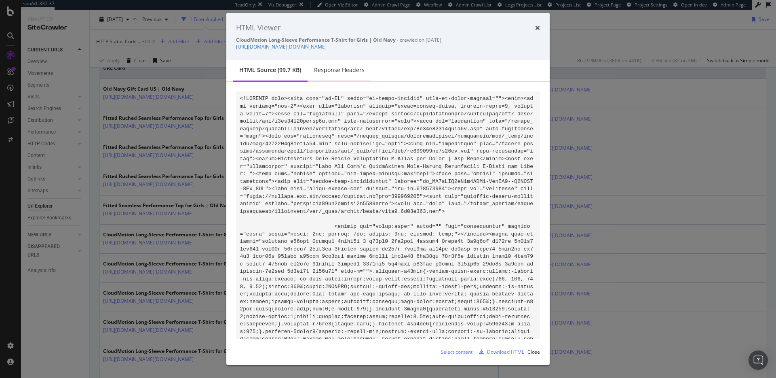
click at [334, 69] on div "Response Headers" at bounding box center [339, 70] width 51 height 8
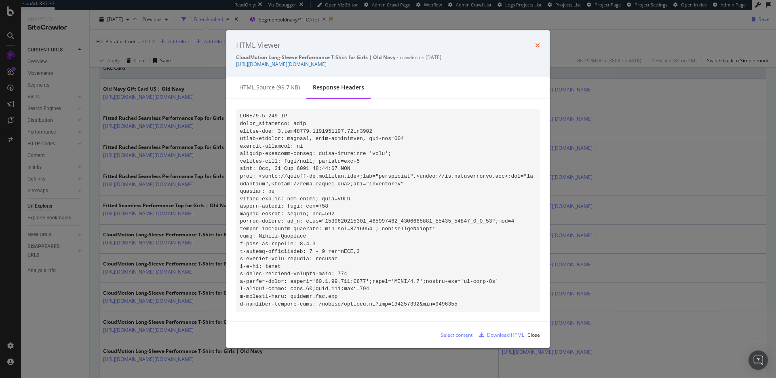
click at [539, 42] on icon "times" at bounding box center [537, 45] width 5 height 6
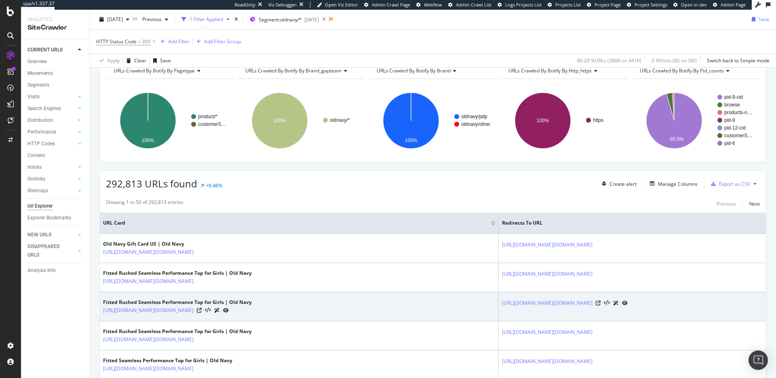
scroll to position [44, 0]
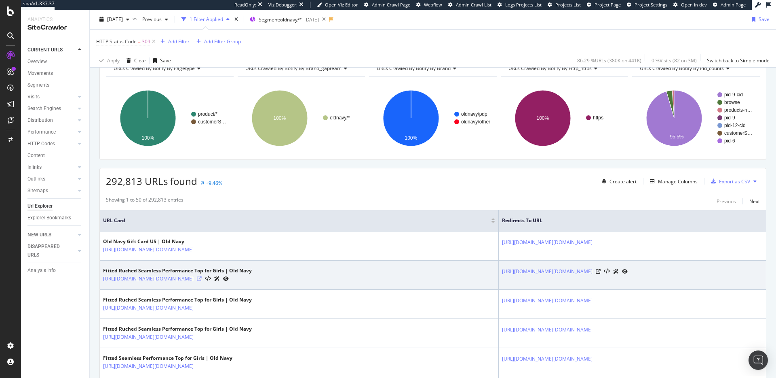
click at [202, 278] on icon at bounding box center [199, 278] width 5 height 5
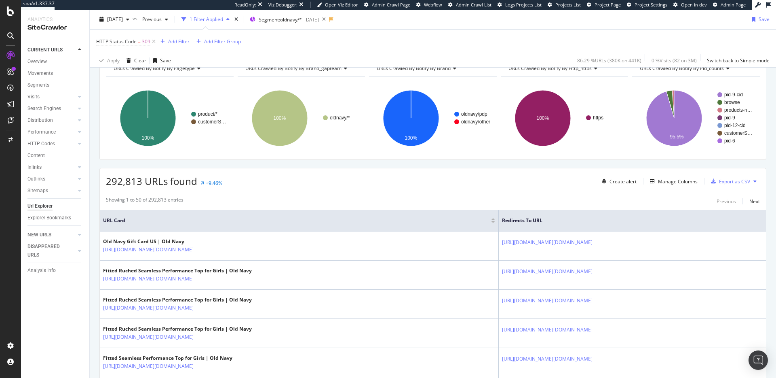
click at [309, 181] on div "292,813 URLs found +9.46% Create alert Manage Columns Export as CSV" at bounding box center [433, 178] width 666 height 20
click at [53, 105] on div "LogAnalyzer" at bounding box center [46, 104] width 32 height 8
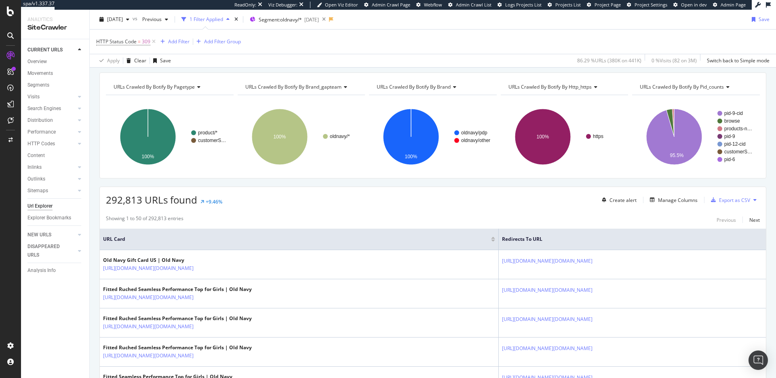
scroll to position [0, 0]
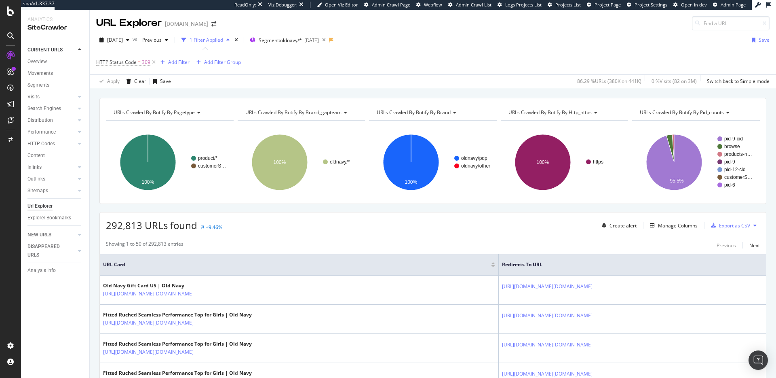
click at [312, 228] on div "292,813 URLs found +9.46% Create alert Manage Columns Export as CSV" at bounding box center [433, 222] width 666 height 20
click at [501, 247] on div "Showing 1 to 50 of 292,813 entries Previous Next" at bounding box center [433, 245] width 666 height 10
click at [453, 227] on div "292,813 URLs found +9.46% Create alert Manage Columns Export as CSV" at bounding box center [433, 222] width 666 height 20
click at [379, 221] on div "292,813 URLs found +9.46% Create alert Manage Columns Export as CSV" at bounding box center [433, 222] width 666 height 20
click at [574, 84] on div "86.29 % URLs ( 380K on 441K )" at bounding box center [608, 81] width 68 height 13
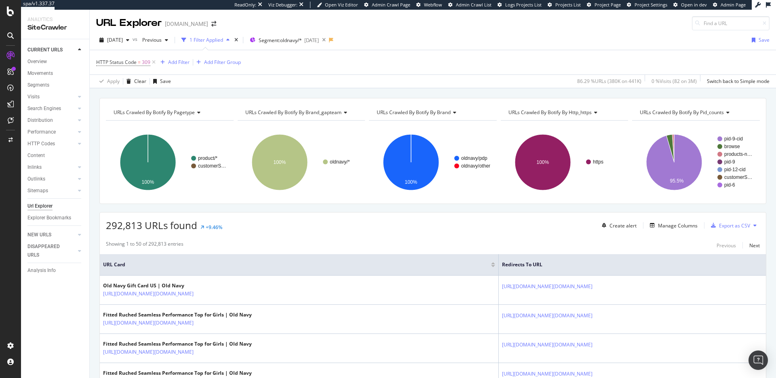
click at [520, 70] on div "HTTP Status Code = 309 Add Filter Add Filter Group" at bounding box center [433, 62] width 674 height 24
click at [389, 91] on div "URLs Crawled By Botify By pagetype Chart (by Value) Table Expand Export as CSV …" at bounding box center [433, 97] width 687 height 19
click at [403, 242] on div "Showing 1 to 50 of 292,813 entries Previous Next" at bounding box center [433, 245] width 666 height 10
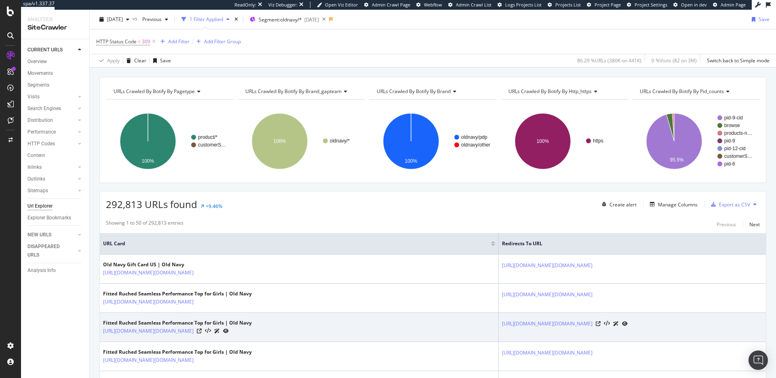
scroll to position [27, 0]
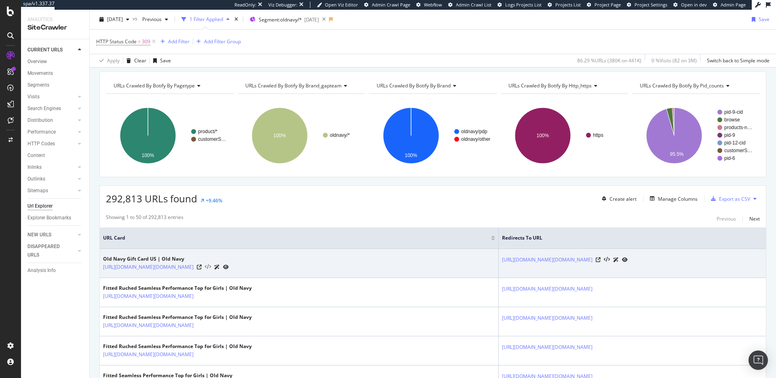
click at [211, 266] on icon at bounding box center [208, 267] width 6 height 6
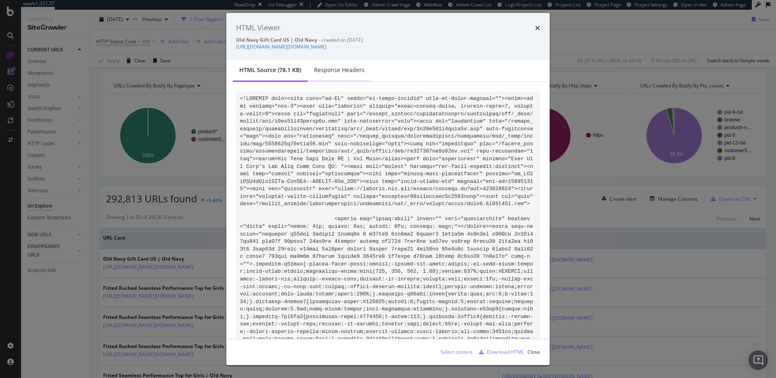
click at [331, 66] on div "Response Headers" at bounding box center [339, 70] width 51 height 8
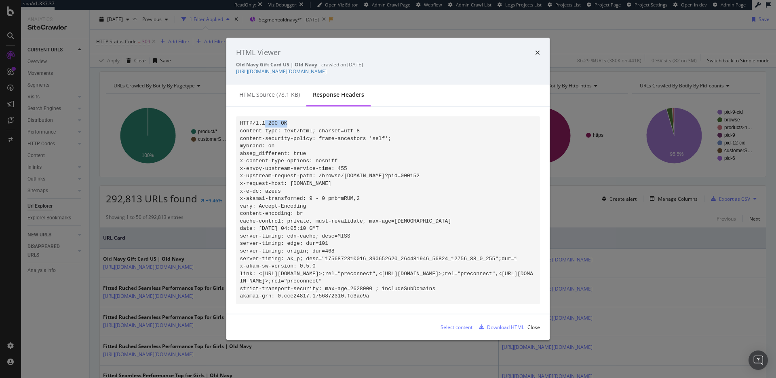
drag, startPoint x: 265, startPoint y: 116, endPoint x: 344, endPoint y: 116, distance: 79.3
click at [344, 116] on pre "HTTP/1.1 200 OK content-type: text/html; charset=utf-8 content-security-policy:…" at bounding box center [388, 210] width 304 height 188
click at [284, 121] on code "HTTP/1.1 200 OK content-type: text/html; charset=utf-8 content-security-policy:…" at bounding box center [387, 210] width 294 height 179
click at [541, 49] on div "HTML Viewer Old Navy Gift Card US | Old Navy - crawled on 2025-09-02 https://ol…" at bounding box center [388, 61] width 324 height 47
click at [538, 49] on icon "times" at bounding box center [537, 52] width 5 height 6
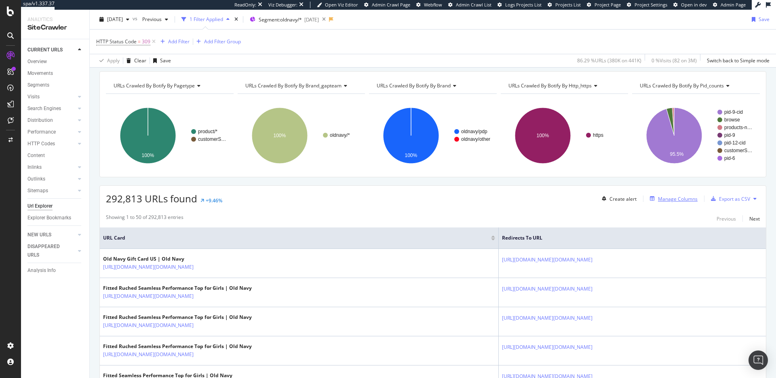
click at [684, 201] on div "Manage Columns" at bounding box center [678, 198] width 40 height 7
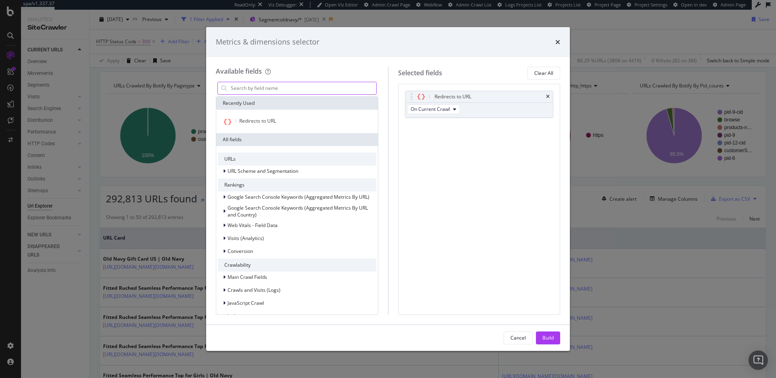
click at [269, 87] on input "modal" at bounding box center [303, 88] width 146 height 12
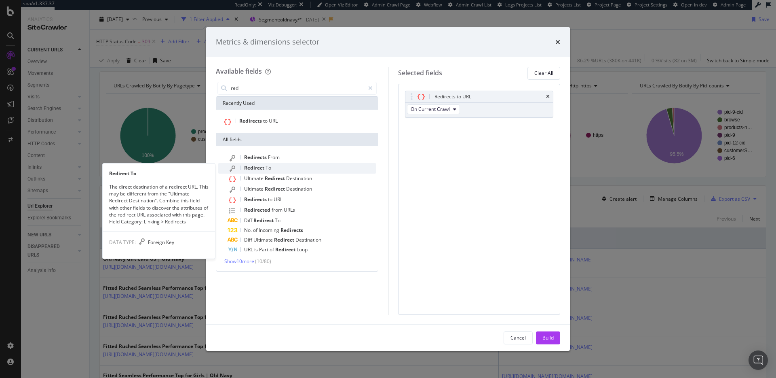
type input "red"
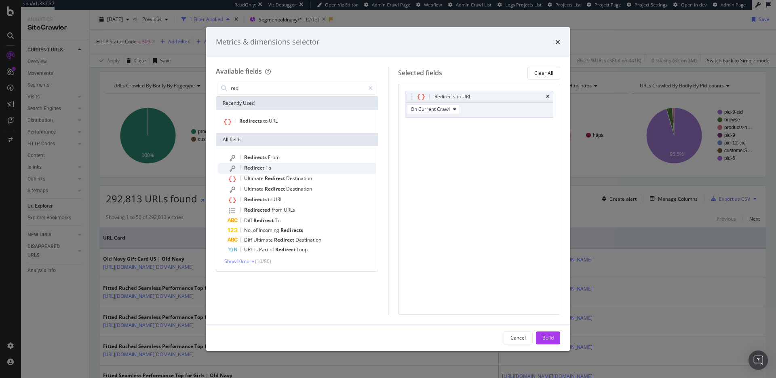
click at [256, 166] on span "Redirect" at bounding box center [254, 167] width 21 height 7
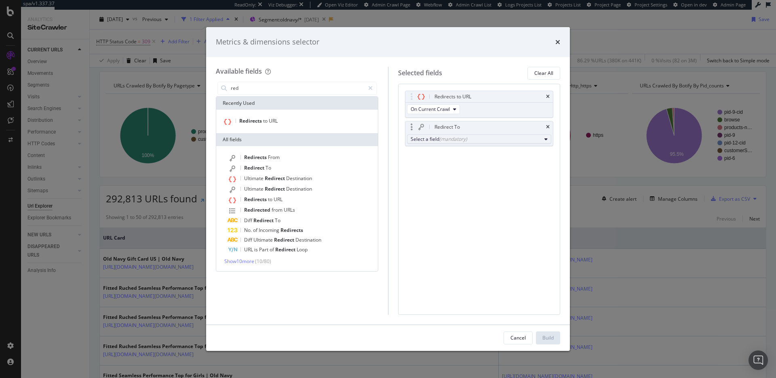
click at [437, 139] on div "Select a field (mandatory)" at bounding box center [476, 138] width 131 height 7
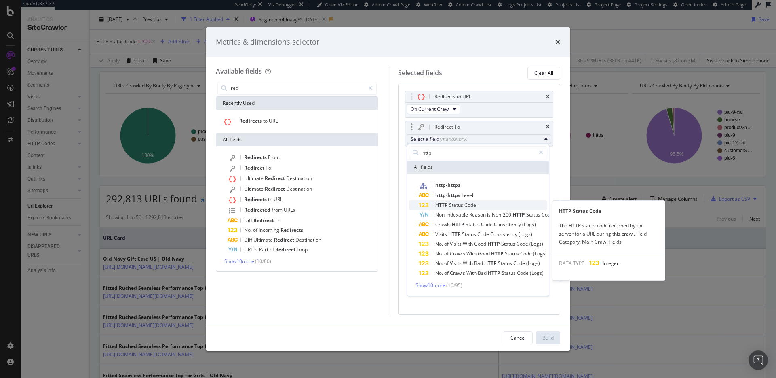
type input "http"
click at [465, 203] on span "Code" at bounding box center [471, 204] width 12 height 7
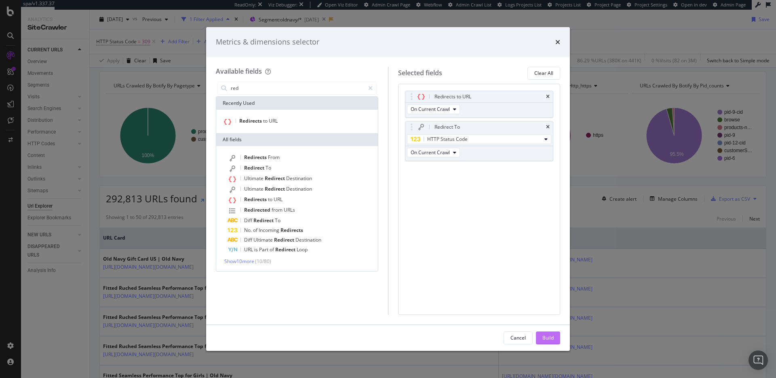
click at [550, 340] on div "Build" at bounding box center [548, 337] width 11 height 7
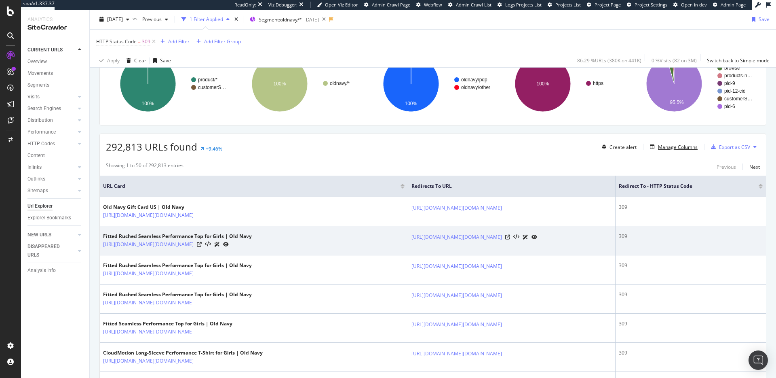
scroll to position [4, 0]
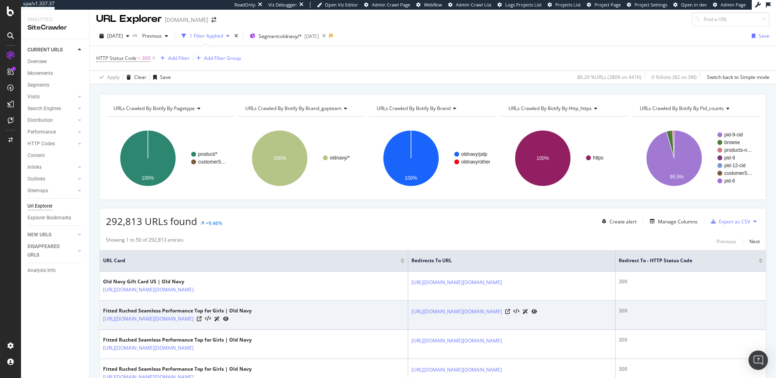
click at [643, 311] on div "309" at bounding box center [691, 310] width 144 height 7
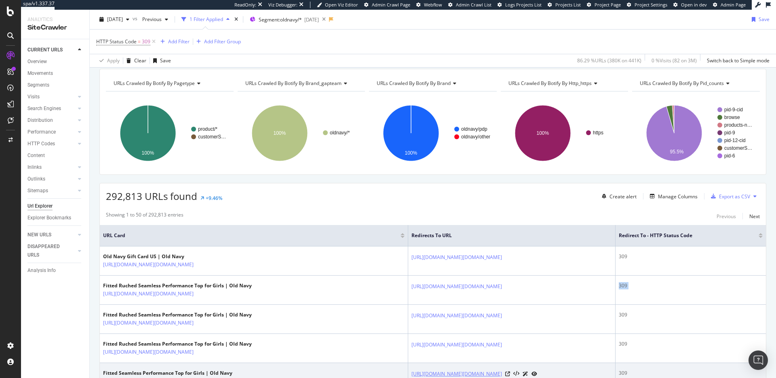
scroll to position [69, 0]
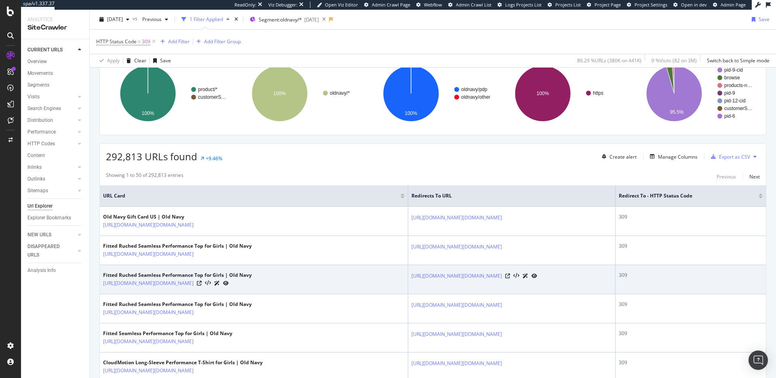
click at [643, 272] on div "309" at bounding box center [691, 274] width 144 height 7
click at [642, 276] on div "309" at bounding box center [691, 274] width 144 height 7
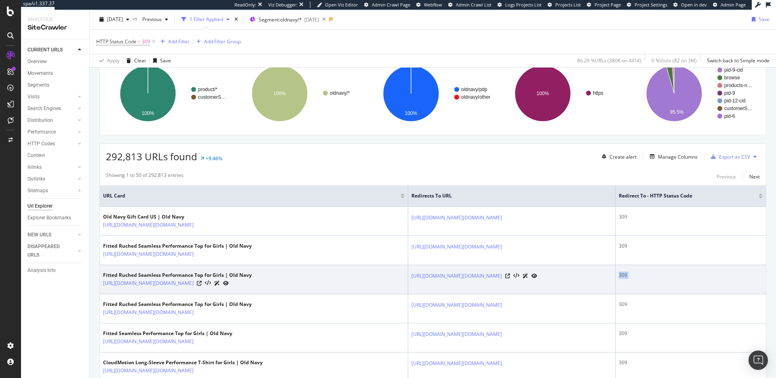
click at [642, 276] on div "309" at bounding box center [691, 274] width 144 height 7
click at [644, 277] on div "309" at bounding box center [691, 274] width 144 height 7
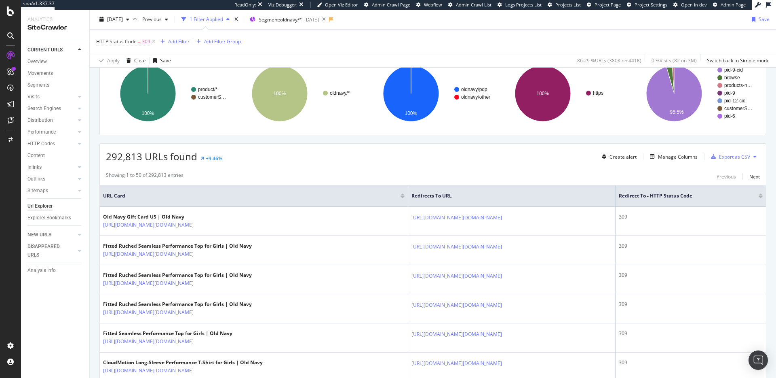
click at [273, 154] on div "292,813 URLs found +9.46% Create alert Manage Columns Export as CSV" at bounding box center [433, 154] width 666 height 20
click at [366, 158] on div "292,813 URLs found +9.46% Create alert Manage Columns Export as CSV" at bounding box center [433, 154] width 666 height 20
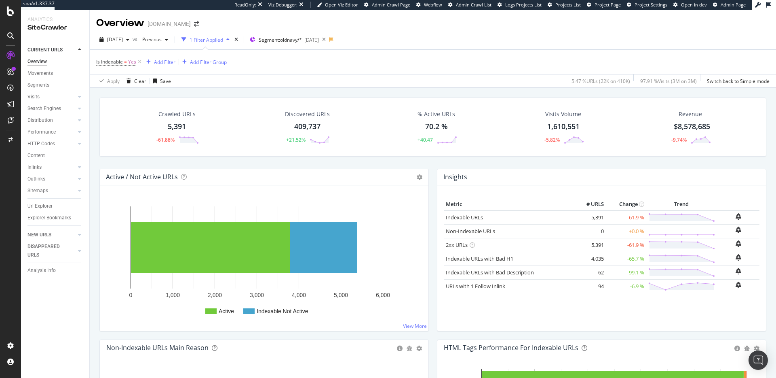
click at [351, 163] on div "Crawled URLs 5,391 -61.88% Discovered URLs 409,737 +21.52% % Active URLs 70.2 %…" at bounding box center [432, 132] width 675 height 71
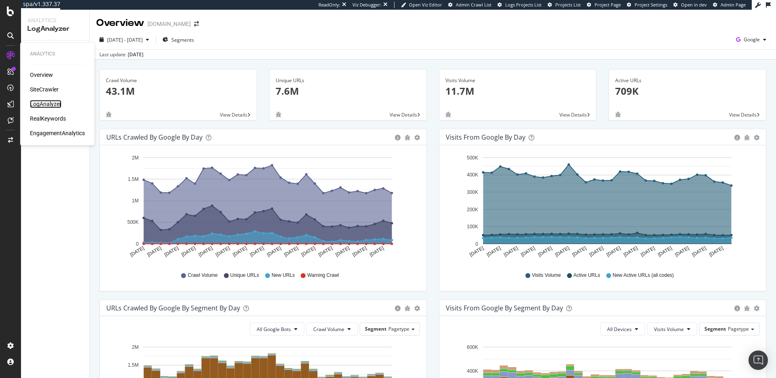
click at [48, 105] on div "LogAnalyzer" at bounding box center [46, 104] width 32 height 8
click at [43, 99] on div "URL Explorer" at bounding box center [40, 101] width 27 height 8
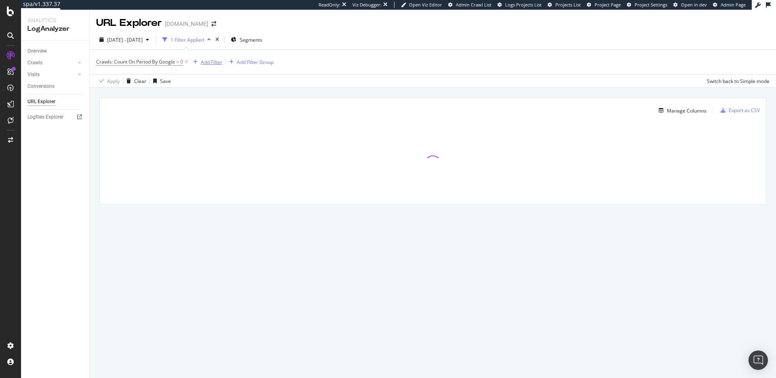
click at [218, 60] on div "Add Filter" at bounding box center [211, 62] width 21 height 7
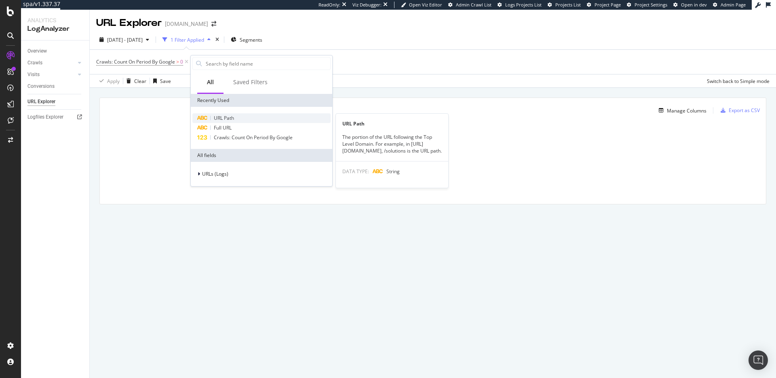
click at [237, 118] on div "URL Path" at bounding box center [261, 118] width 138 height 10
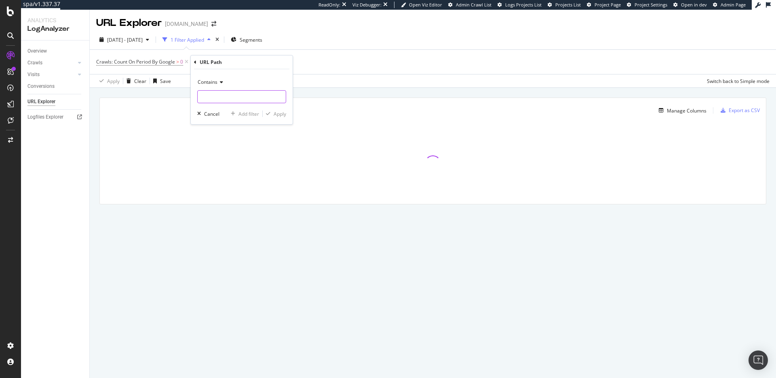
click at [235, 97] on input "text" at bounding box center [242, 96] width 88 height 13
paste input "#pdp-page-content"
type input "#pdp-page-content"
click at [275, 113] on div "Apply" at bounding box center [280, 113] width 13 height 7
